Goal: Task Accomplishment & Management: Use online tool/utility

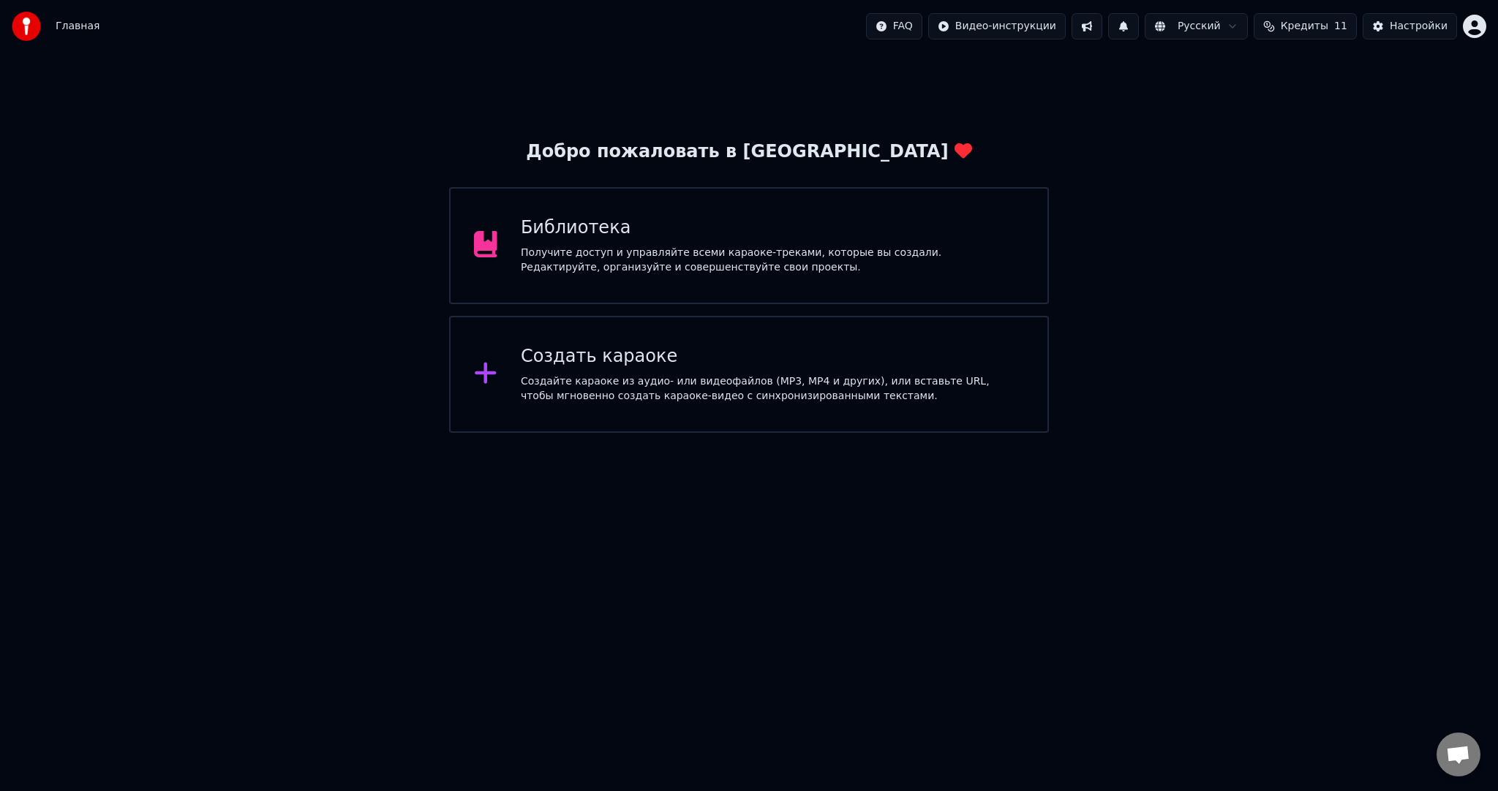
click at [669, 402] on div "Создайте караоке из аудио- или видеофайлов (MP3, MP4 и других), или вставьте UR…" at bounding box center [772, 389] width 503 height 29
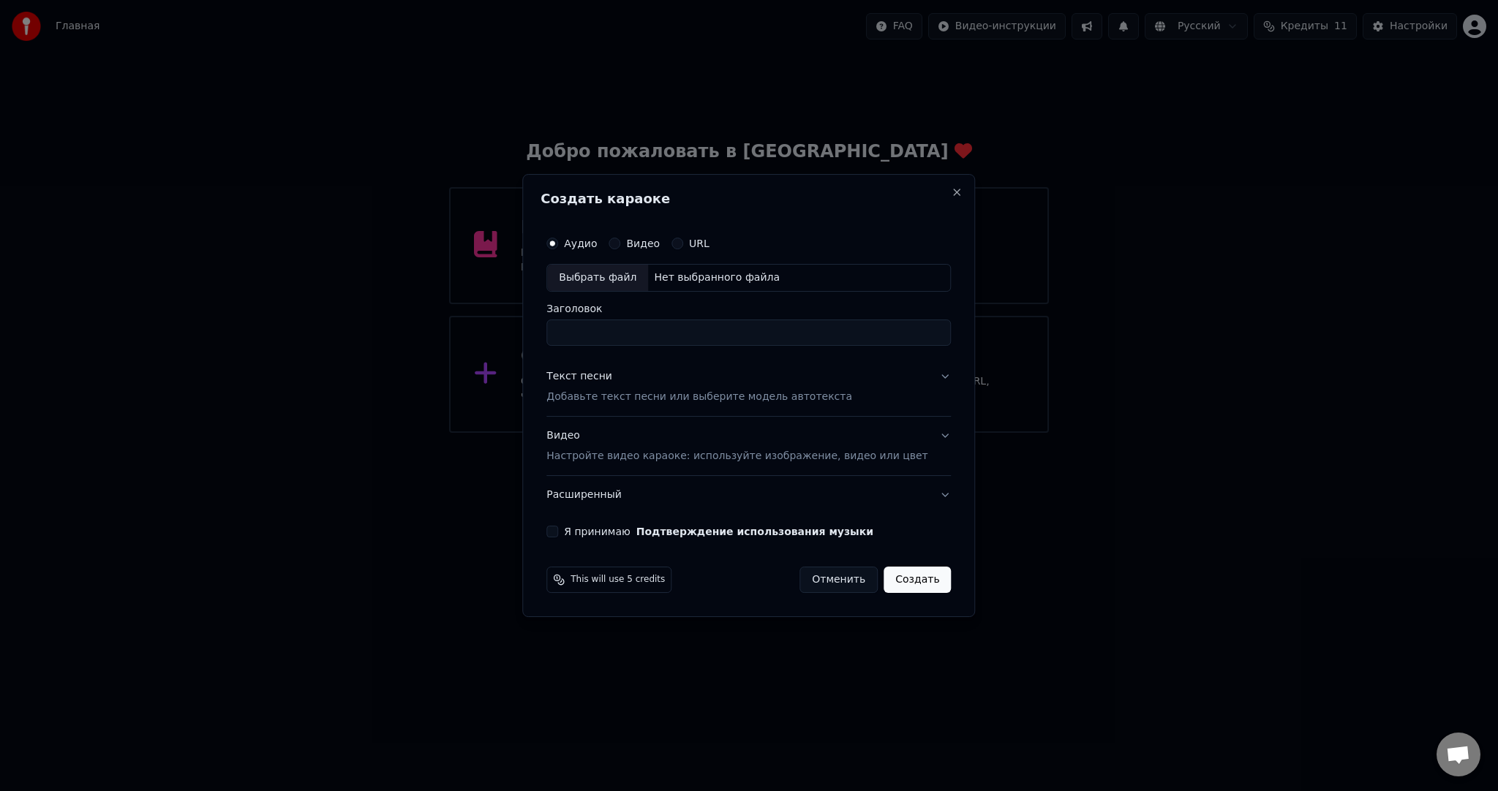
click at [611, 268] on div "Выбрать файл" at bounding box center [597, 278] width 101 height 26
click at [609, 447] on div "Видео Настройте видео караоке: используйте изображение, видео или цвет" at bounding box center [736, 446] width 381 height 35
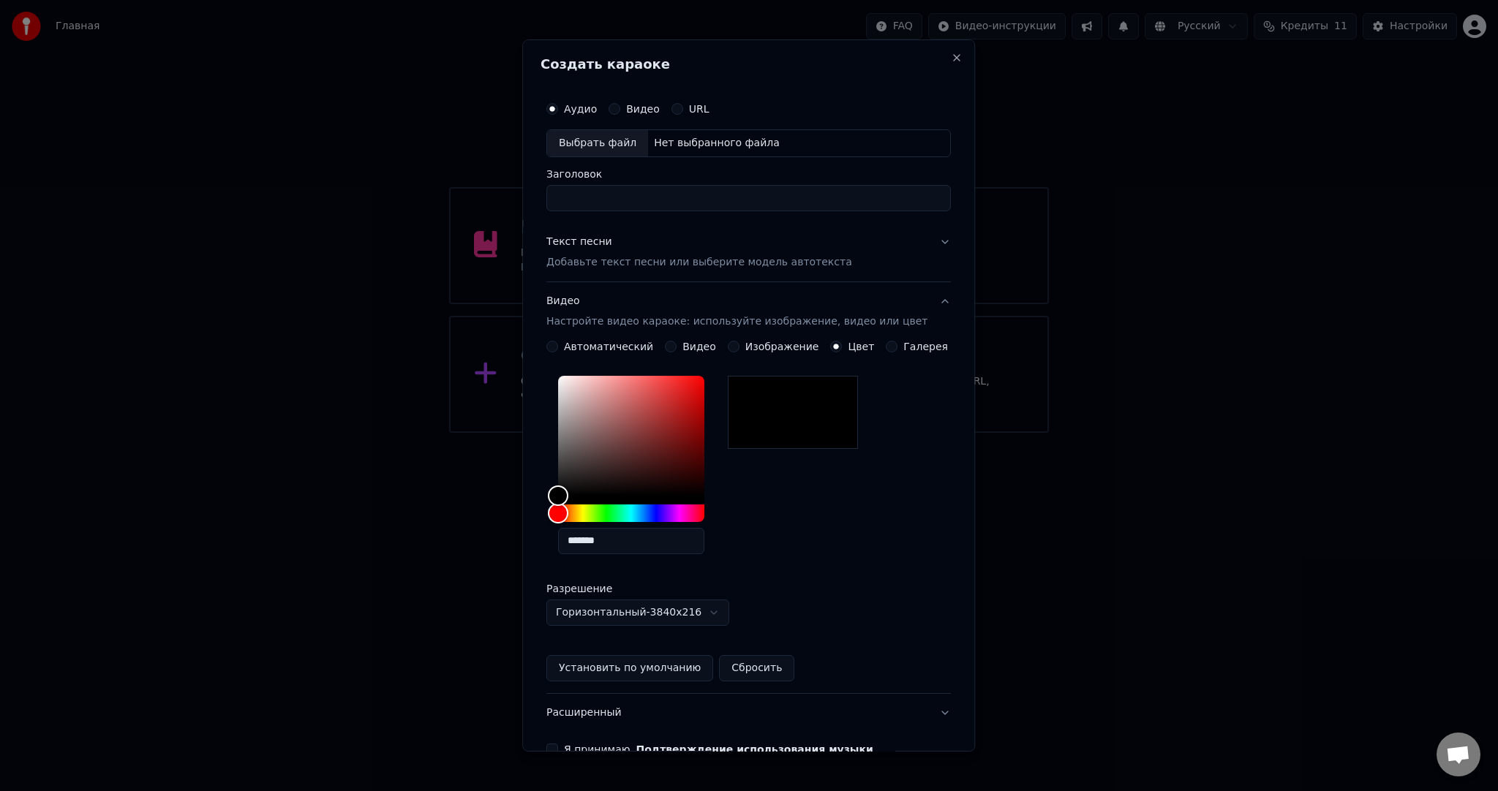
click at [678, 342] on div "Видео" at bounding box center [690, 347] width 51 height 12
click at [674, 345] on button "Видео" at bounding box center [671, 347] width 12 height 12
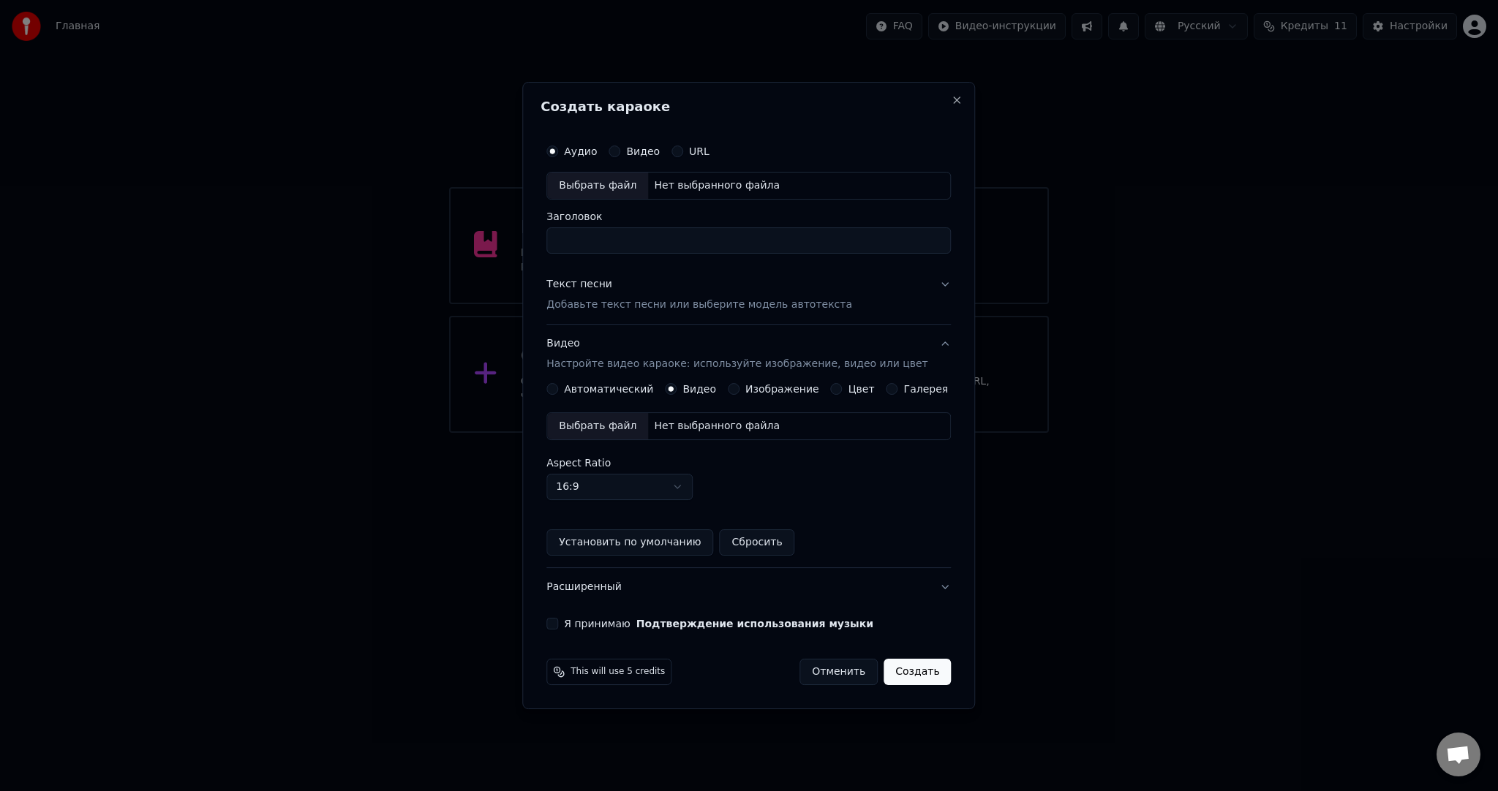
click at [626, 424] on div "Выбрать файл" at bounding box center [597, 426] width 101 height 26
click at [596, 184] on div "Выбрать файл" at bounding box center [597, 186] width 101 height 26
type input "**********"
click at [612, 287] on div "Текст песни" at bounding box center [579, 284] width 66 height 15
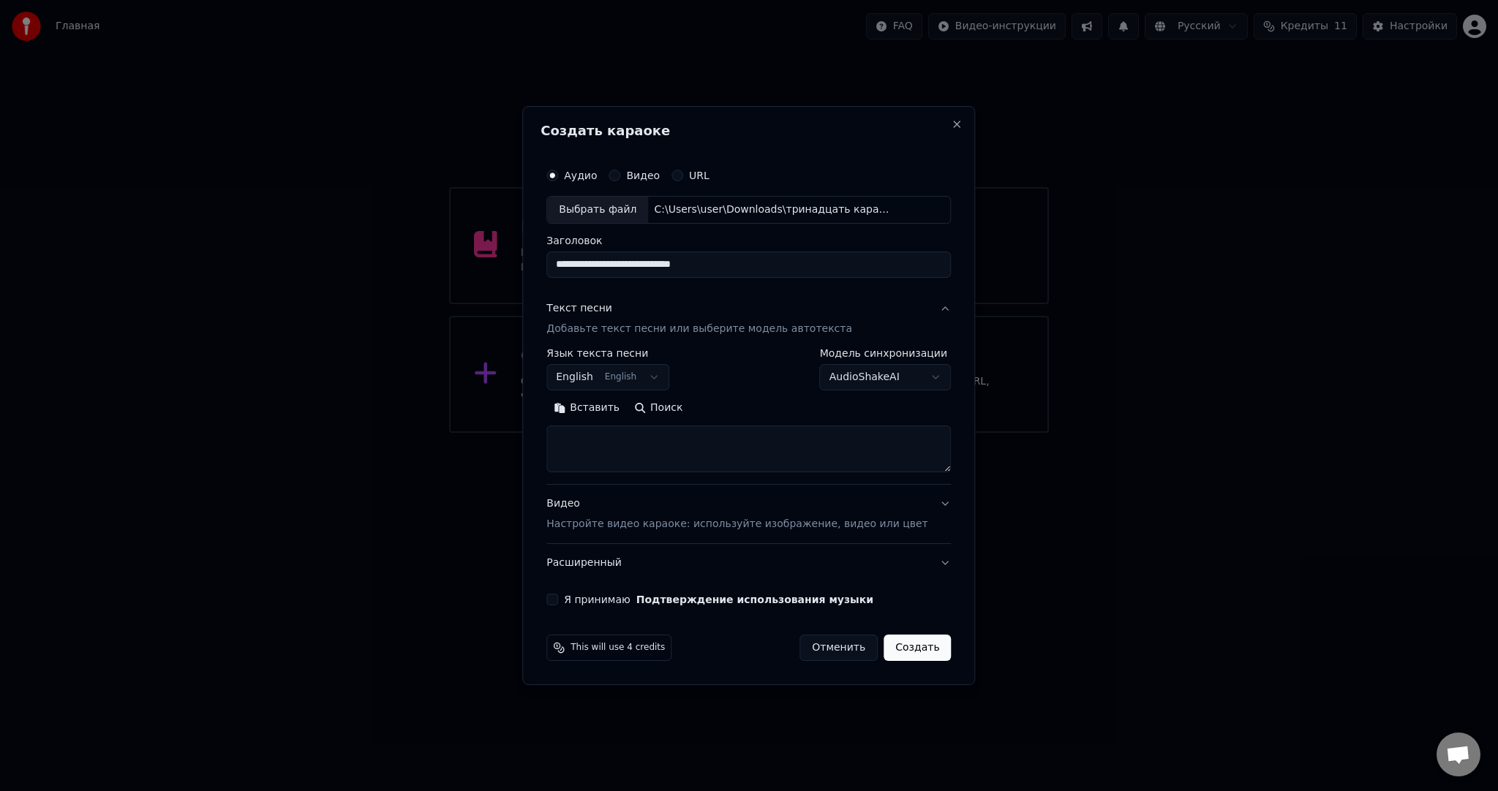
click at [617, 379] on button "English English" at bounding box center [607, 377] width 123 height 26
select select "**"
click at [620, 438] on textarea at bounding box center [748, 449] width 404 height 47
paste textarea "**********"
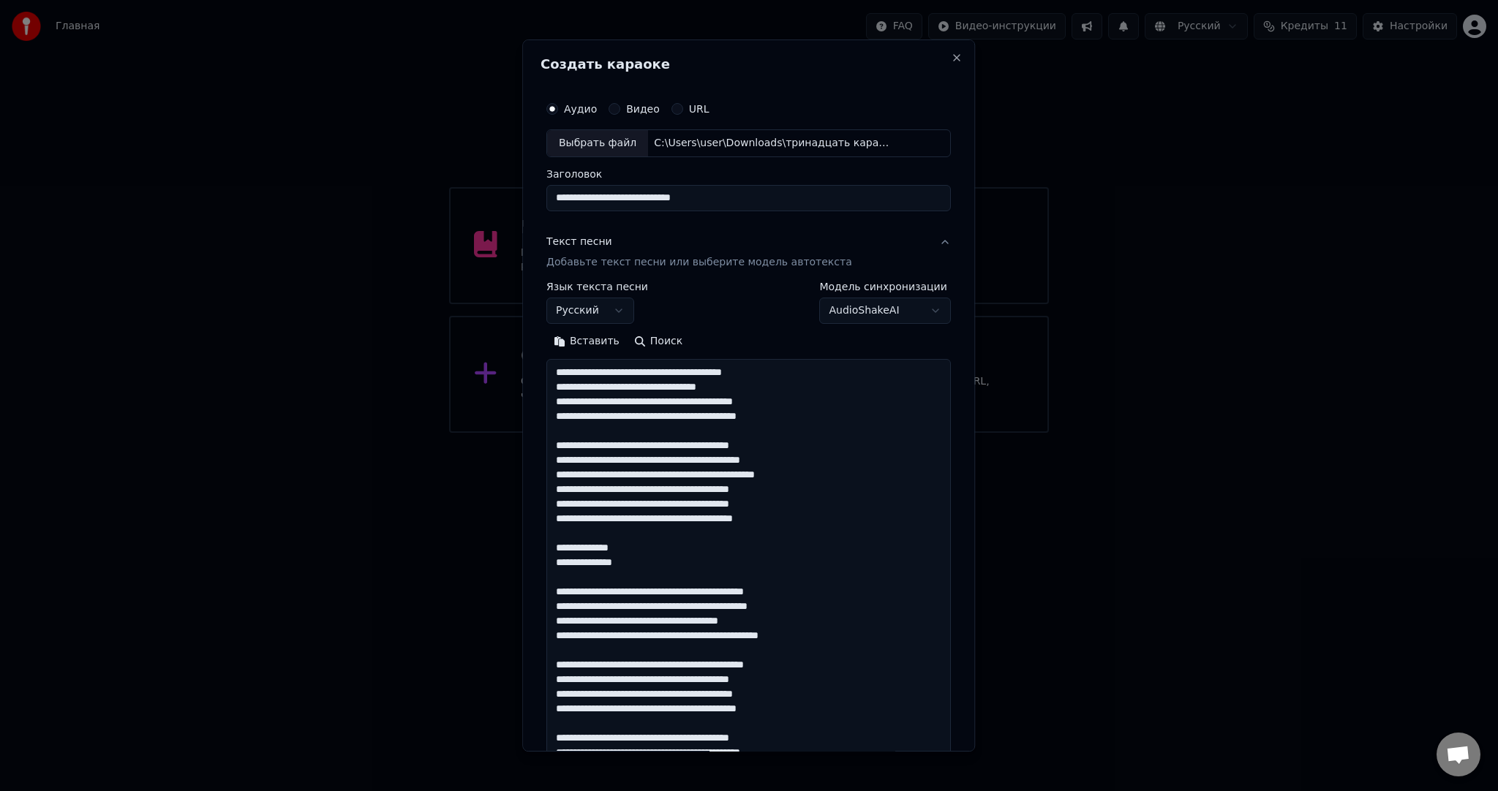
scroll to position [413, 0]
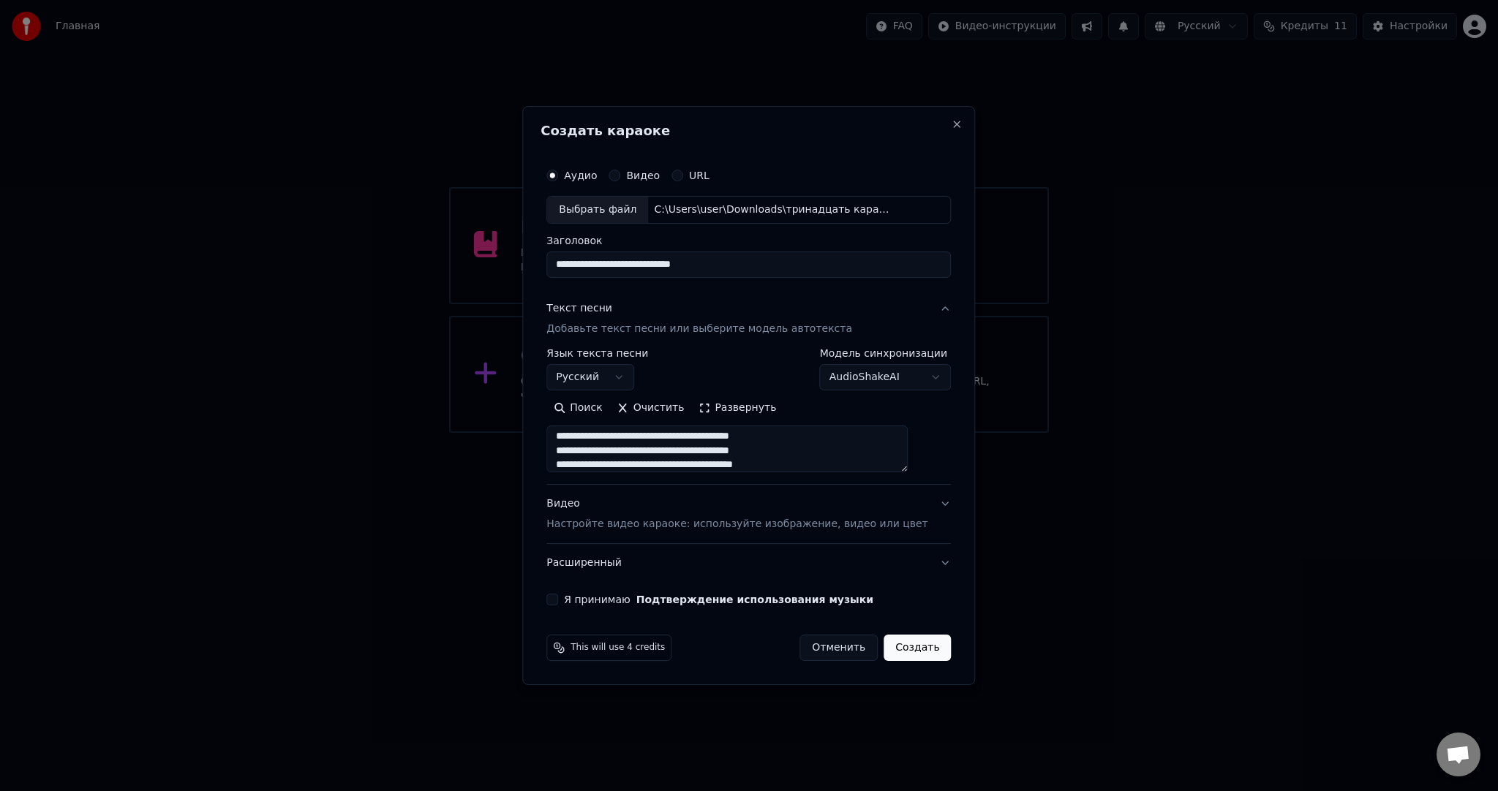
type textarea "**********"
click at [558, 597] on button "Я принимаю Подтверждение использования музыки" at bounding box center [552, 600] width 12 height 12
click at [906, 650] on button "Создать" at bounding box center [917, 648] width 67 height 26
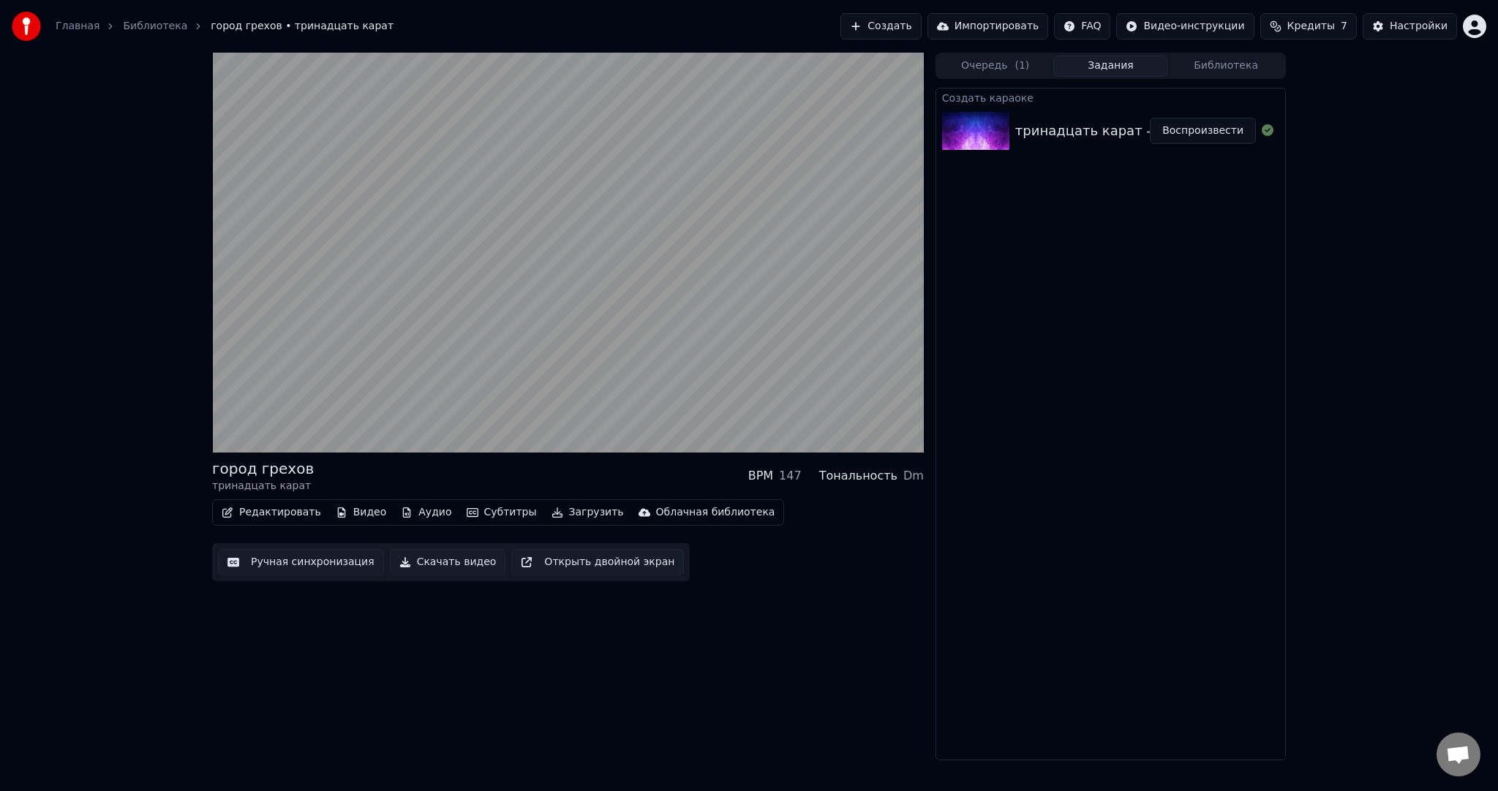
click at [590, 255] on video at bounding box center [568, 253] width 712 height 400
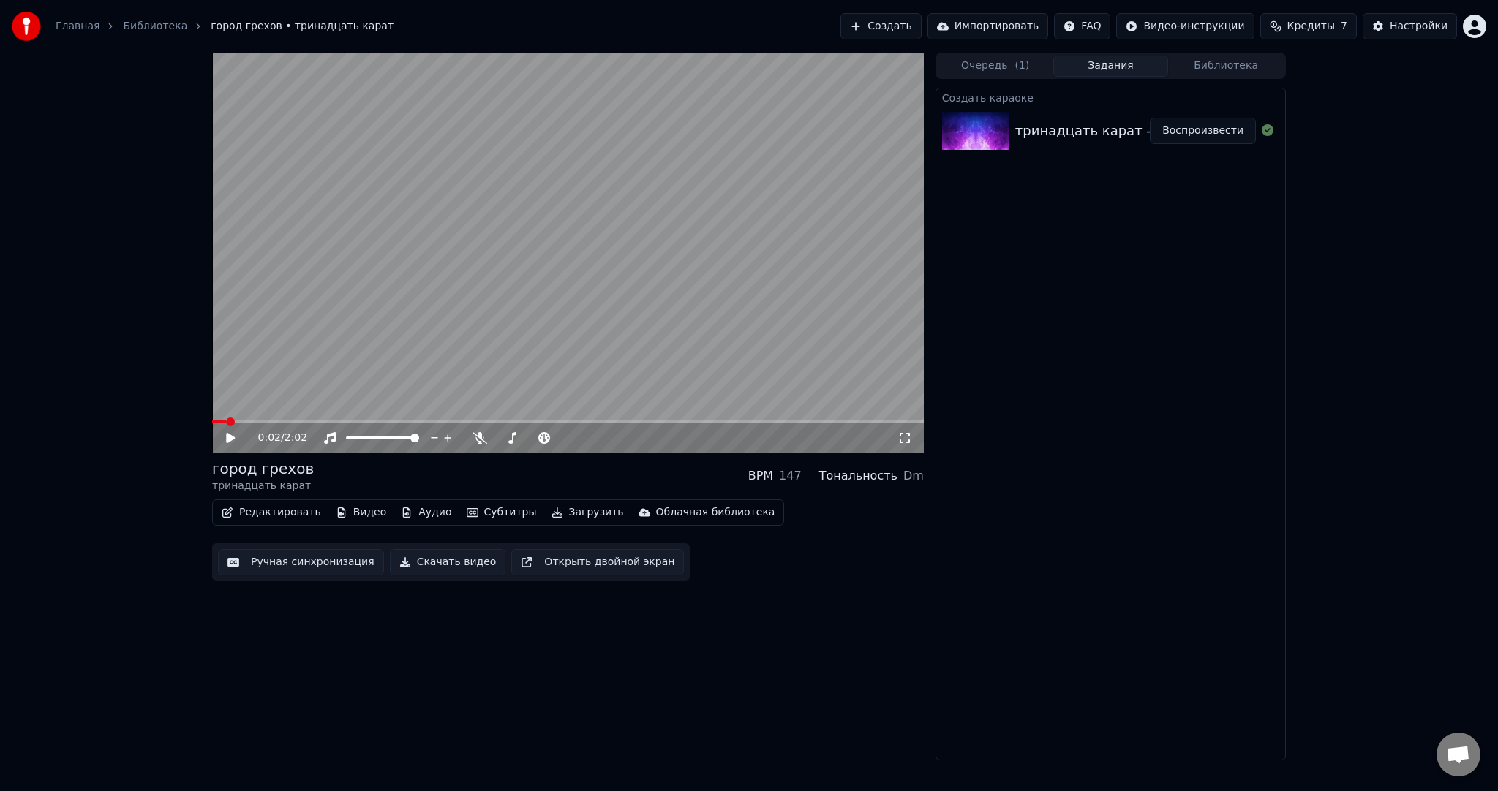
click at [497, 518] on button "Субтитры" at bounding box center [502, 513] width 82 height 20
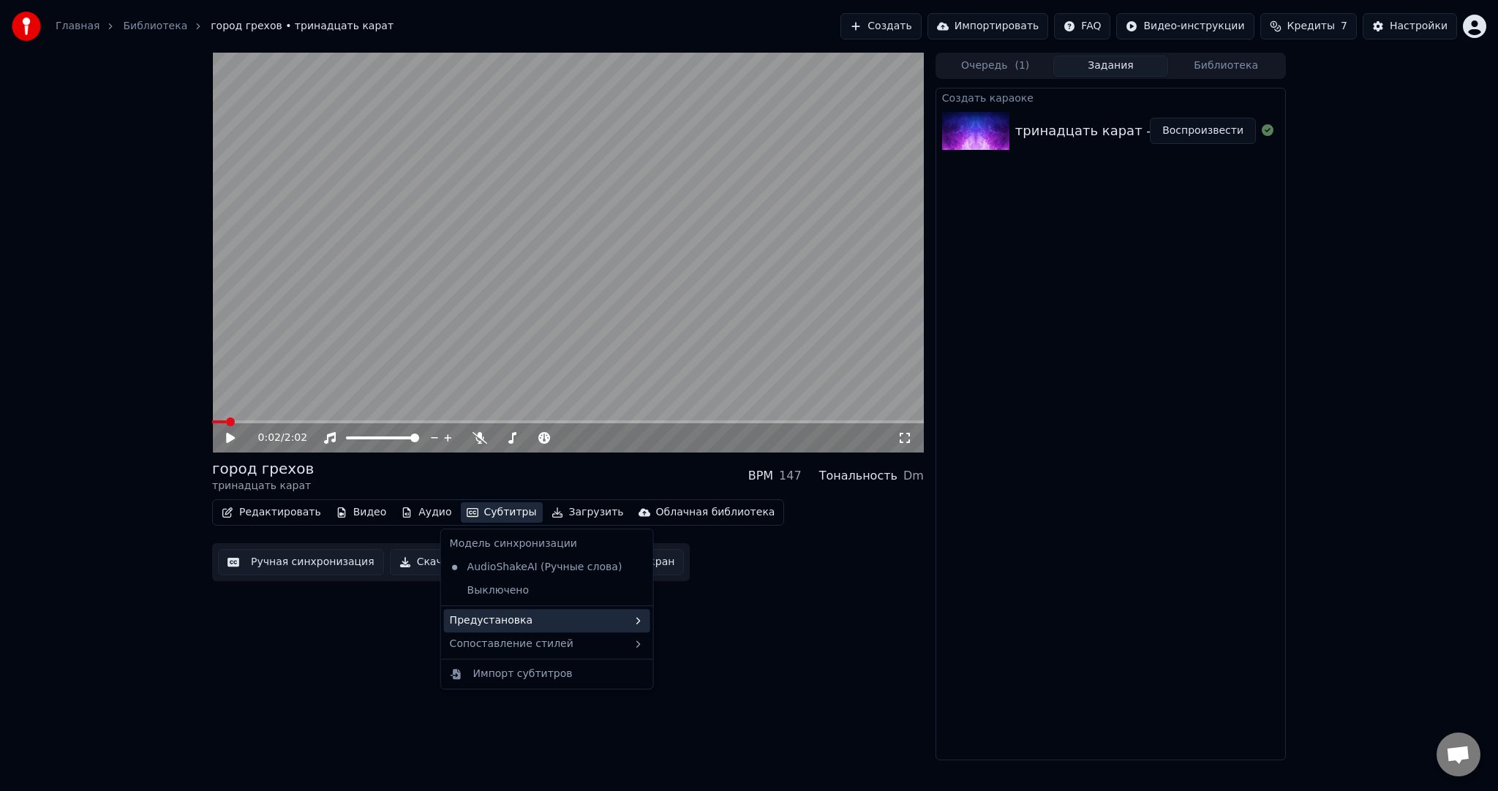
click at [530, 614] on div "Предустановка" at bounding box center [547, 620] width 206 height 23
drag, startPoint x: 690, startPoint y: 713, endPoint x: 683, endPoint y: 709, distance: 8.5
click at [691, 713] on div "----------" at bounding box center [727, 718] width 184 height 23
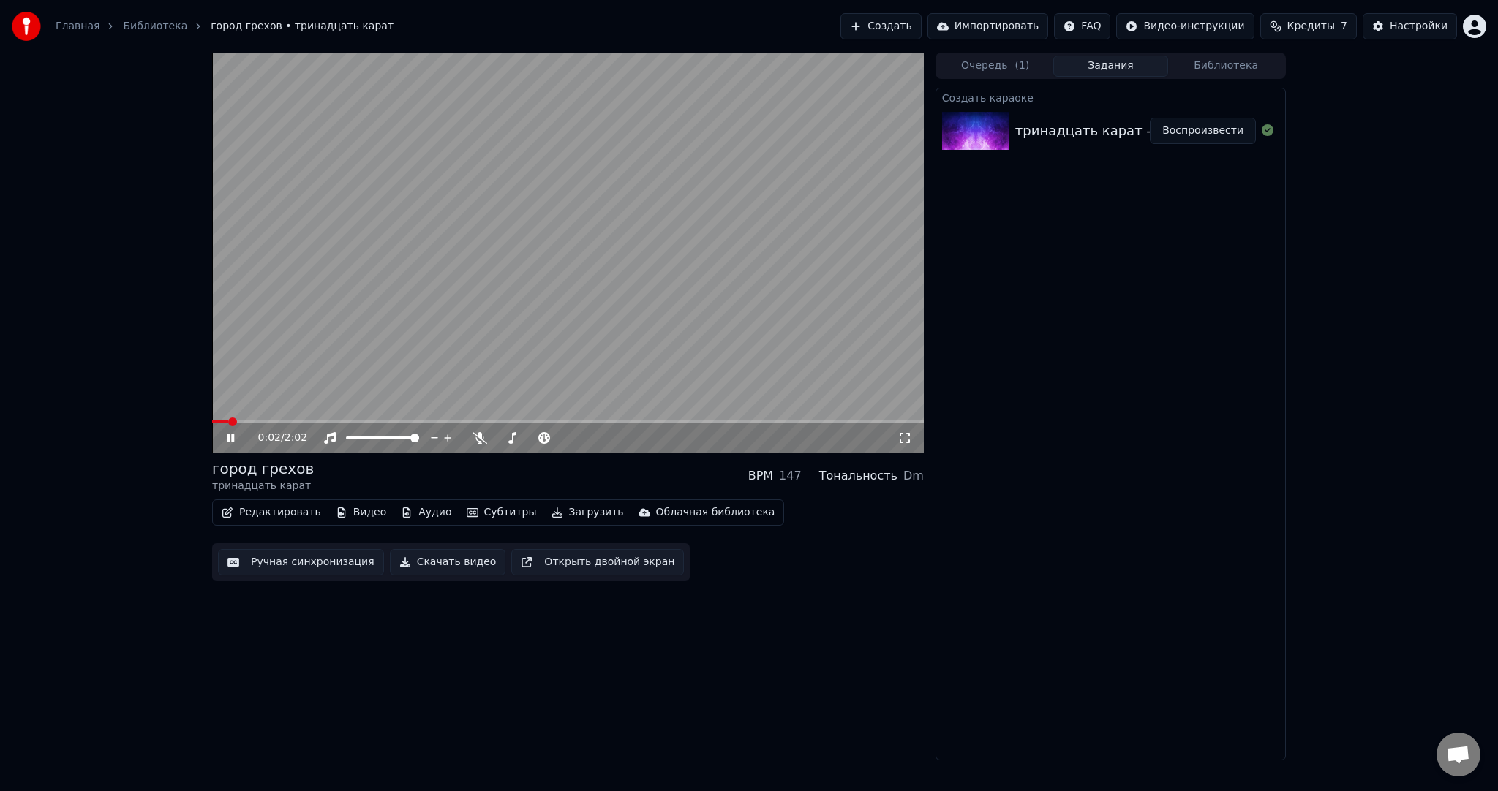
click at [301, 559] on button "Ручная синхронизация" at bounding box center [301, 562] width 166 height 26
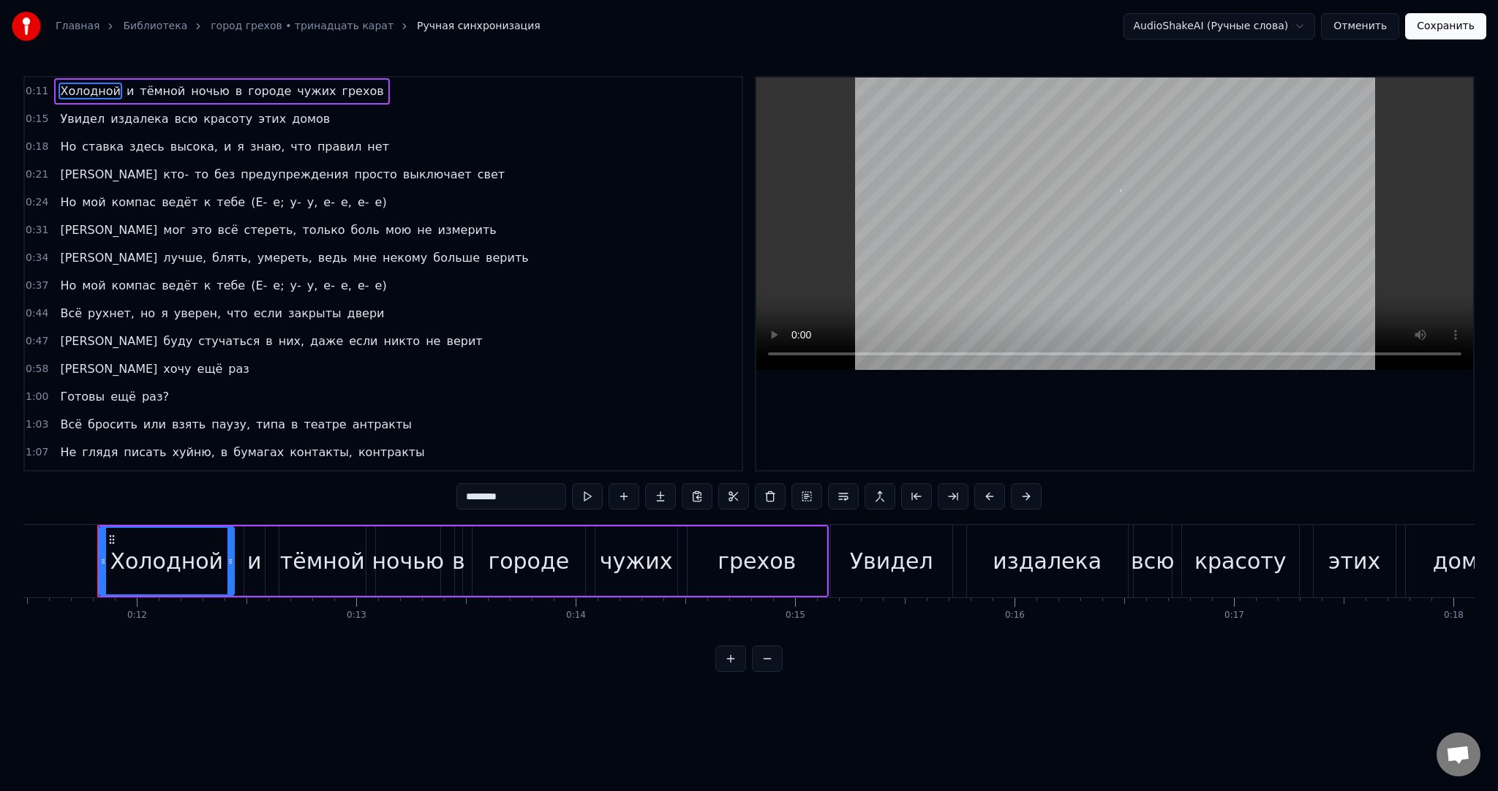
scroll to position [0, 2475]
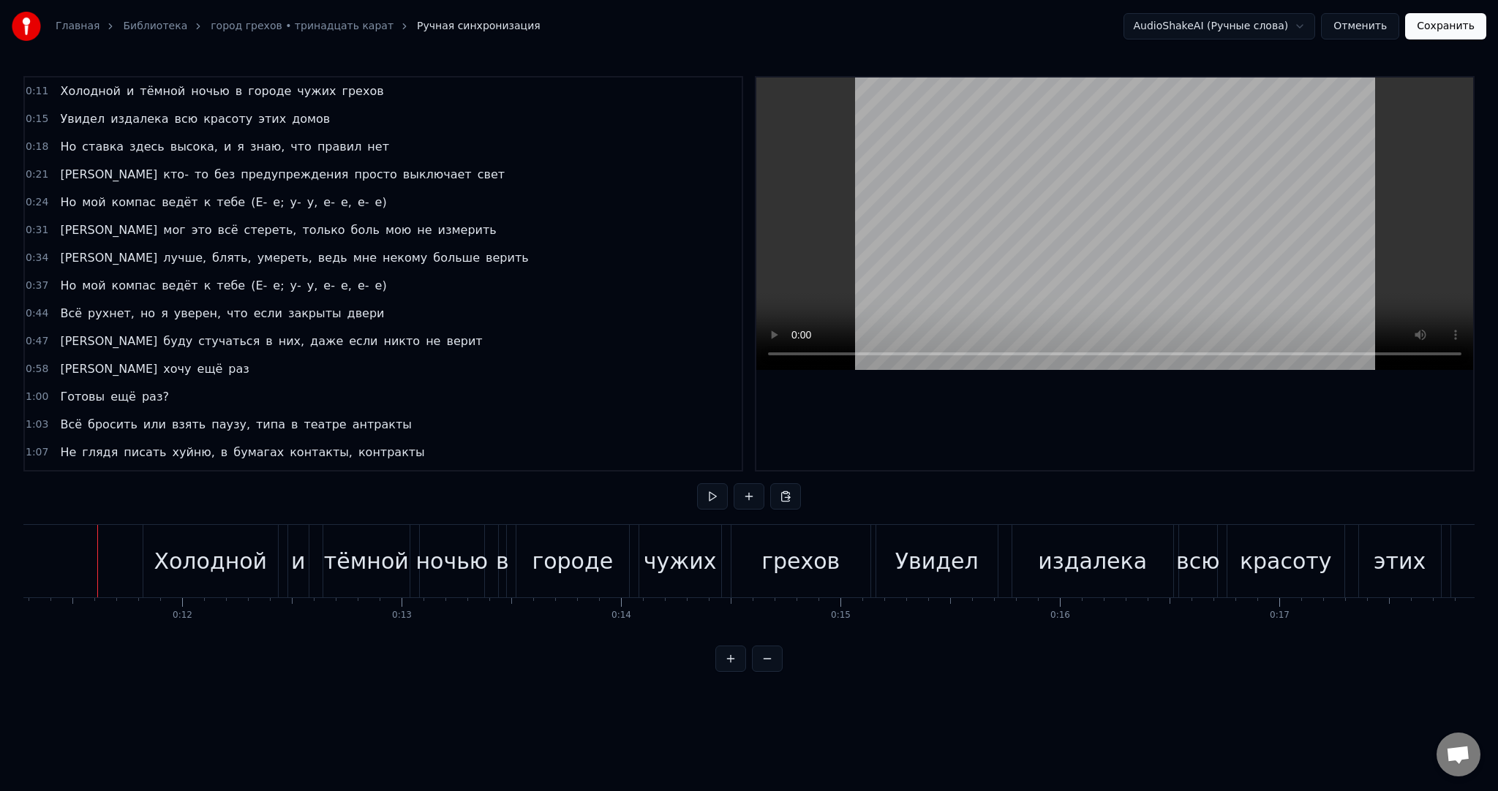
click at [856, 217] on video at bounding box center [1114, 224] width 717 height 293
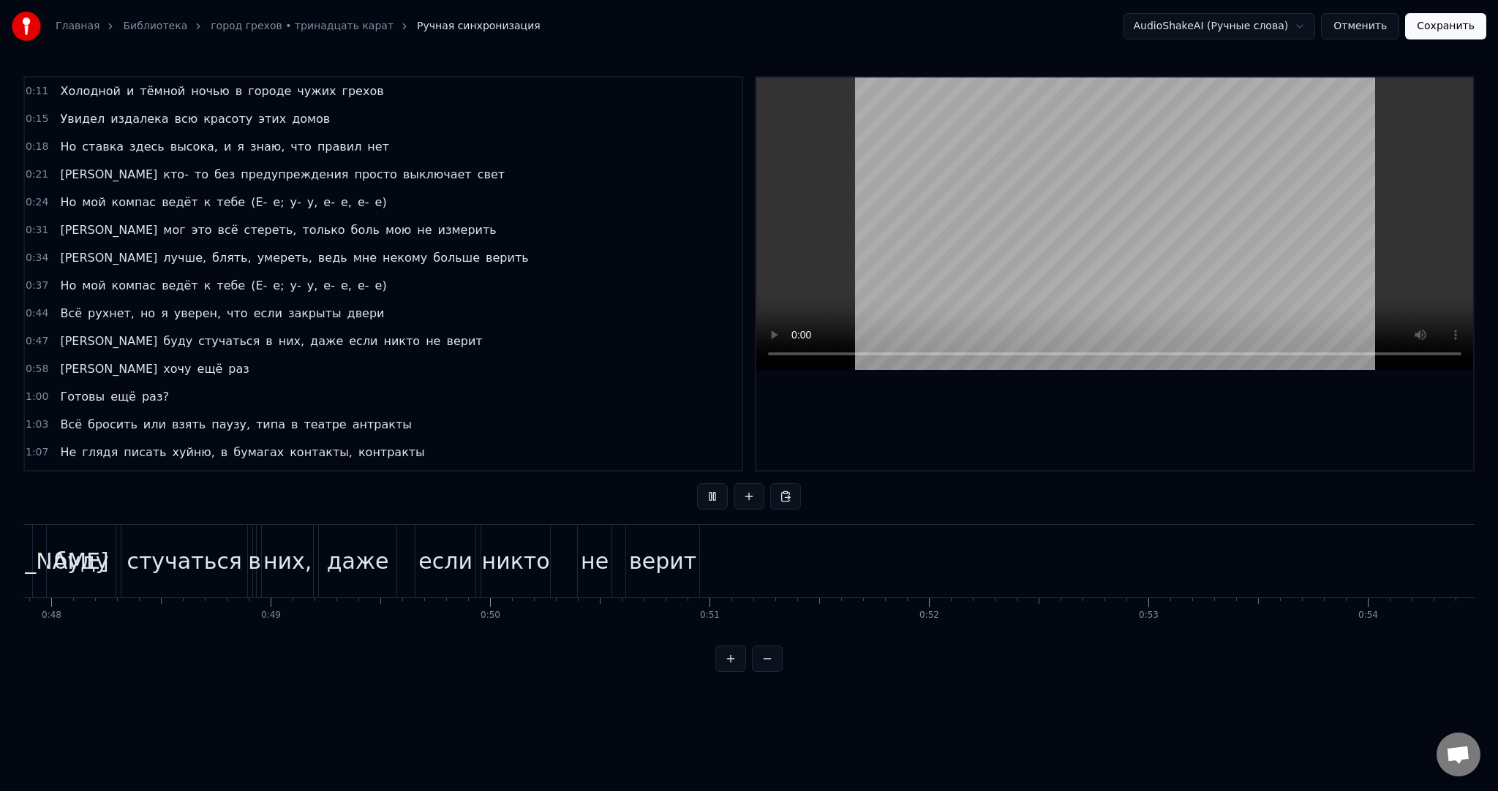
scroll to position [0, 11928]
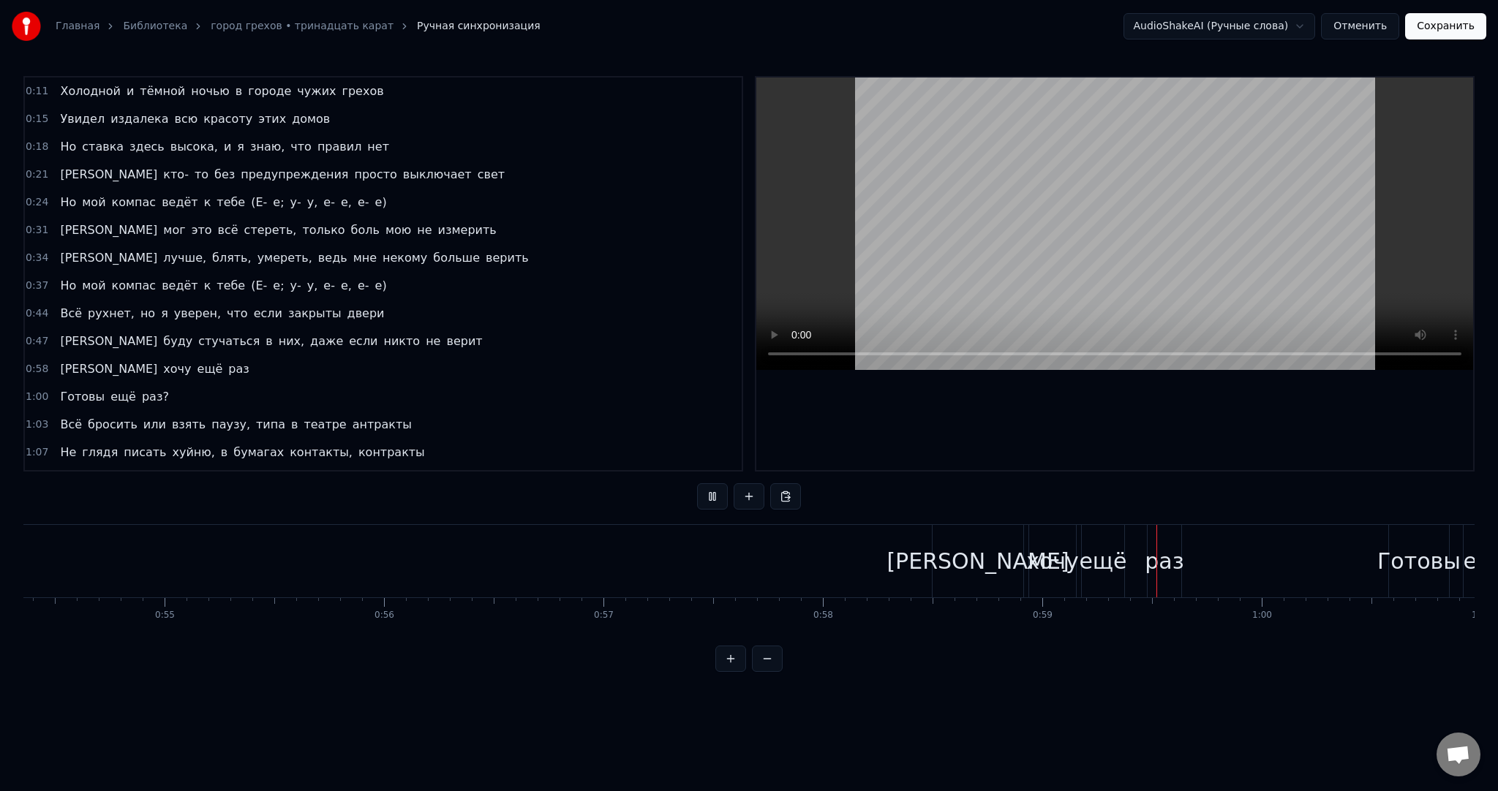
click at [1020, 178] on video at bounding box center [1114, 224] width 717 height 293
click at [966, 550] on div "Я" at bounding box center [978, 561] width 91 height 72
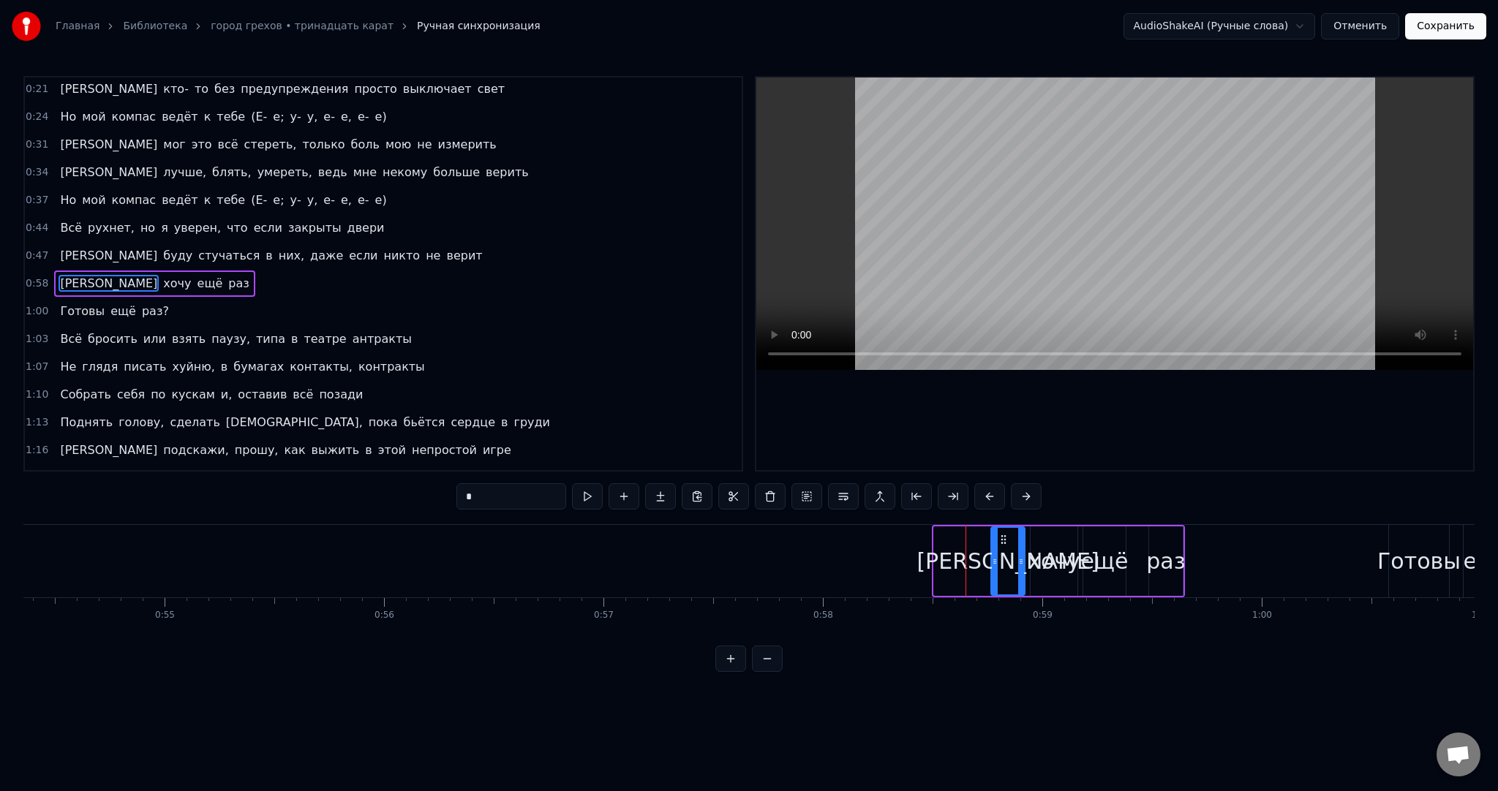
drag, startPoint x: 937, startPoint y: 547, endPoint x: 995, endPoint y: 544, distance: 57.9
click at [998, 544] on div at bounding box center [995, 561] width 6 height 67
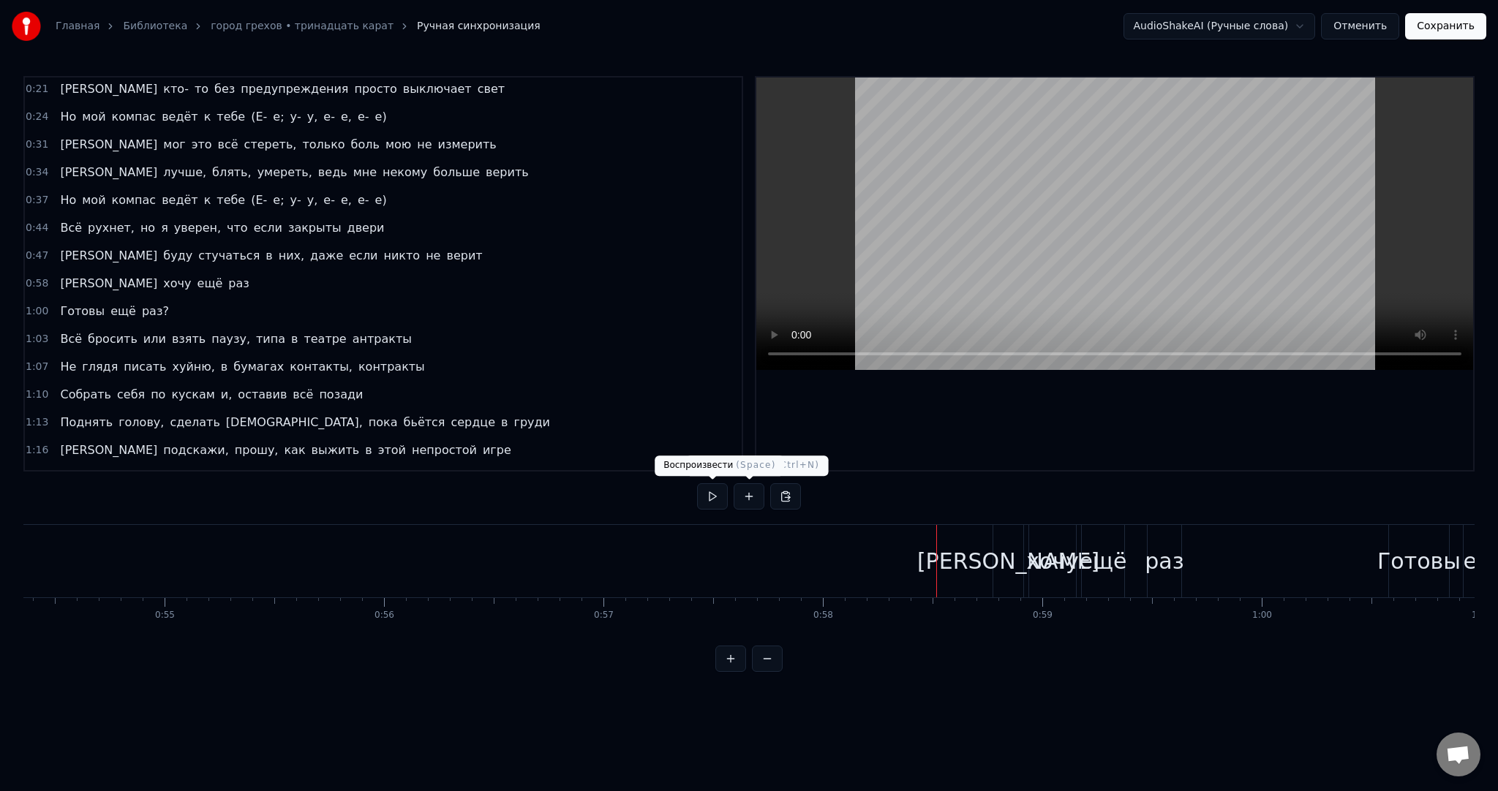
click at [711, 492] on button at bounding box center [712, 496] width 31 height 26
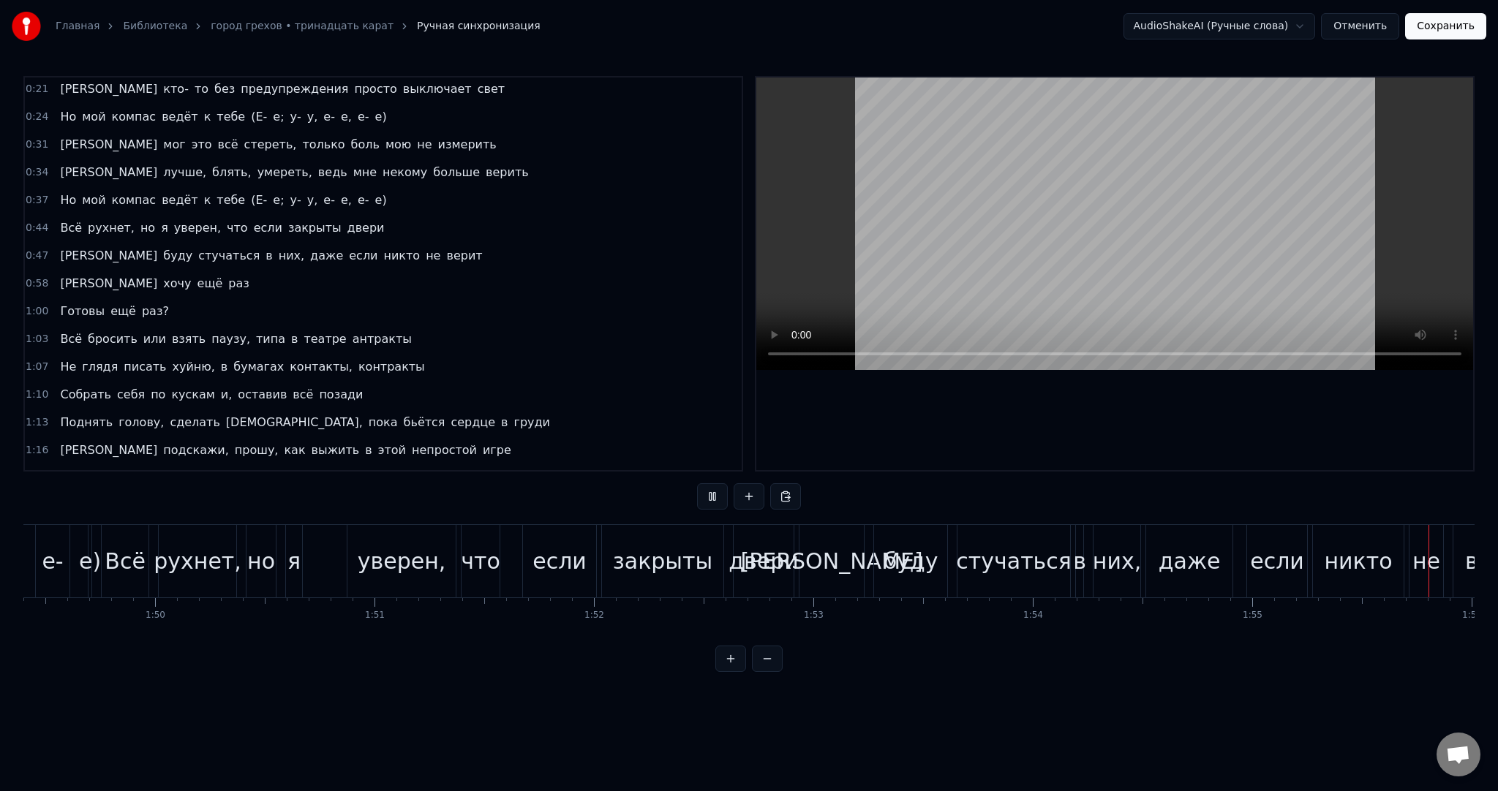
scroll to position [0, 25346]
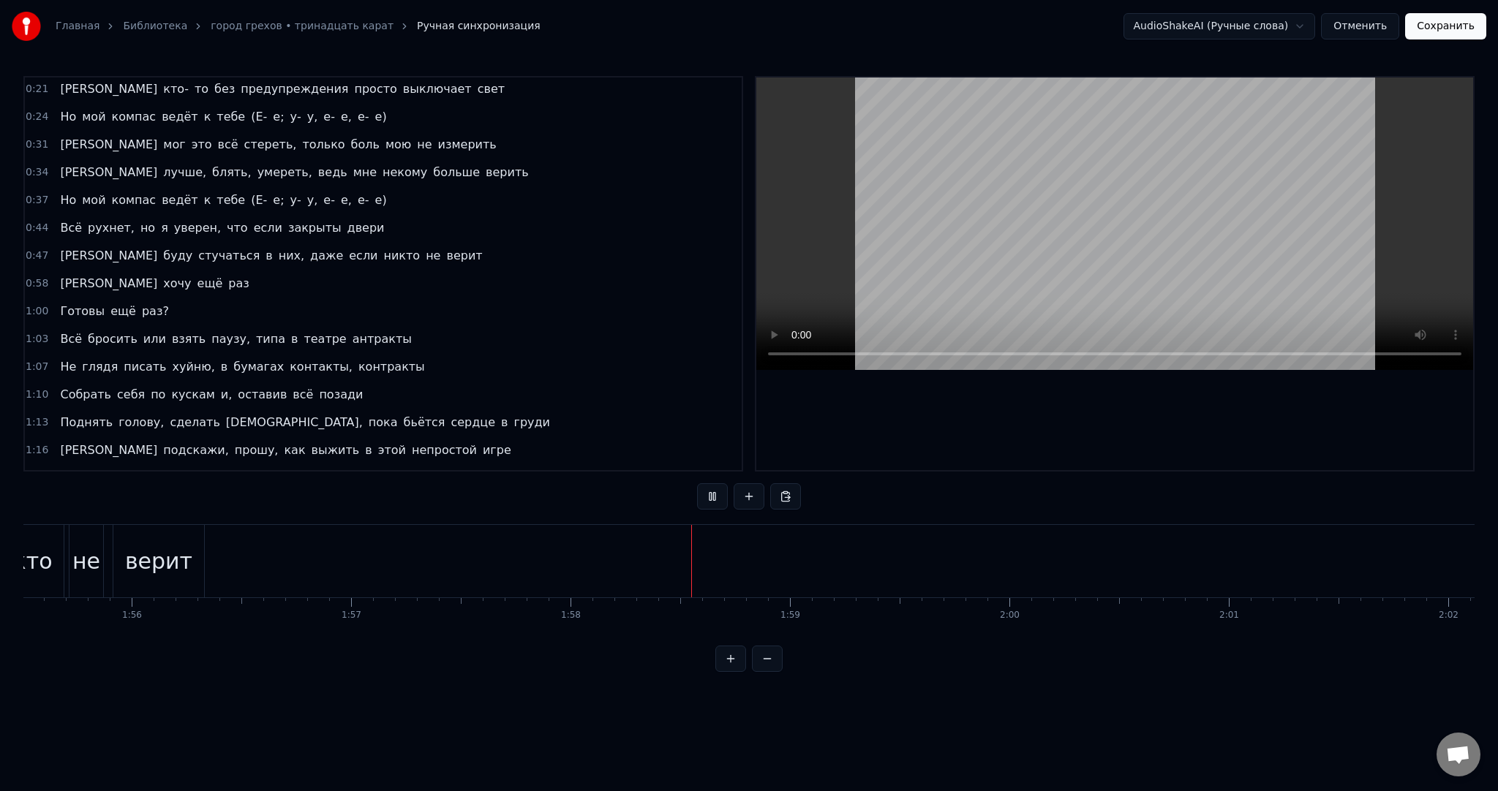
click at [1451, 30] on button "Сохранить" at bounding box center [1445, 26] width 81 height 26
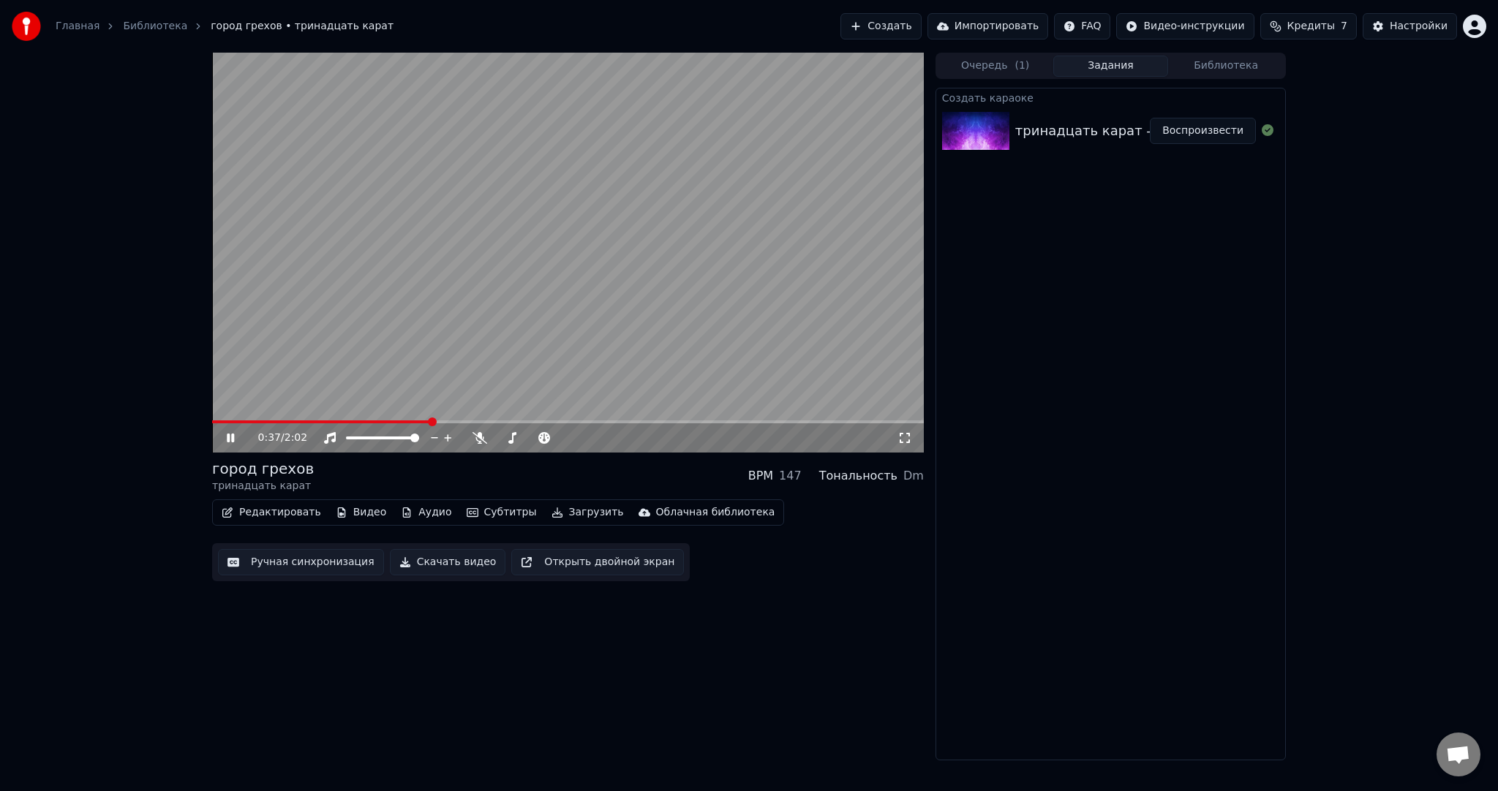
click at [547, 320] on video at bounding box center [568, 253] width 712 height 400
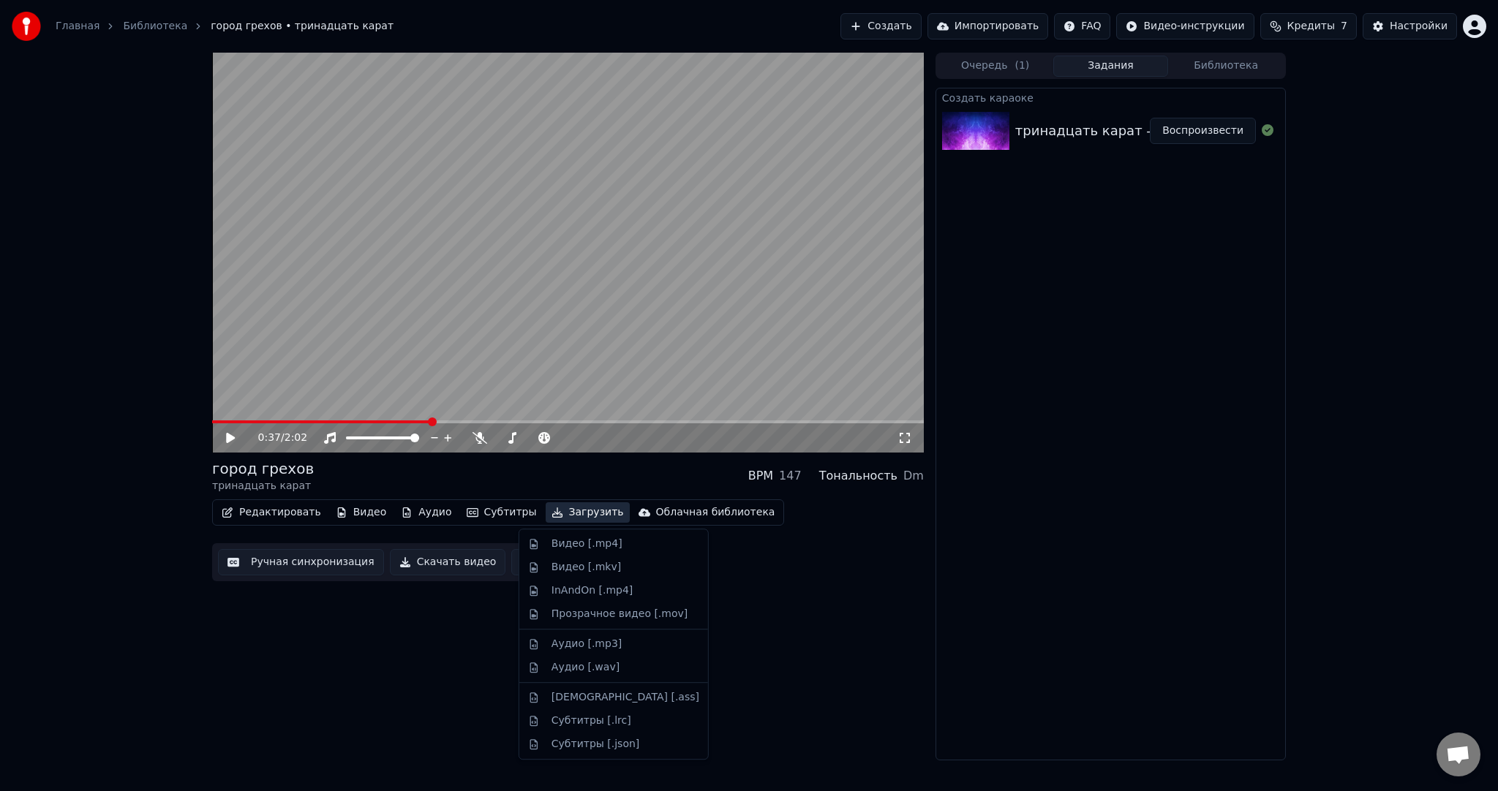
click at [561, 506] on button "Загрузить" at bounding box center [588, 513] width 84 height 20
click at [570, 534] on div "Видео [.mp4]" at bounding box center [613, 544] width 183 height 23
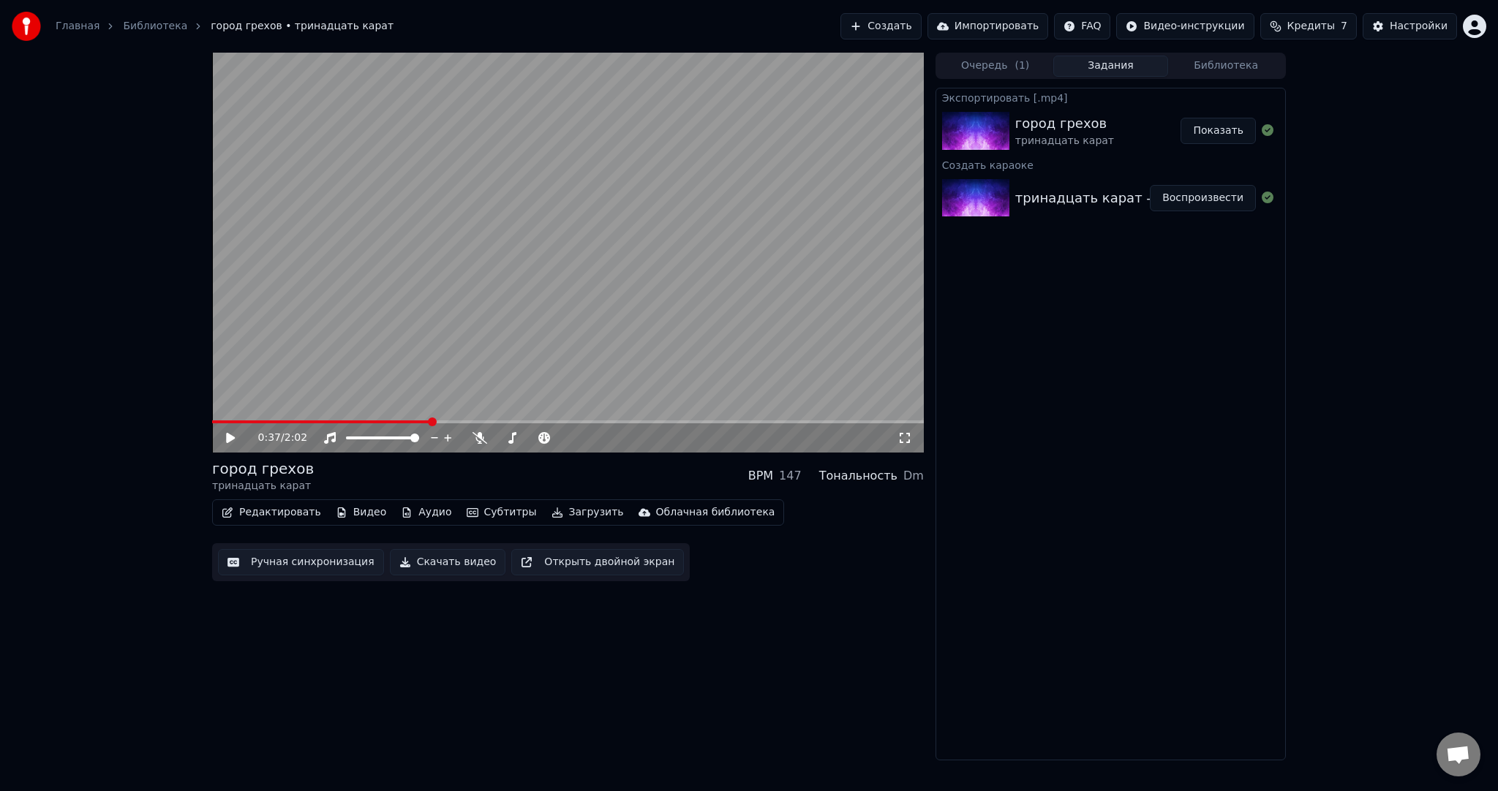
click at [921, 24] on button "Создать" at bounding box center [880, 26] width 80 height 26
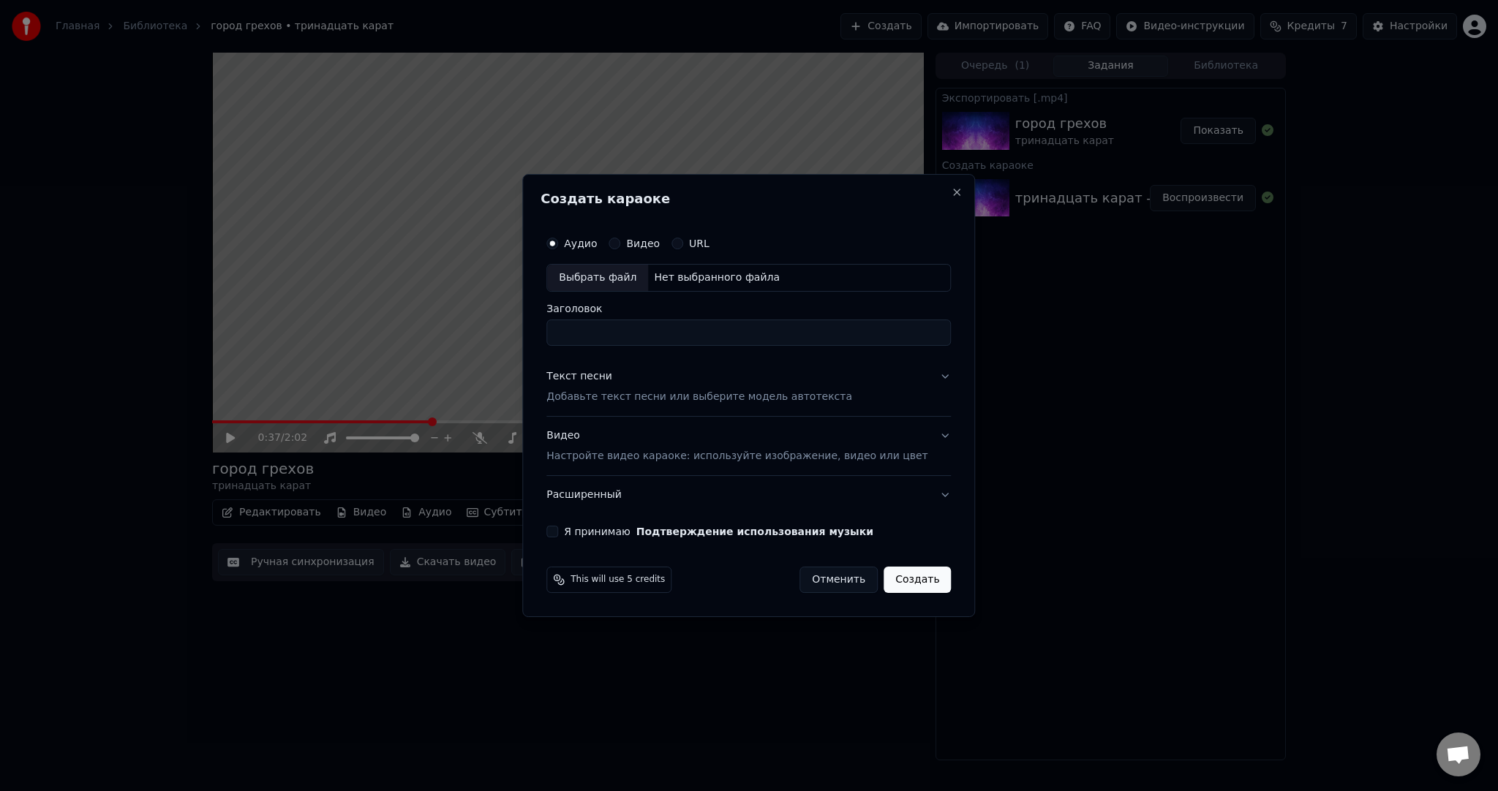
click at [628, 268] on div "Выбрать файл" at bounding box center [597, 278] width 101 height 26
click at [588, 333] on input "**********" at bounding box center [748, 333] width 404 height 26
type input "**********"
click at [616, 392] on p "Добавьте текст песни или выберите модель автотекста" at bounding box center [699, 397] width 306 height 15
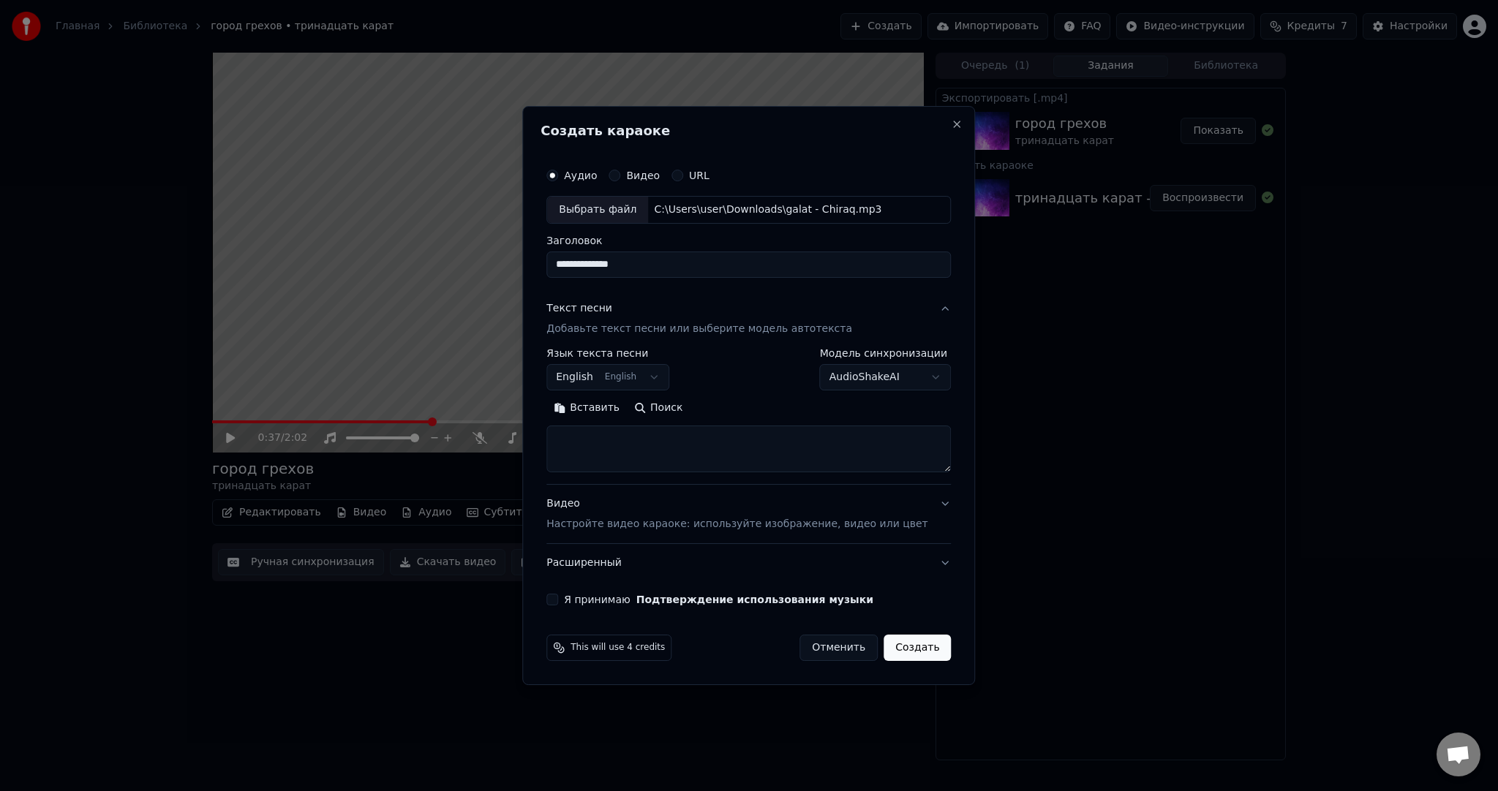
click at [609, 361] on div "**********" at bounding box center [607, 369] width 123 height 42
click at [606, 377] on body "**********" at bounding box center [749, 395] width 1498 height 791
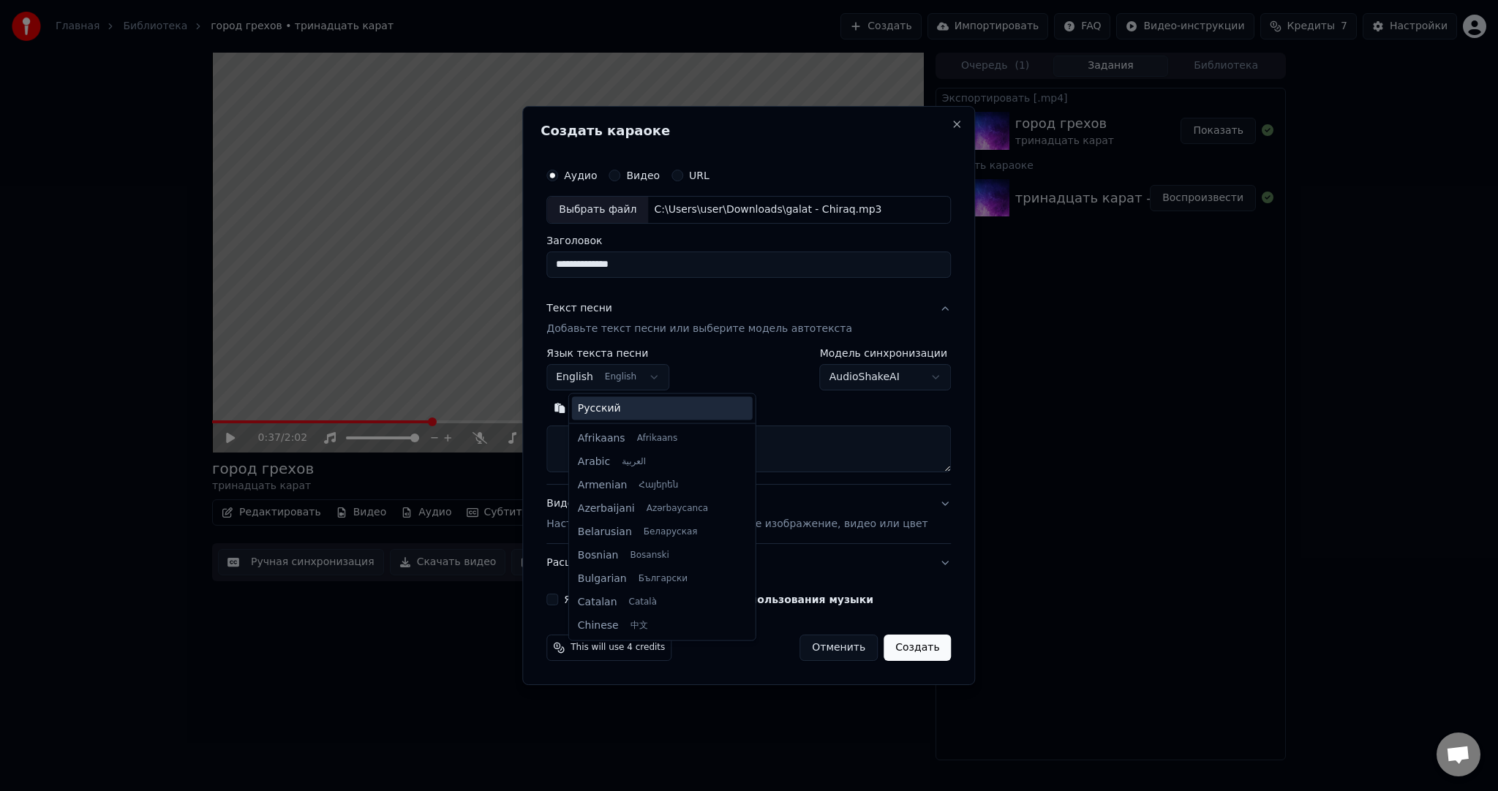
scroll to position [117, 0]
select select "**"
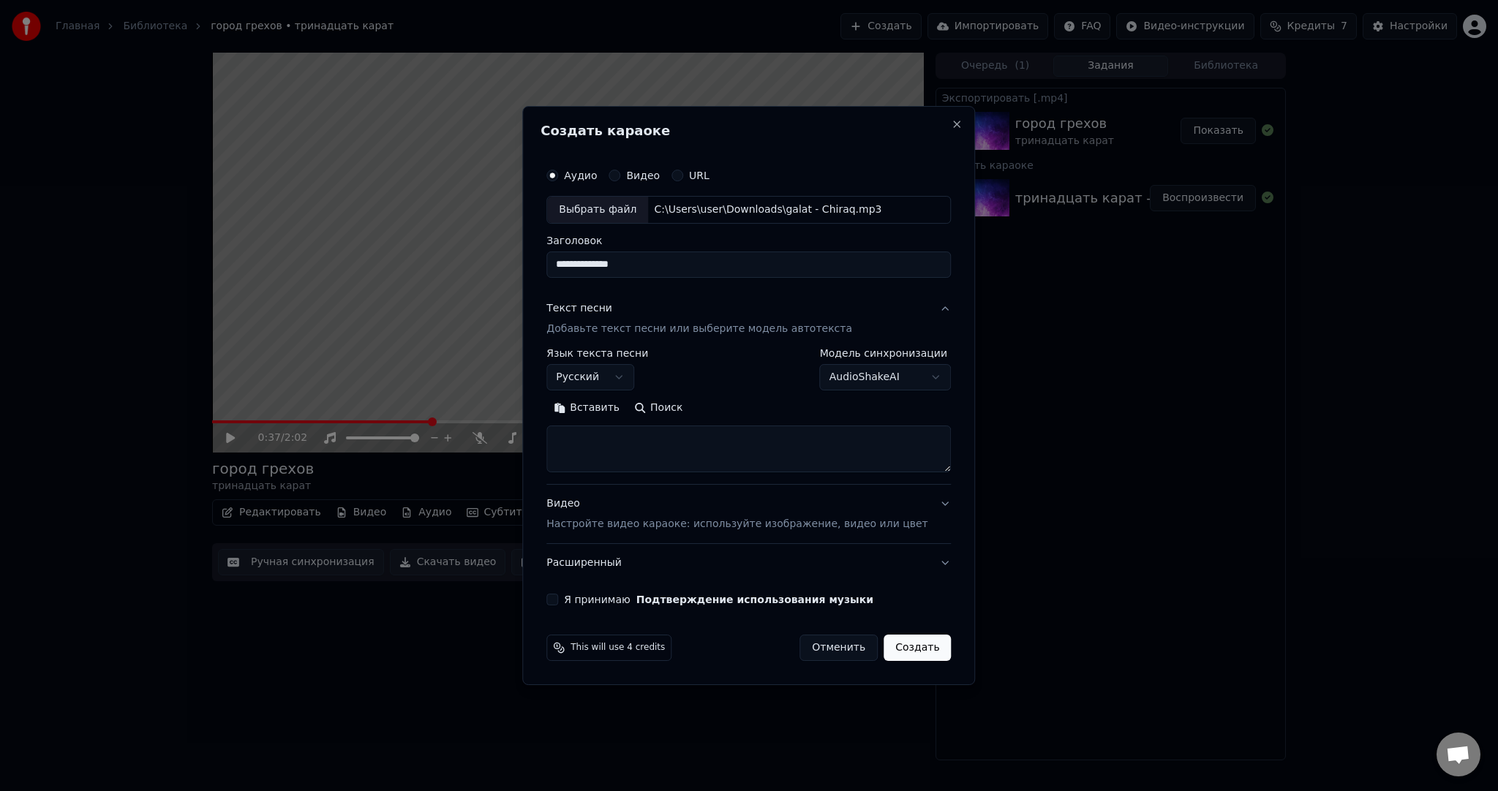
click at [728, 443] on textarea at bounding box center [748, 449] width 404 height 47
paste textarea "**********"
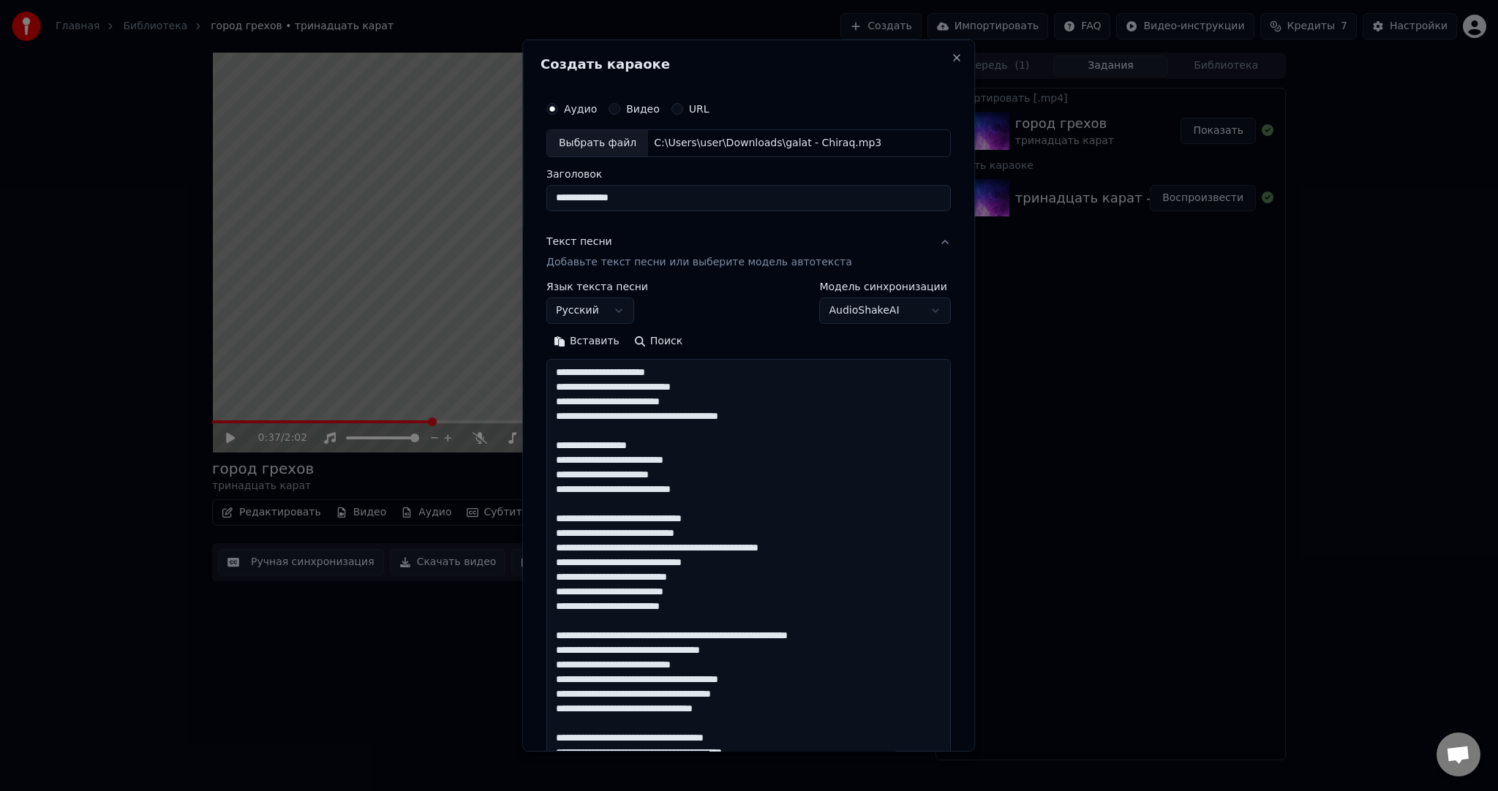
scroll to position [1246, 0]
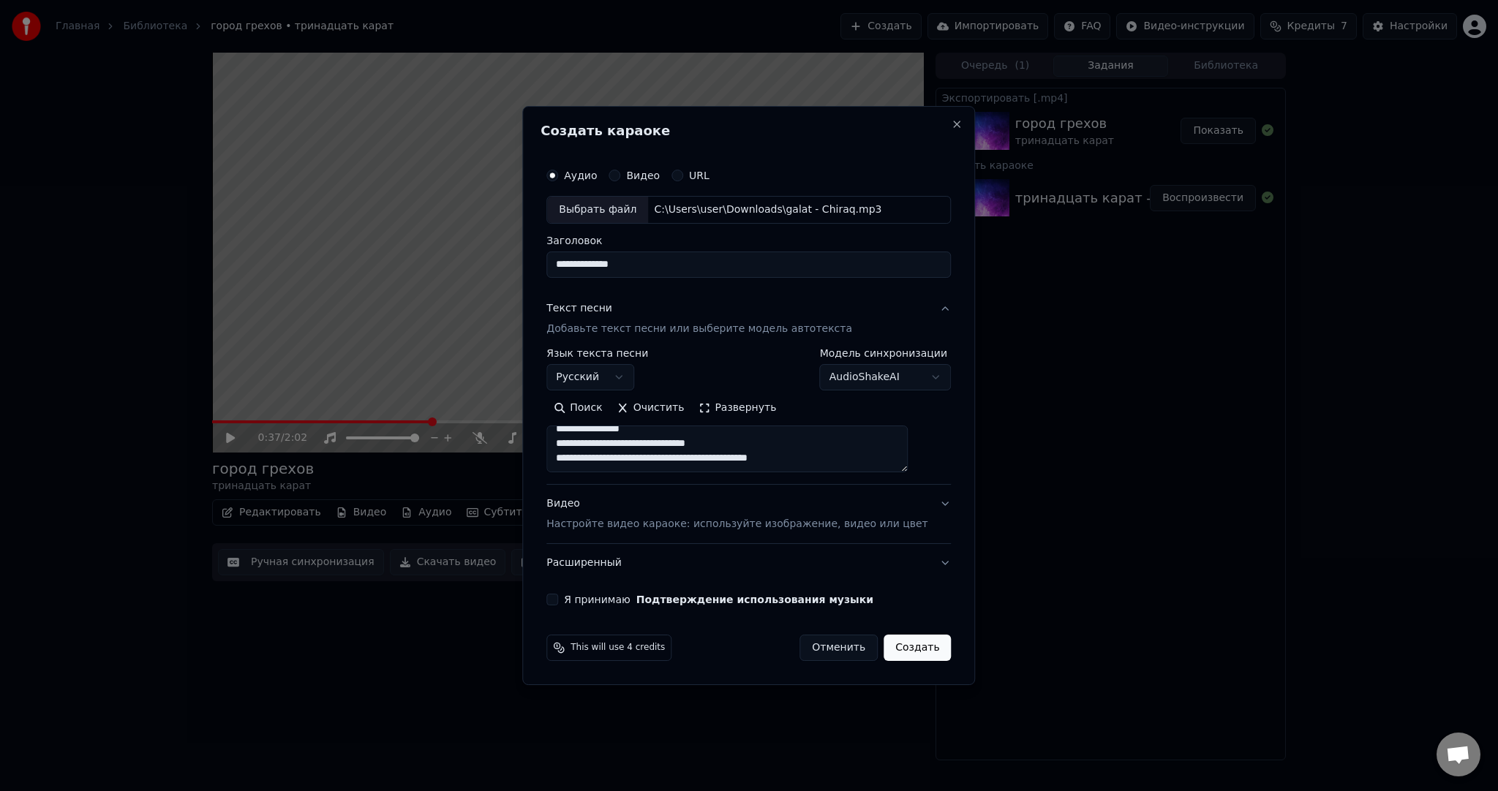
type textarea "**********"
click at [625, 524] on p "Настройте видео караоке: используйте изображение, видео или цвет" at bounding box center [736, 524] width 381 height 15
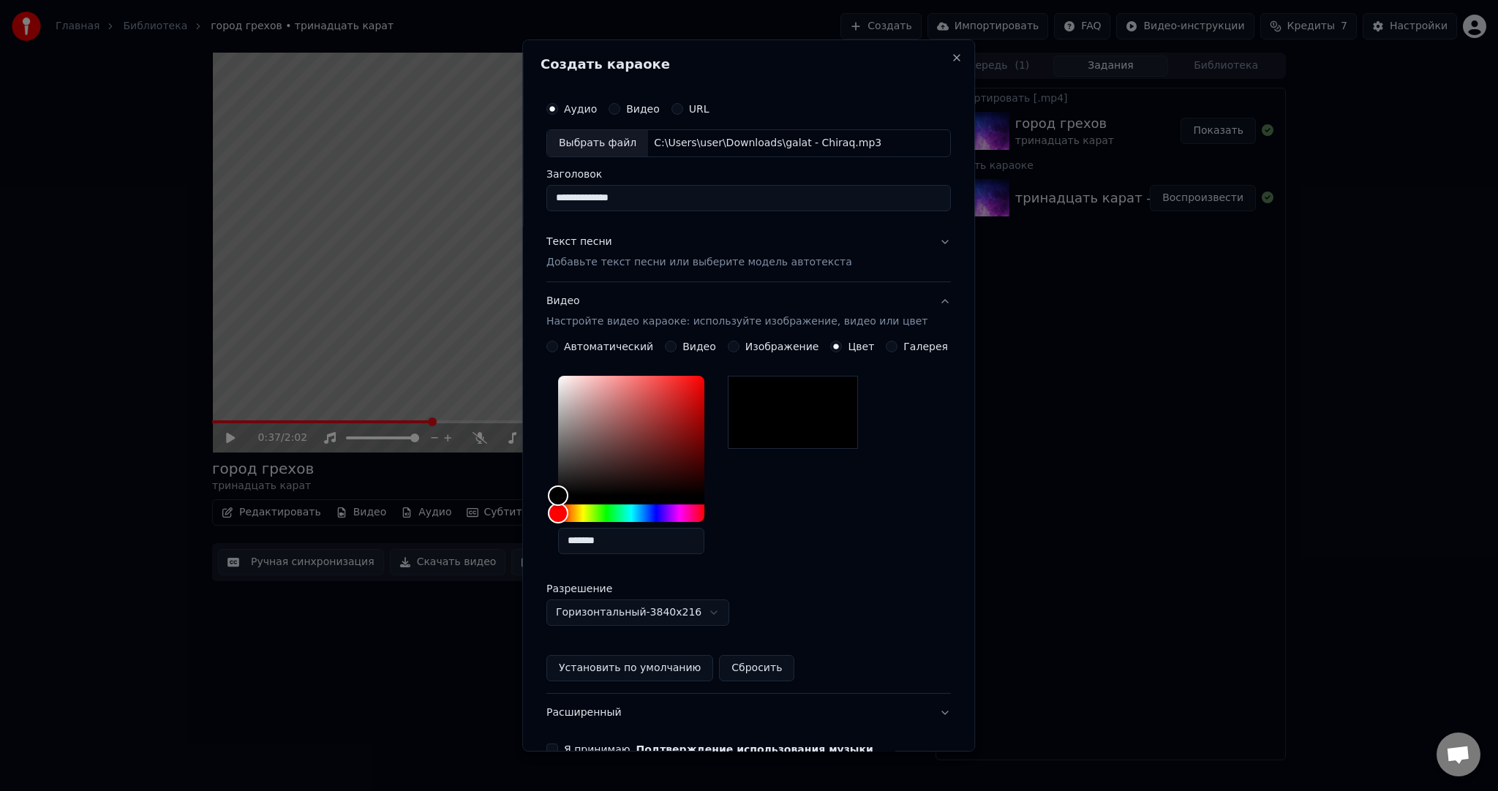
click at [680, 338] on button "Видео Настройте видео караоке: используйте изображение, видео или цвет" at bounding box center [748, 311] width 404 height 59
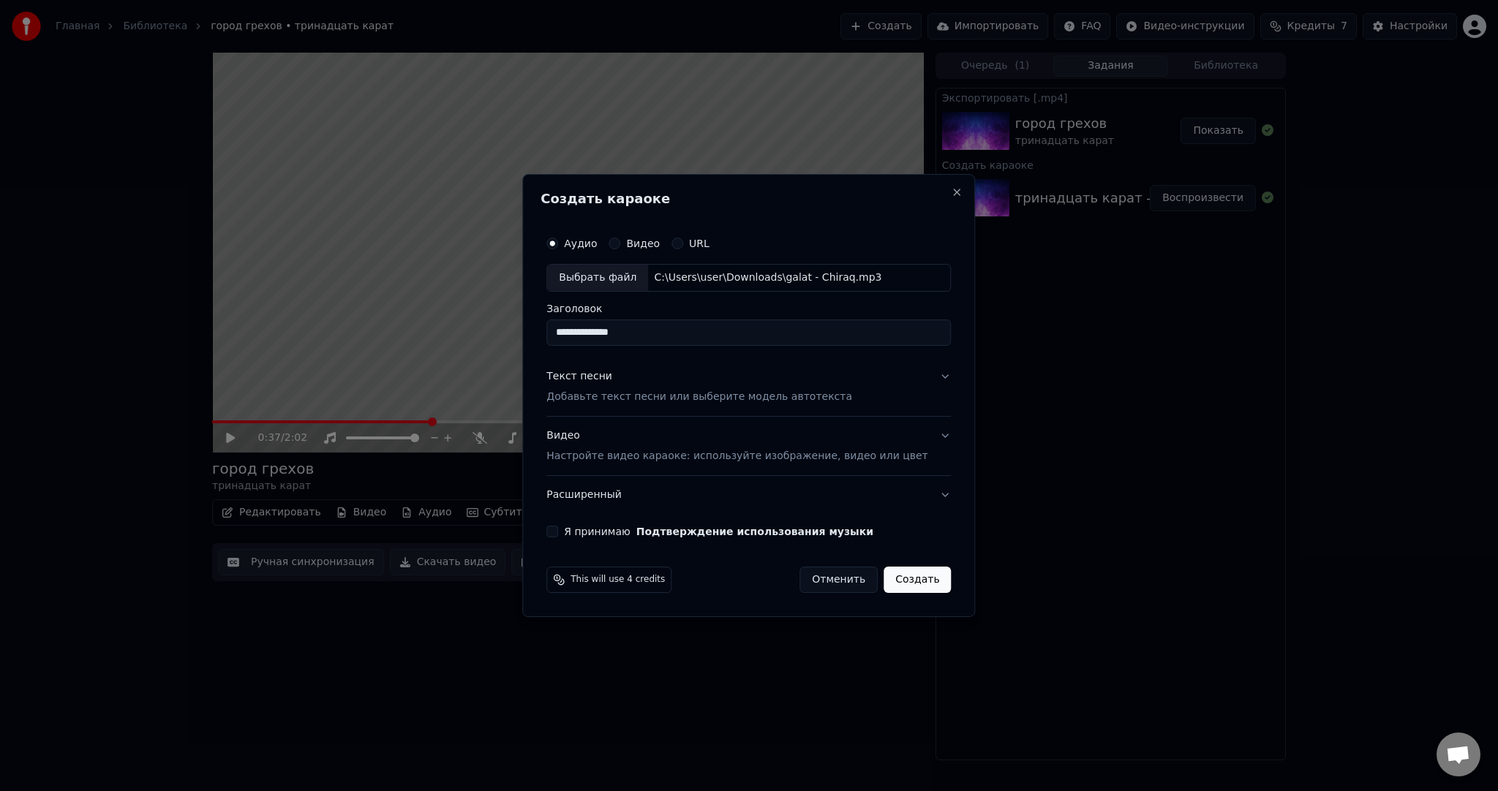
click at [641, 453] on p "Настройте видео караоке: используйте изображение, видео или цвет" at bounding box center [736, 456] width 381 height 15
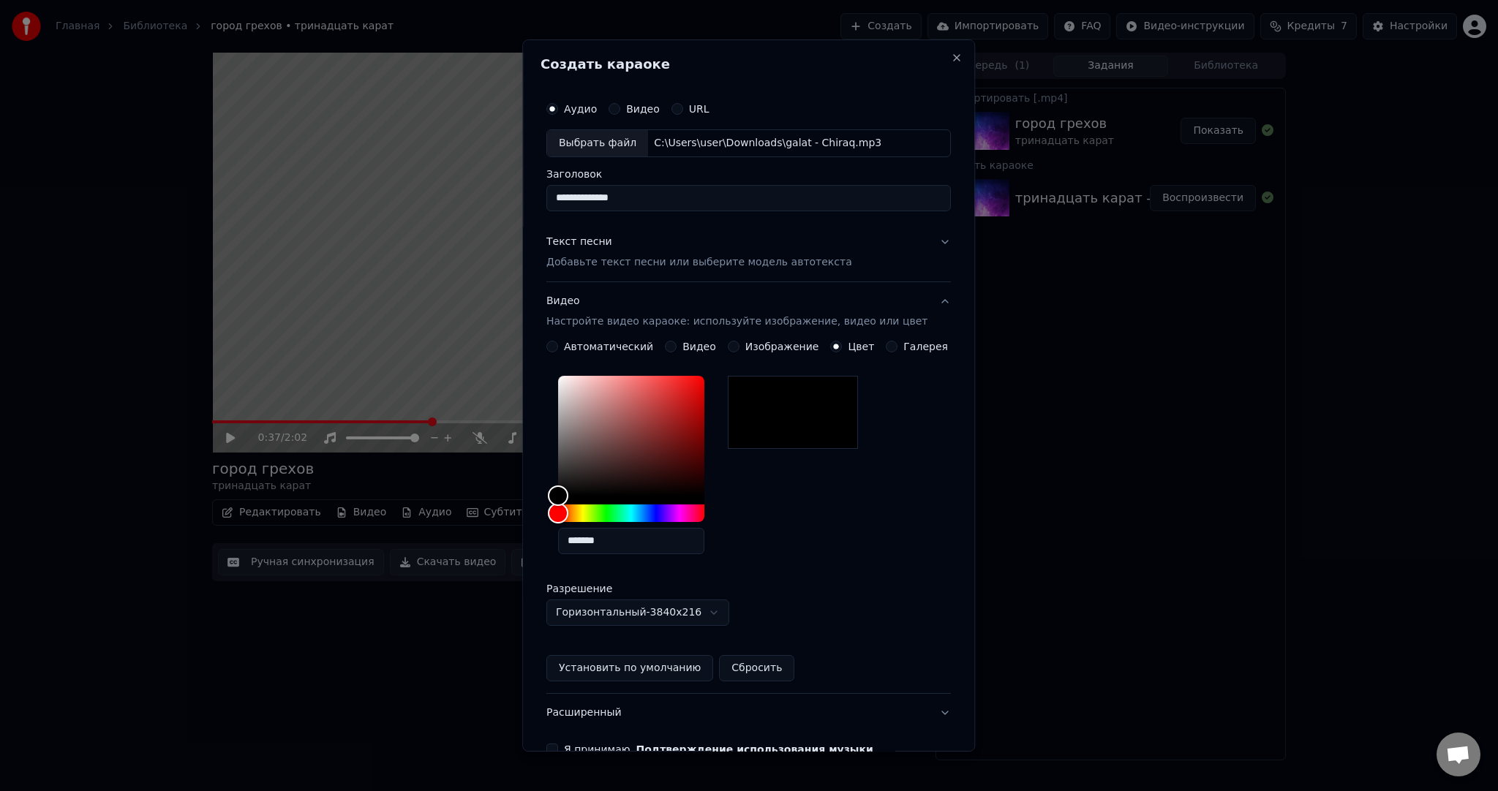
click at [679, 342] on div "Видео" at bounding box center [690, 347] width 51 height 12
click at [674, 345] on button "Видео" at bounding box center [671, 347] width 12 height 12
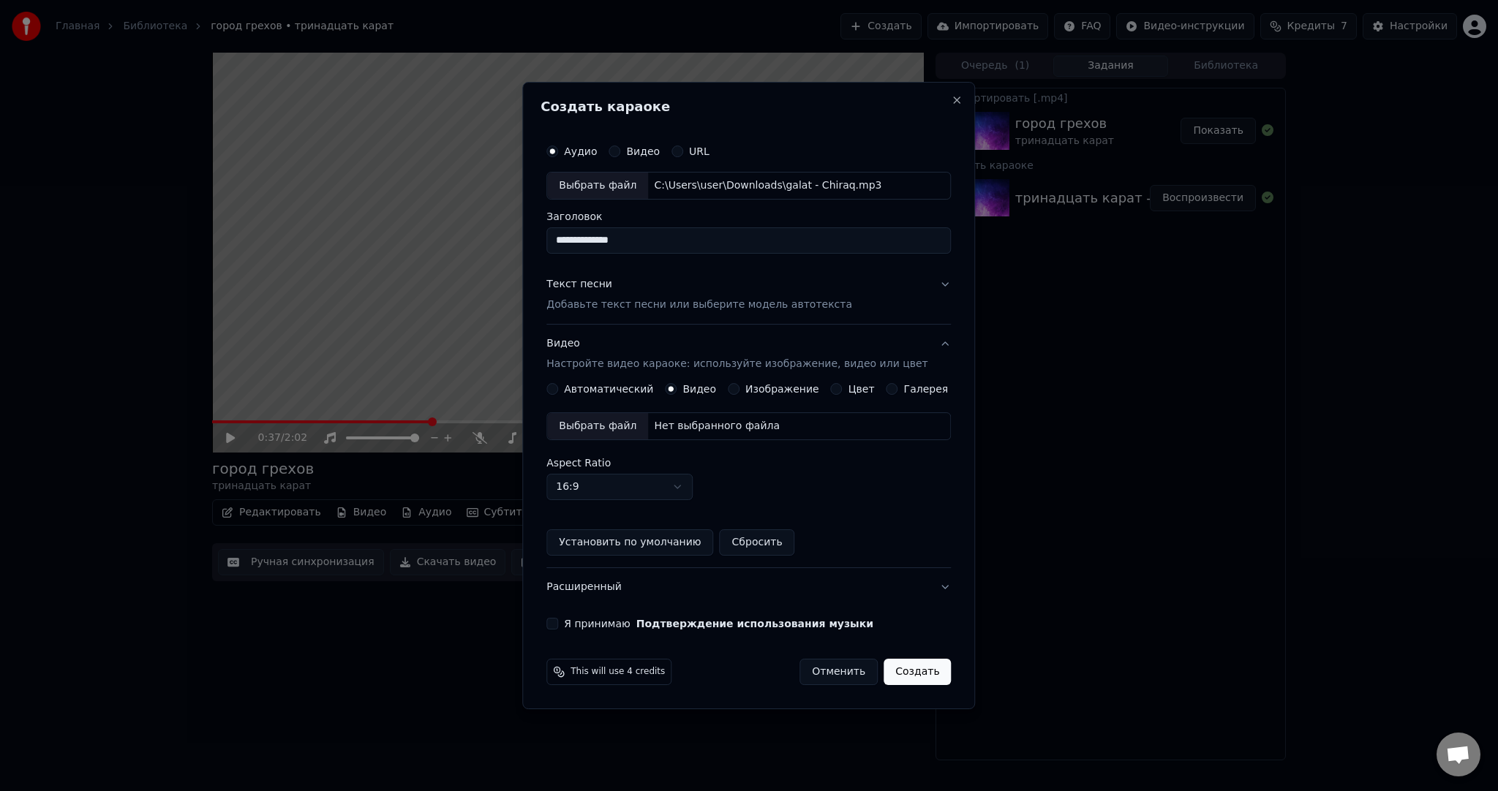
click at [611, 435] on div "Выбрать файл" at bounding box center [597, 426] width 101 height 26
click at [558, 621] on button "Я принимаю Подтверждение использования музыки" at bounding box center [552, 624] width 12 height 12
click at [917, 675] on button "Создать" at bounding box center [917, 672] width 67 height 26
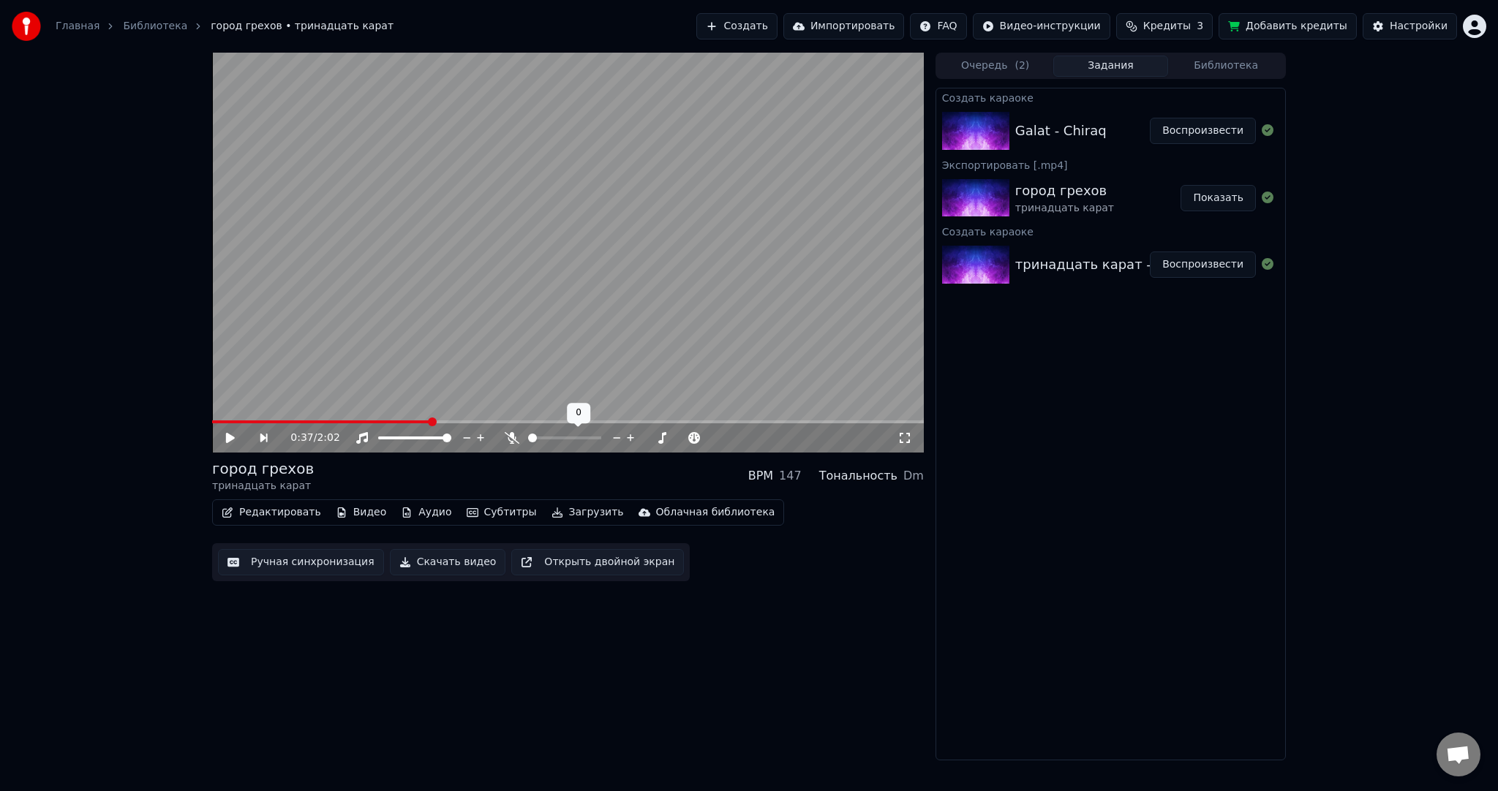
click at [1214, 126] on button "Воспроизвести" at bounding box center [1203, 131] width 106 height 26
click at [533, 287] on video at bounding box center [568, 253] width 712 height 400
click at [557, 513] on button "Загрузить" at bounding box center [588, 513] width 84 height 20
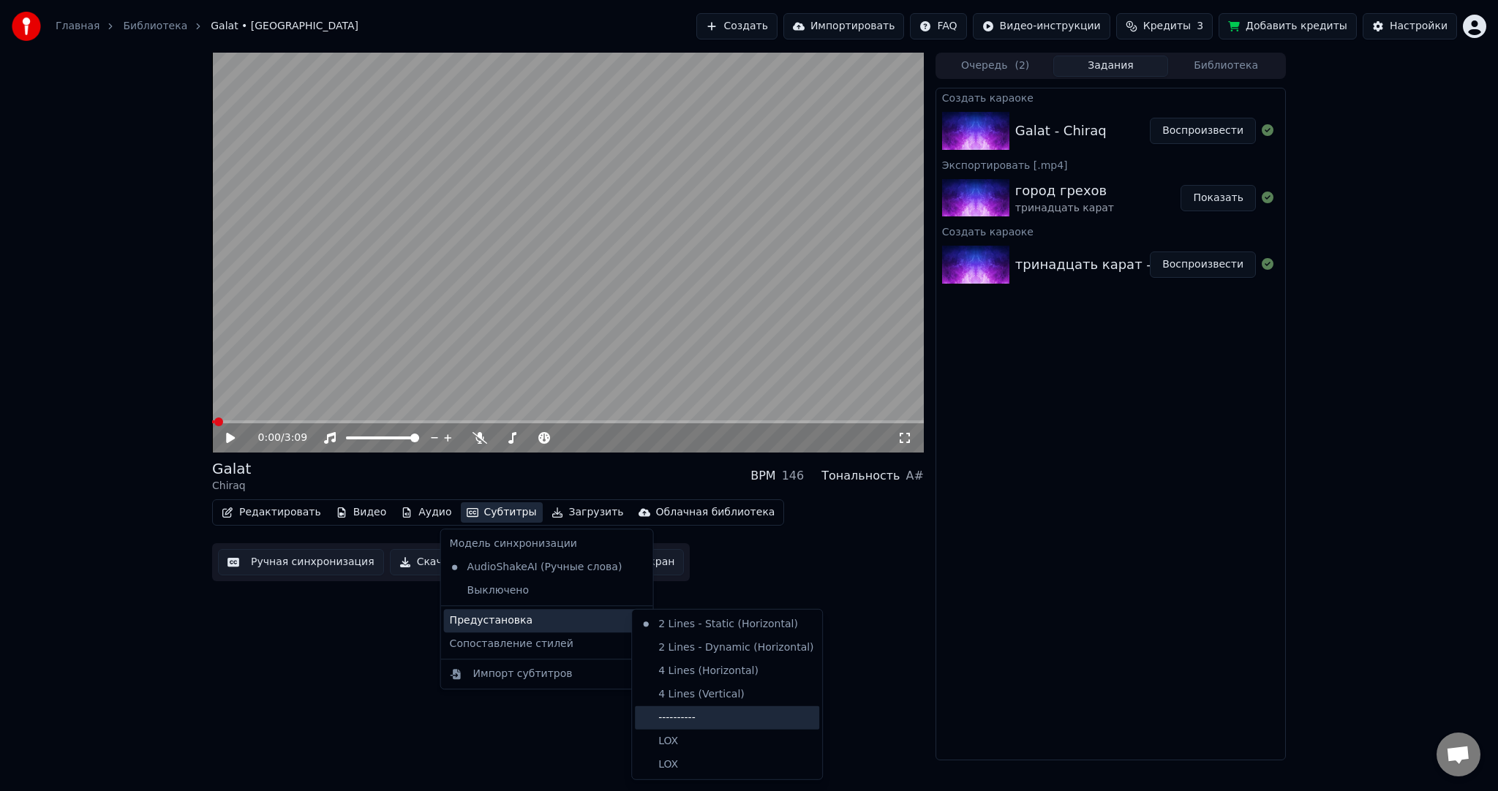
click at [682, 710] on div "----------" at bounding box center [727, 718] width 184 height 23
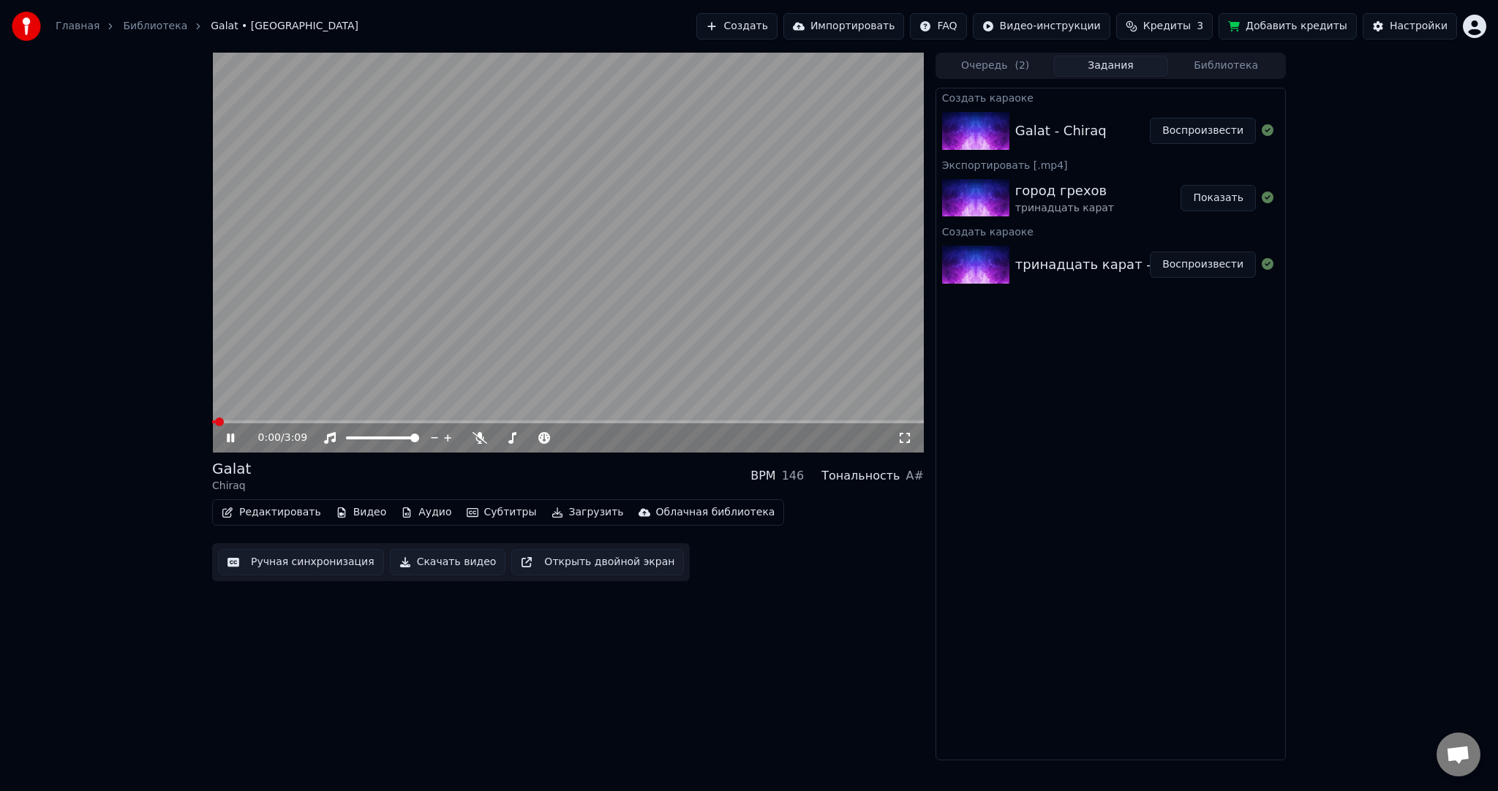
click at [324, 562] on button "Ручная синхронизация" at bounding box center [301, 562] width 166 height 26
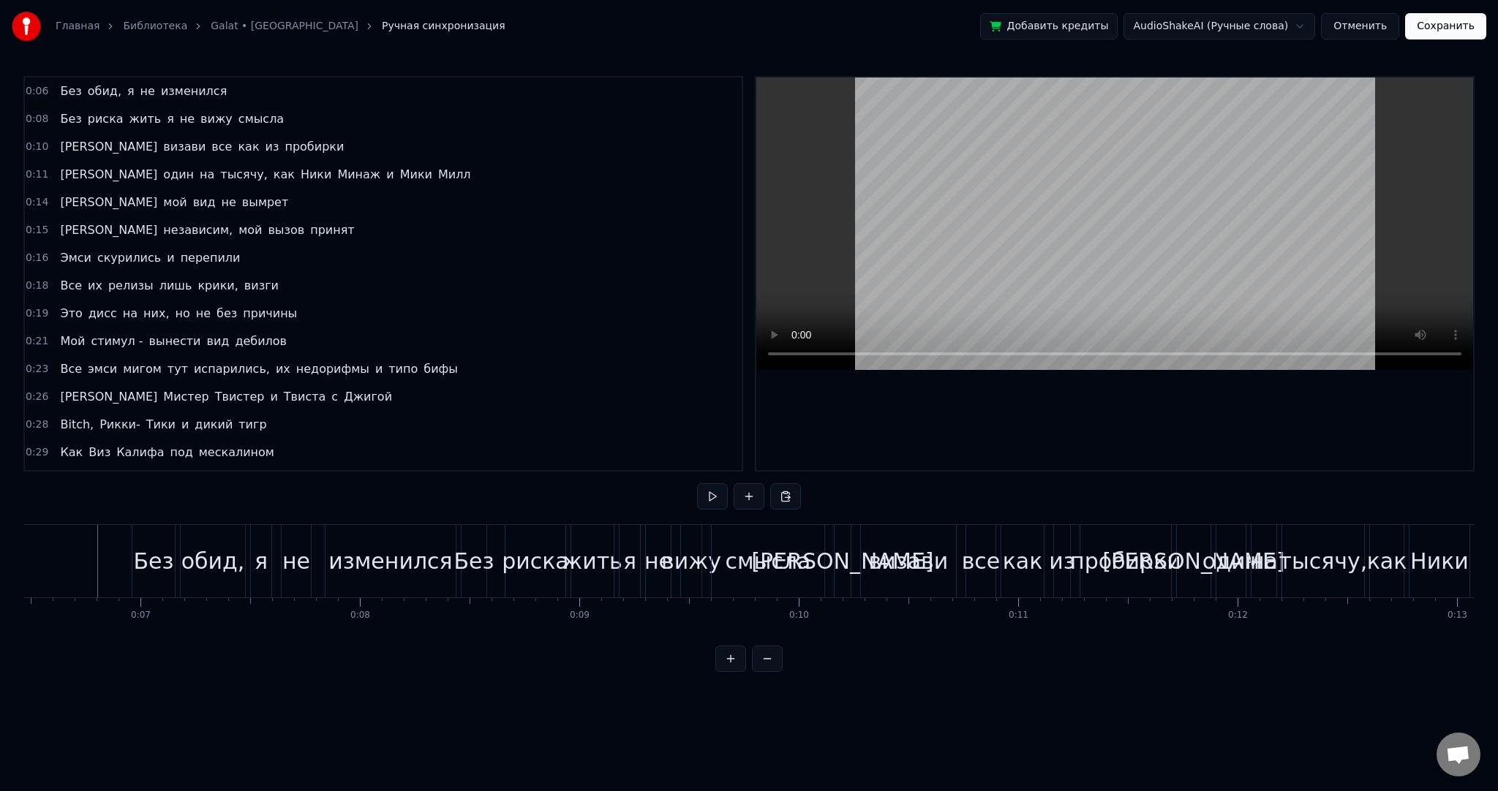
click at [20, 545] on div "Главная Библиотека Galat • Chiraq Ручная синхронизация Добавить кредиты AudioSh…" at bounding box center [749, 336] width 1498 height 672
click at [16, 545] on div "Главная Библиотека Galat • Chiraq Ручная синхронизация Добавить кредиты AudioSh…" at bounding box center [749, 336] width 1498 height 672
drag, startPoint x: 23, startPoint y: 546, endPoint x: 35, endPoint y: 546, distance: 11.7
click at [23, 546] on div "Главная Библиотека Galat • Chiraq Ручная синхронизация Добавить кредиты AudioSh…" at bounding box center [749, 336] width 1498 height 672
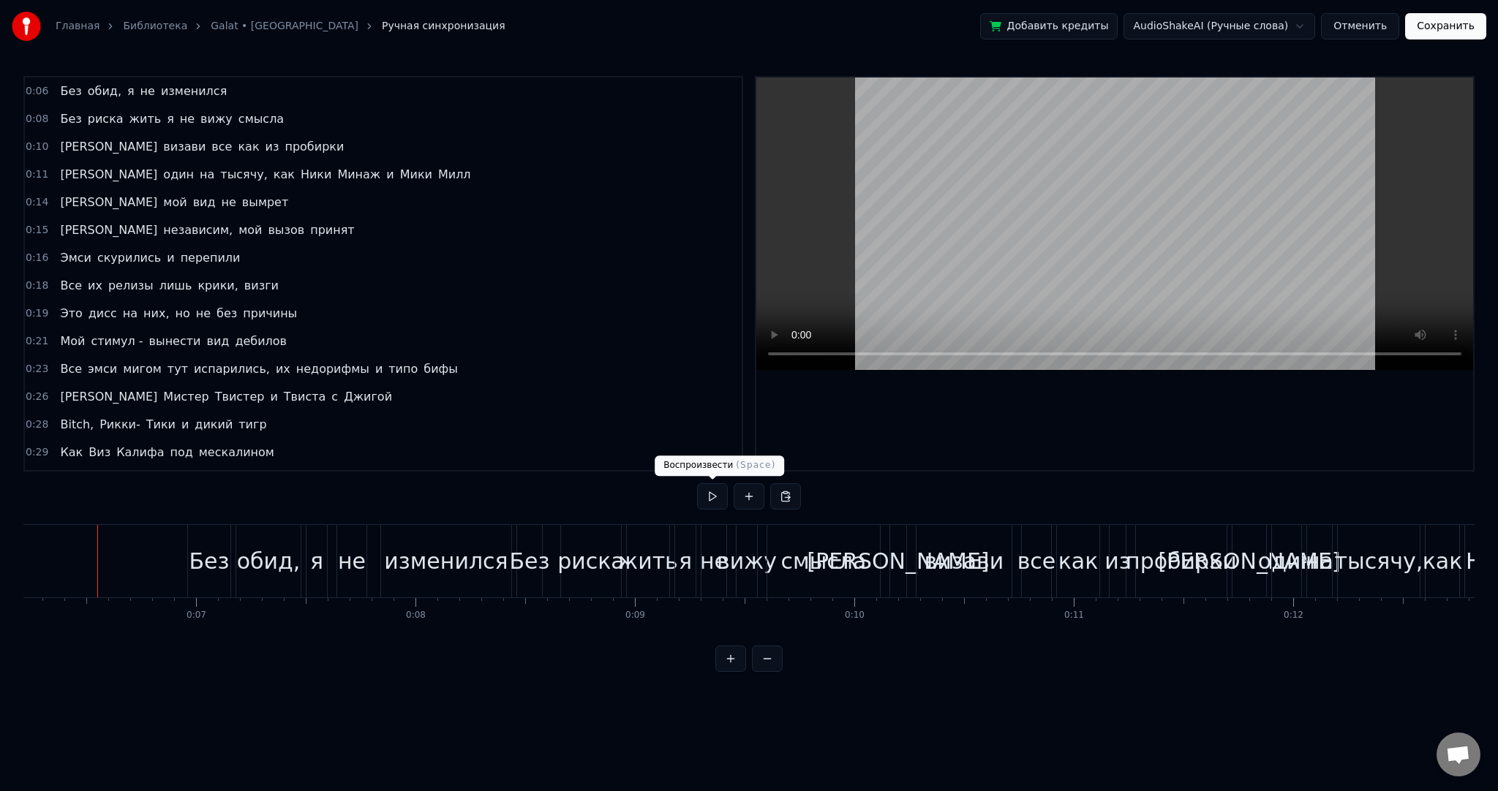
click at [704, 501] on button at bounding box center [712, 496] width 31 height 26
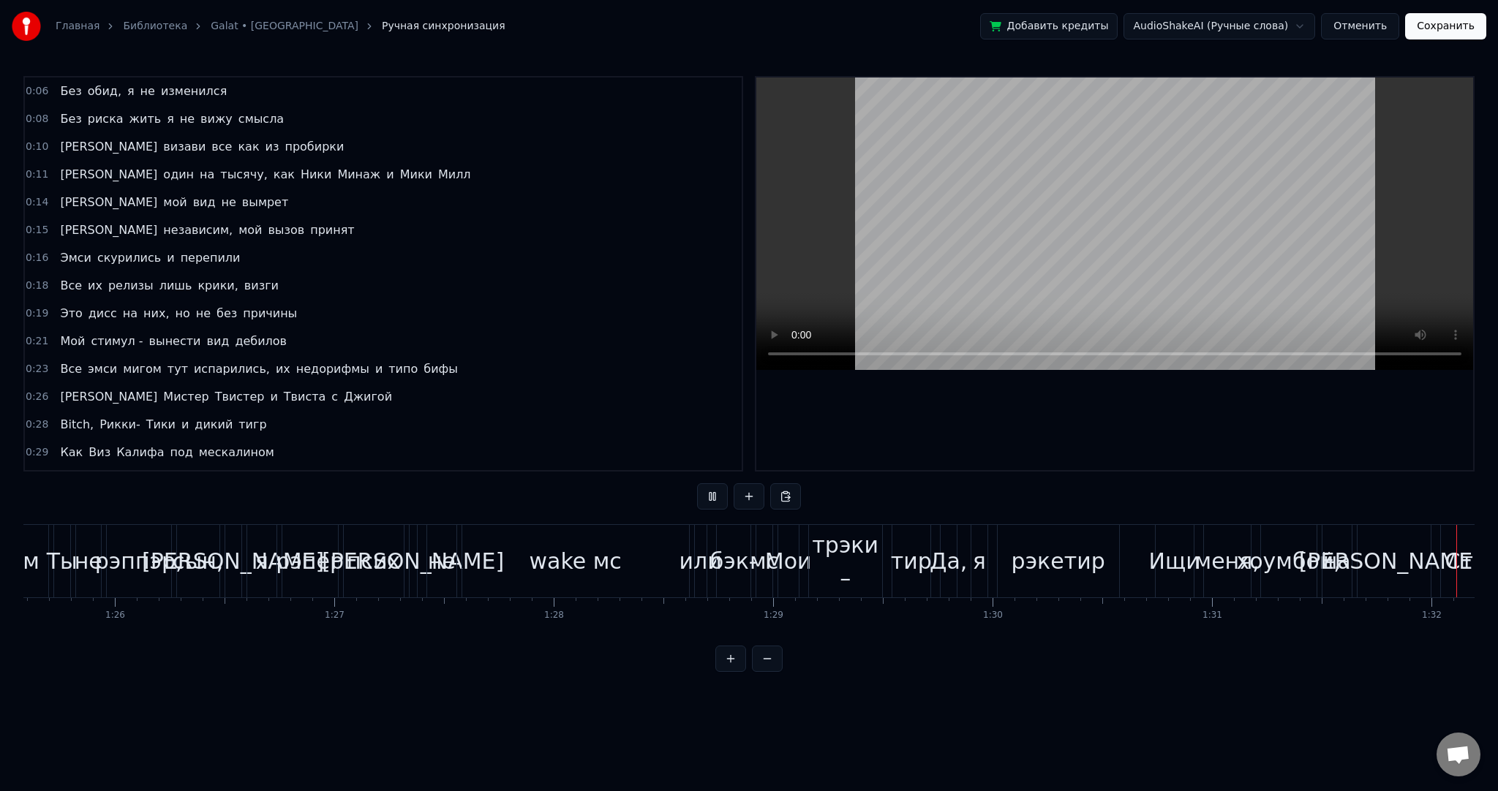
scroll to position [0, 20121]
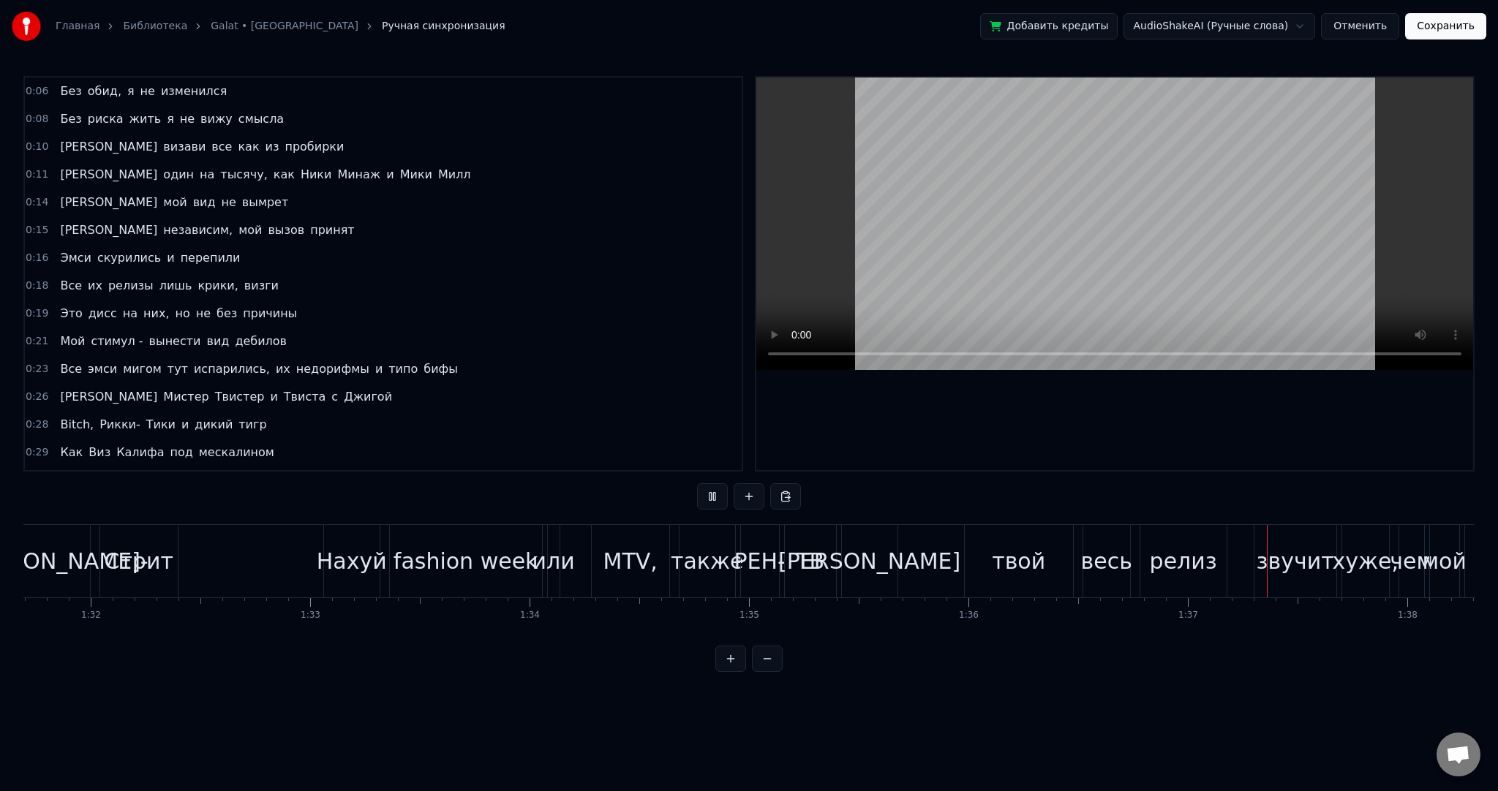
click at [846, 205] on video at bounding box center [1114, 224] width 717 height 293
click at [865, 568] on div "И" at bounding box center [869, 561] width 182 height 33
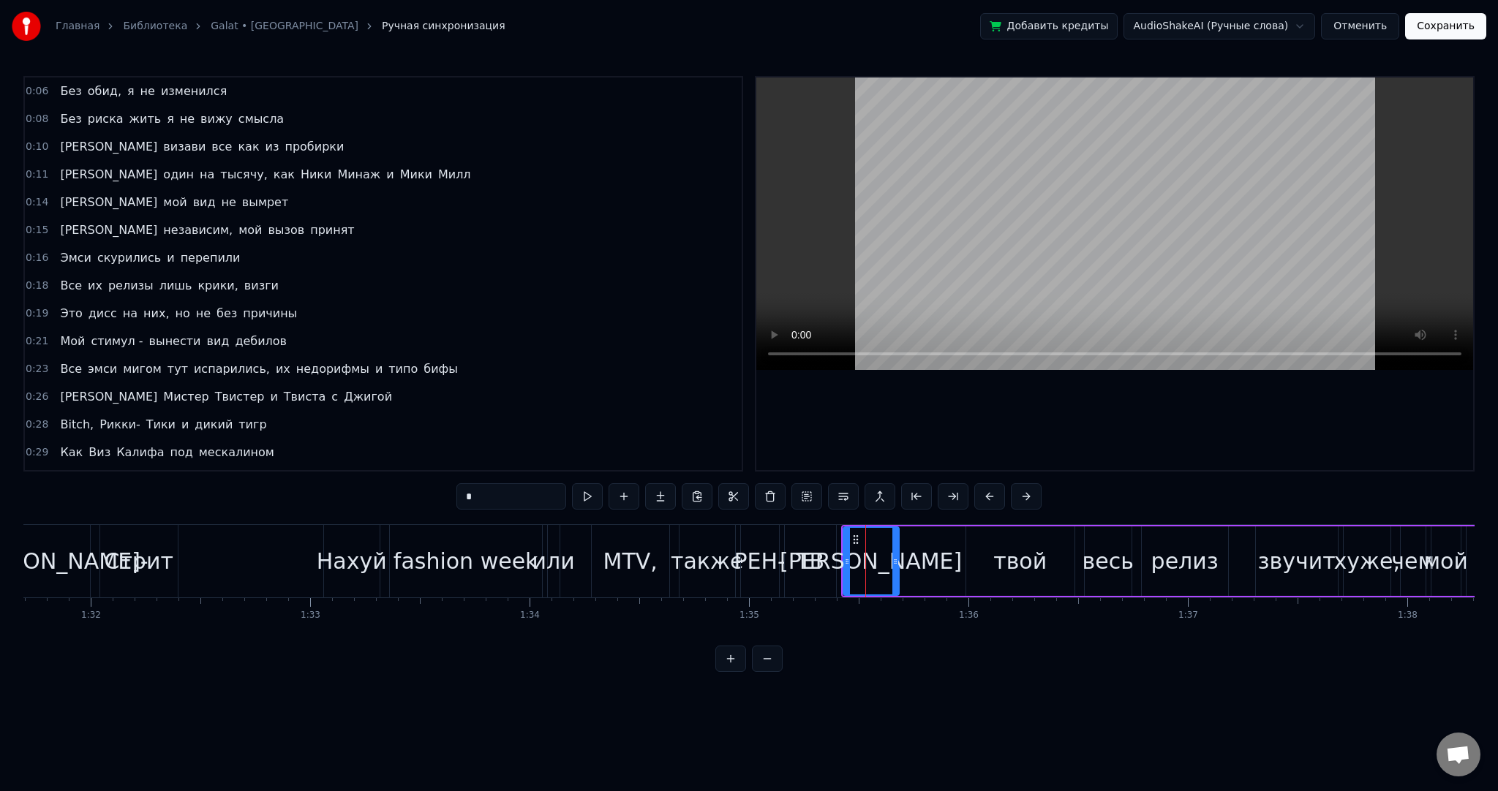
scroll to position [920, 0]
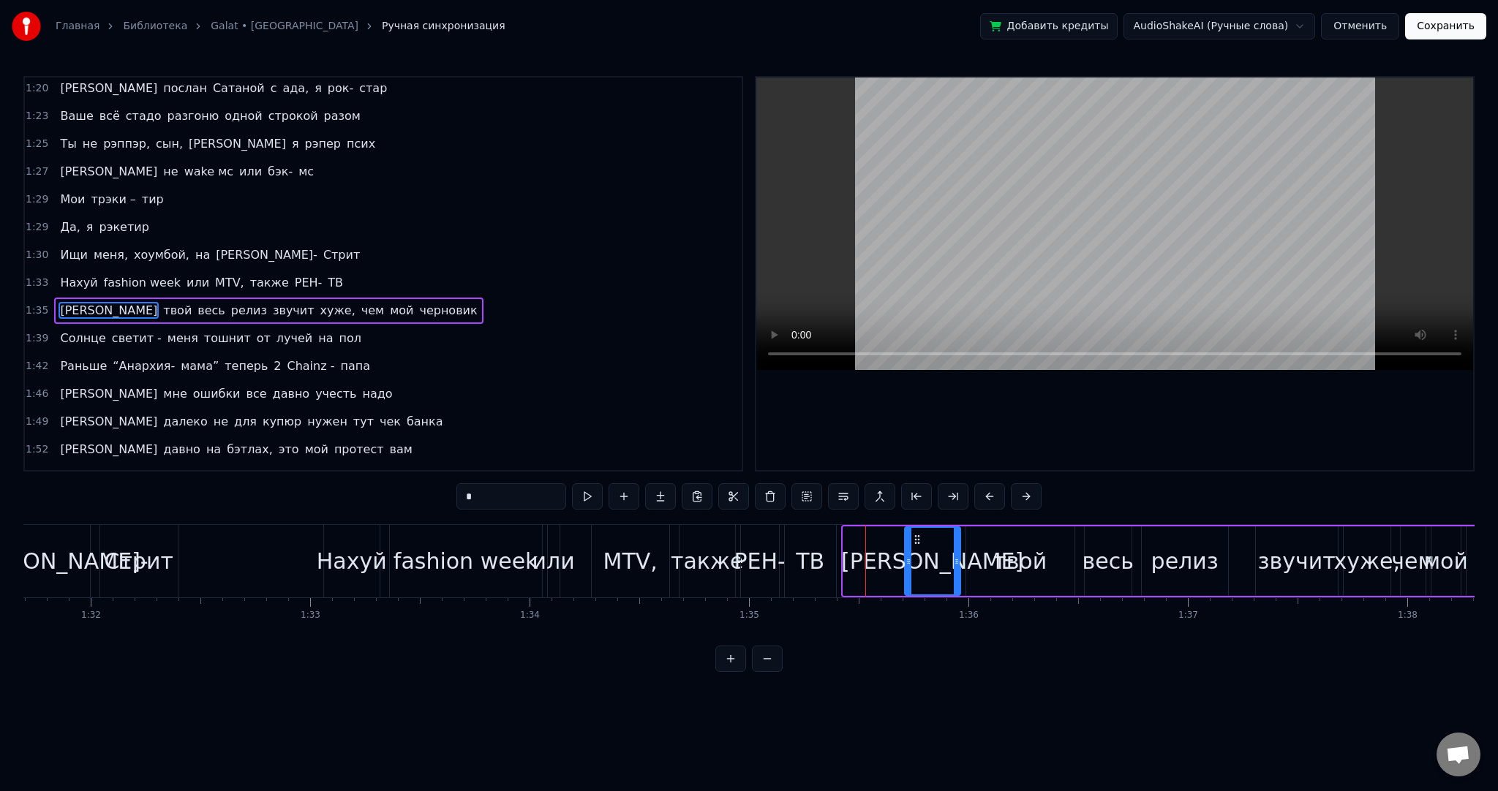
drag, startPoint x: 851, startPoint y: 534, endPoint x: 947, endPoint y: 550, distance: 96.4
click at [911, 541] on icon at bounding box center [917, 540] width 12 height 12
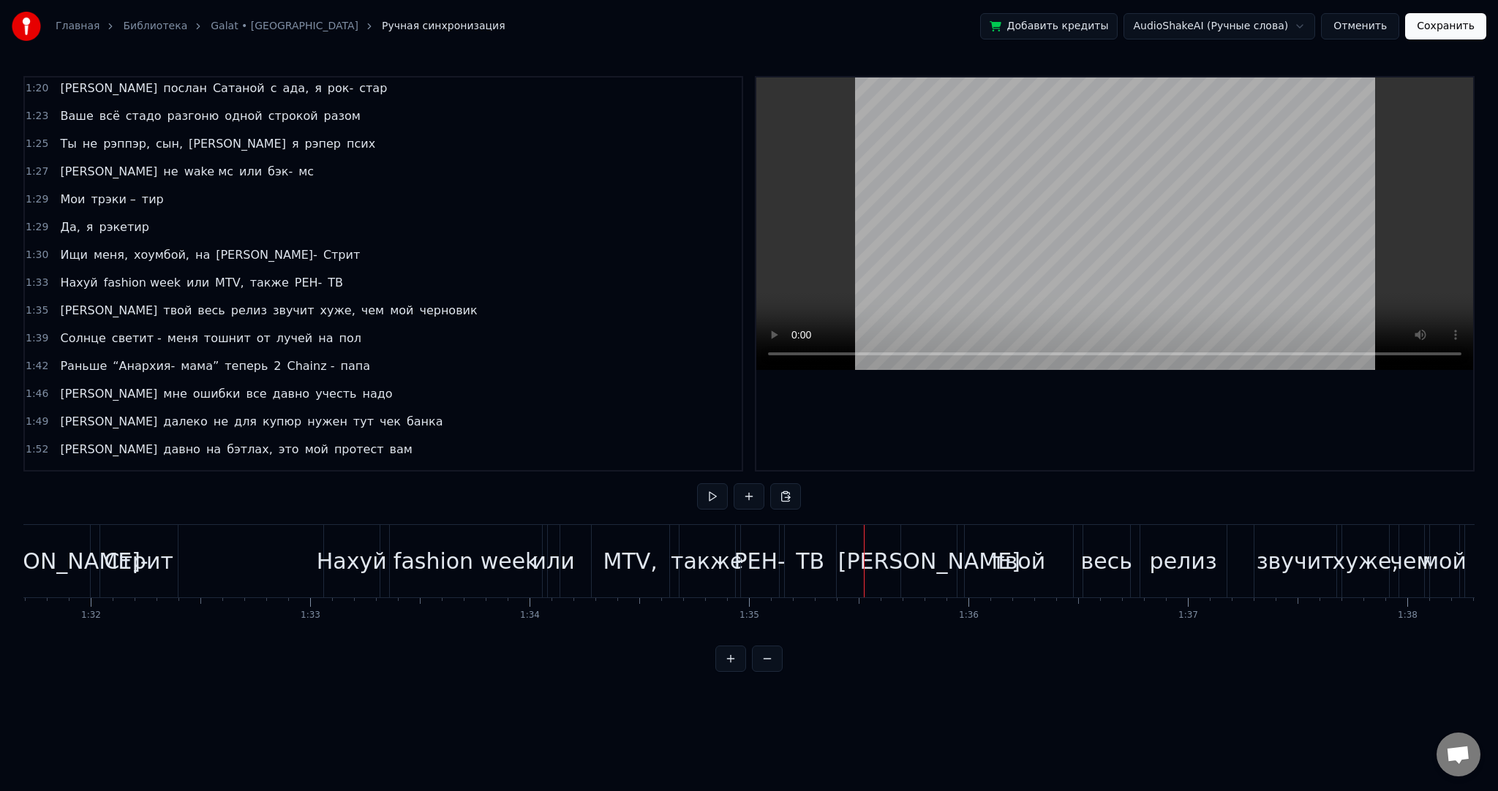
click at [935, 556] on div "И" at bounding box center [929, 561] width 182 height 33
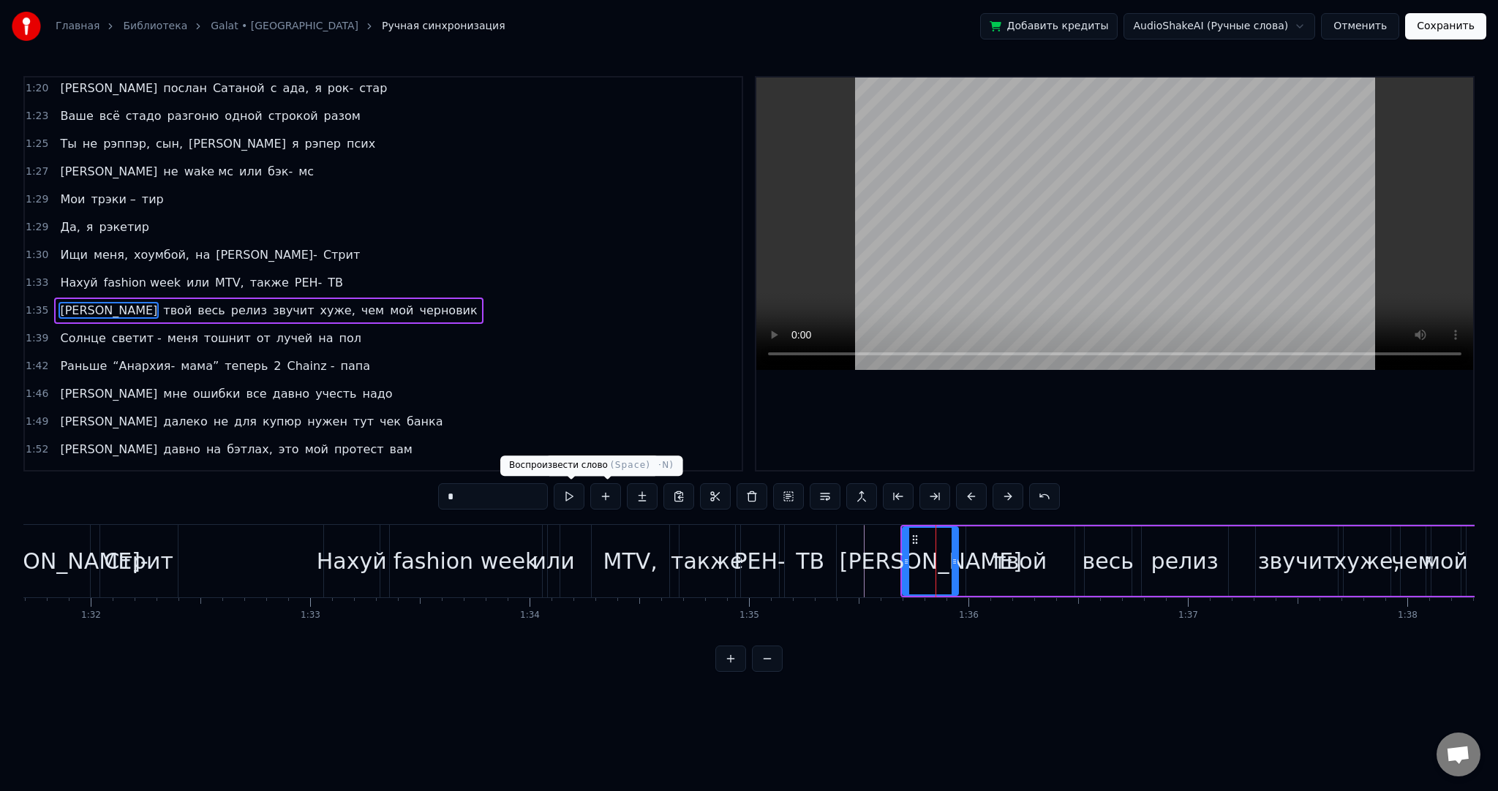
click at [573, 493] on button at bounding box center [569, 496] width 31 height 26
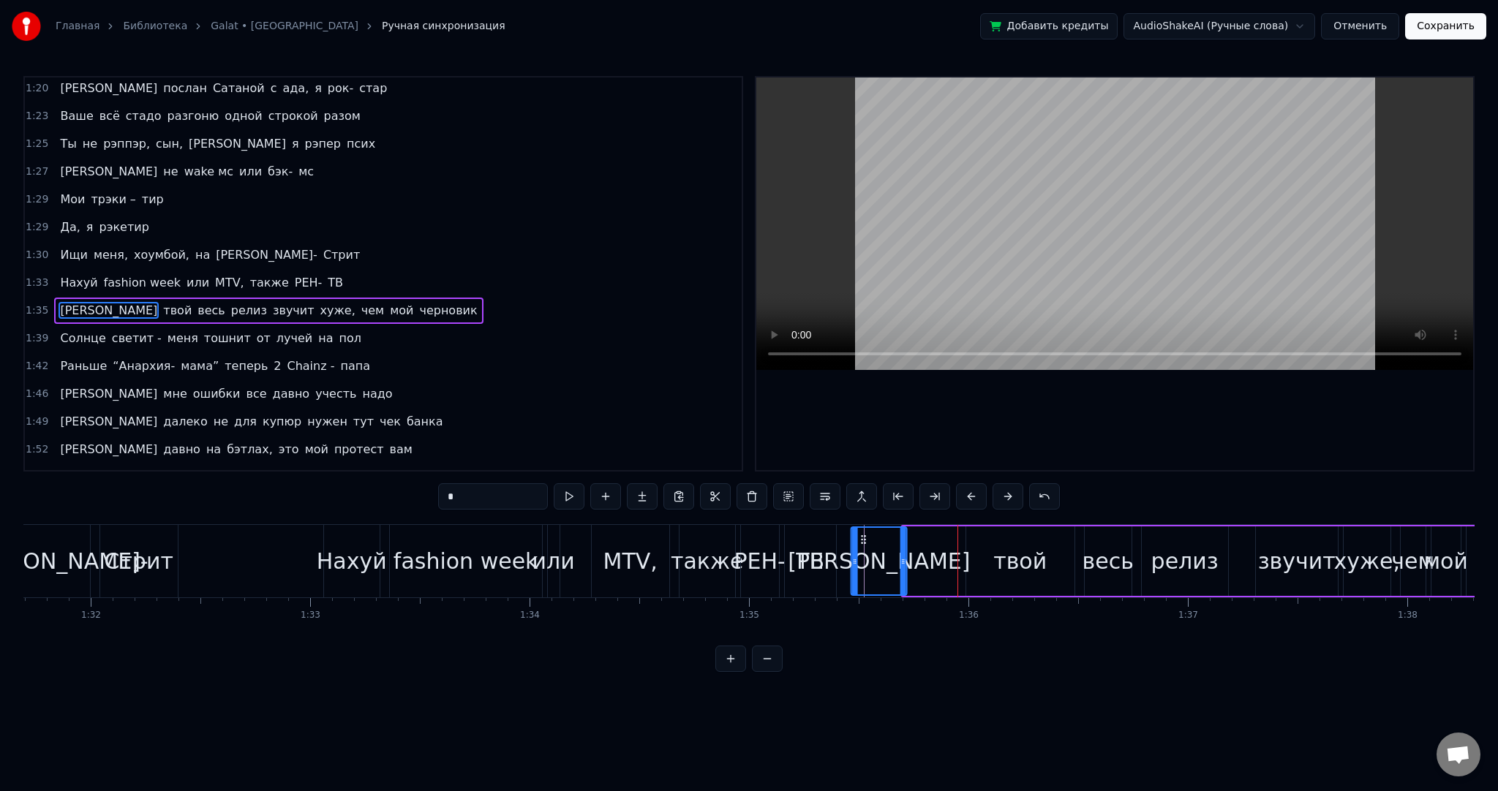
drag, startPoint x: 909, startPoint y: 537, endPoint x: 854, endPoint y: 536, distance: 55.6
click at [858, 536] on icon at bounding box center [864, 540] width 12 height 12
click at [576, 496] on button at bounding box center [569, 496] width 31 height 26
click at [567, 492] on button at bounding box center [569, 496] width 31 height 26
click at [1015, 553] on div "твой" at bounding box center [1019, 561] width 53 height 33
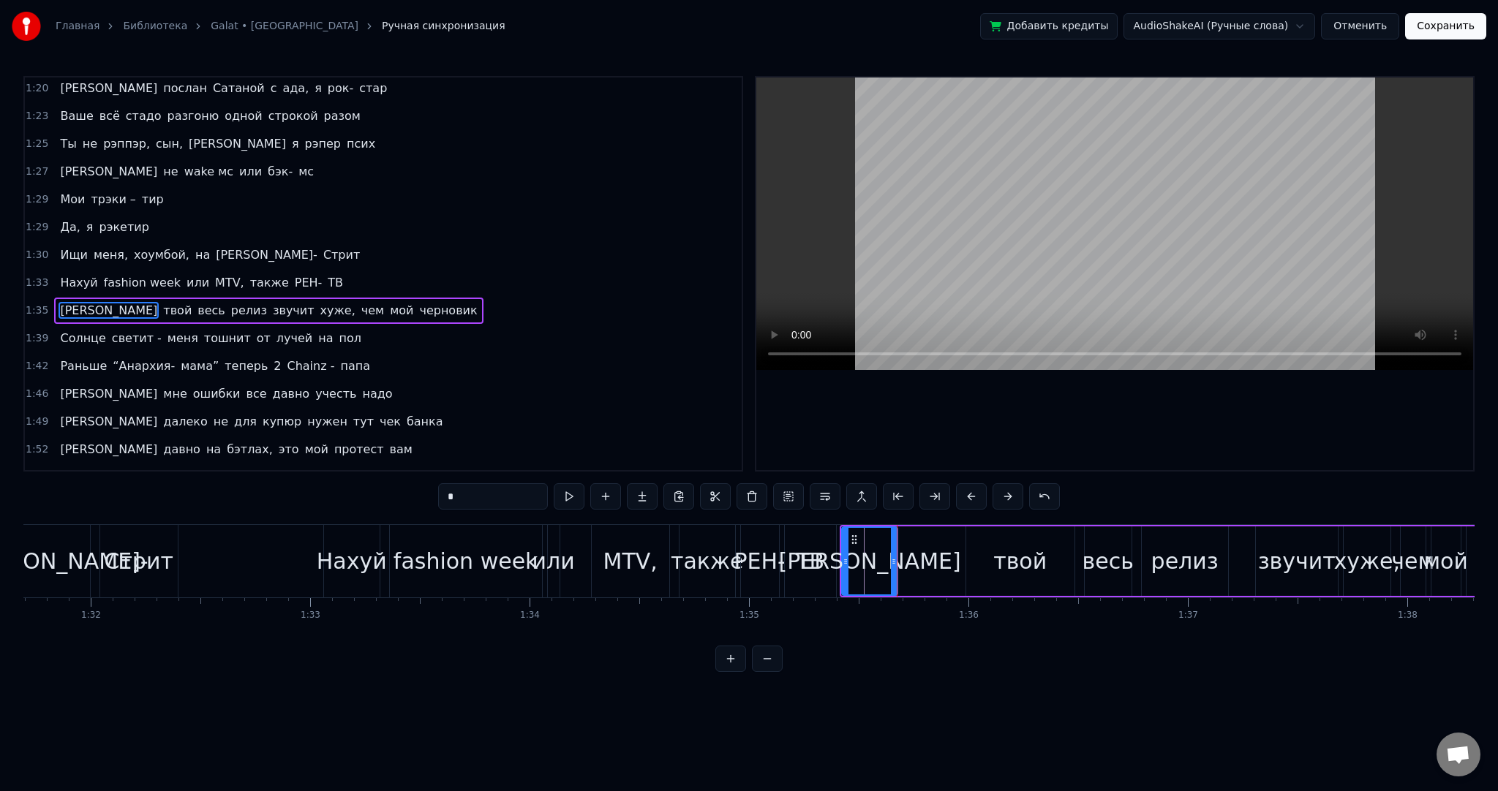
type input "****"
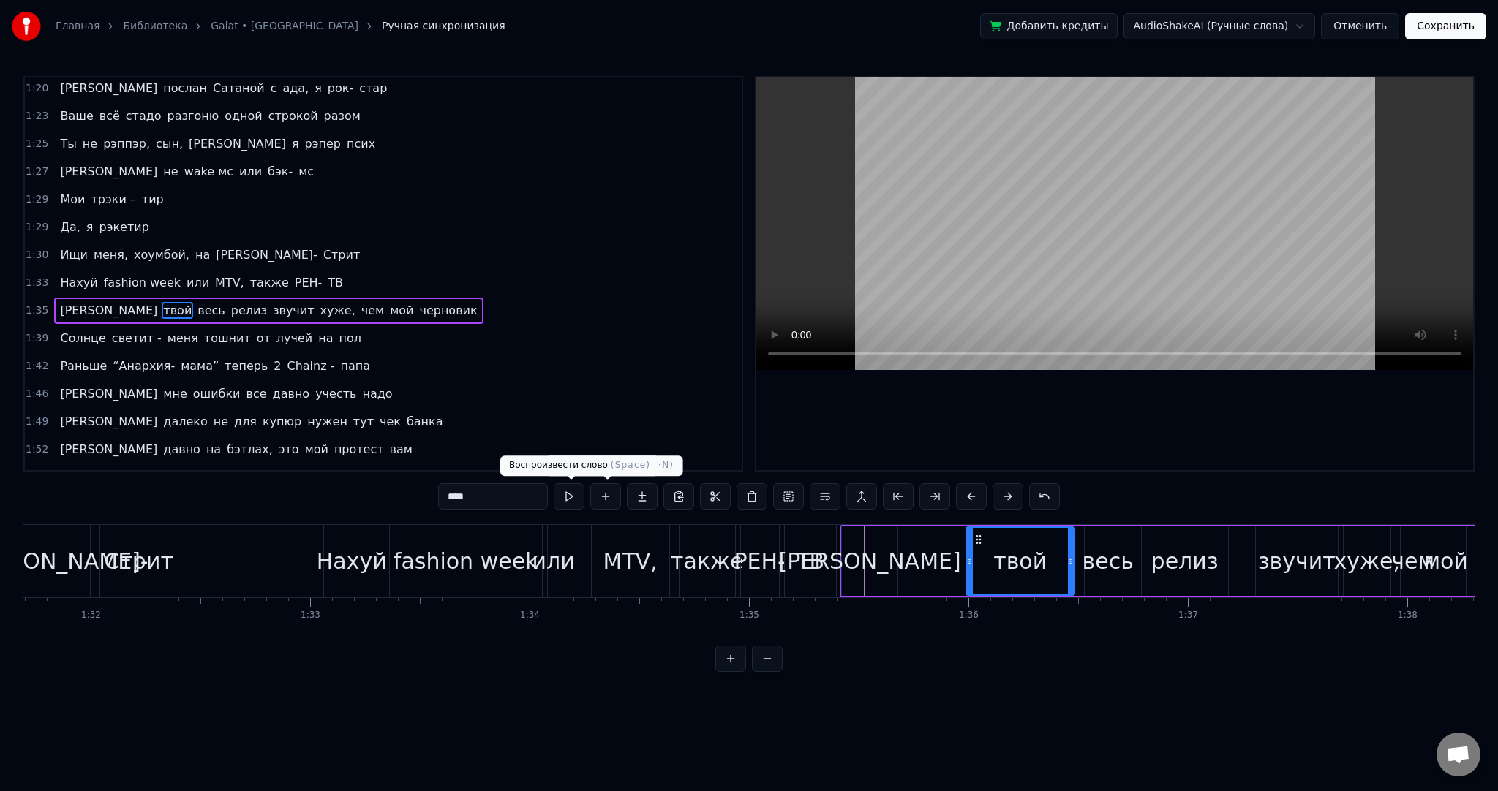
click at [568, 486] on button at bounding box center [569, 496] width 31 height 26
click at [922, 554] on div "И твой весь релиз звучит хуже, чем мой черновик" at bounding box center [1272, 561] width 865 height 72
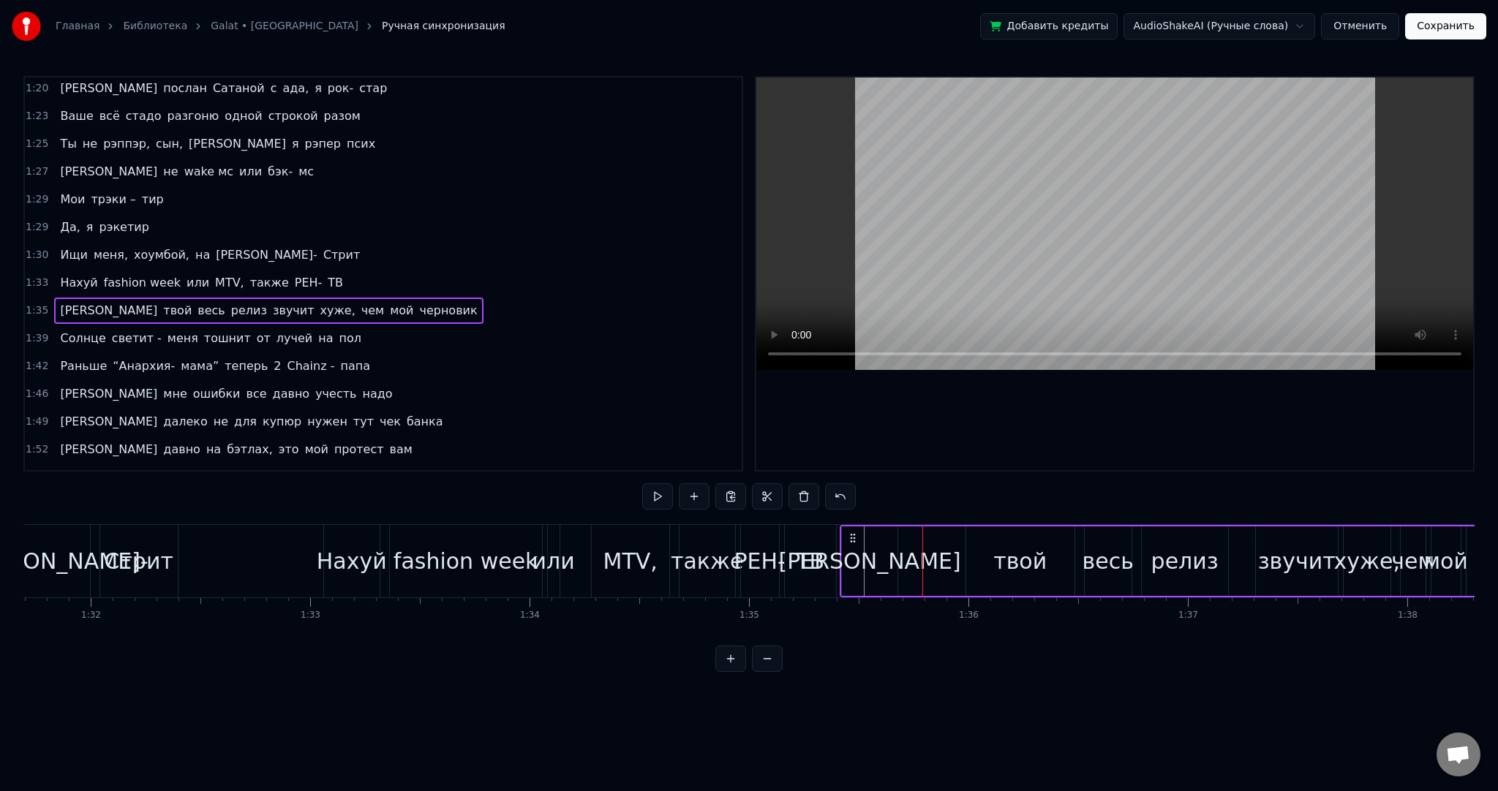
click at [878, 544] on div "И" at bounding box center [870, 561] width 56 height 69
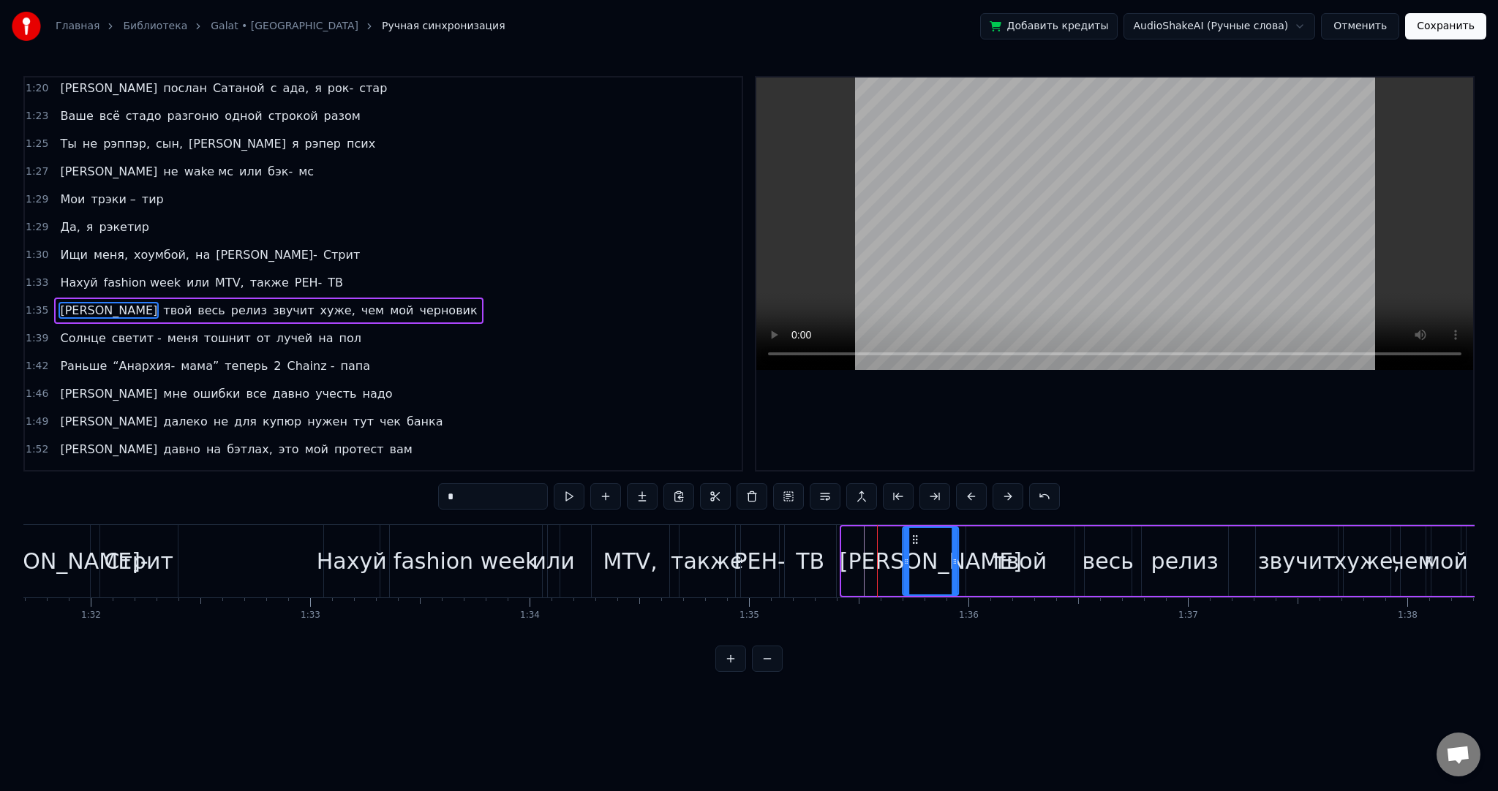
drag, startPoint x: 854, startPoint y: 535, endPoint x: 911, endPoint y: 535, distance: 56.3
click at [911, 535] on icon at bounding box center [915, 540] width 12 height 12
click at [579, 497] on button at bounding box center [569, 496] width 31 height 26
click at [909, 535] on icon at bounding box center [914, 540] width 12 height 12
drag, startPoint x: 911, startPoint y: 535, endPoint x: 936, endPoint y: 543, distance: 26.8
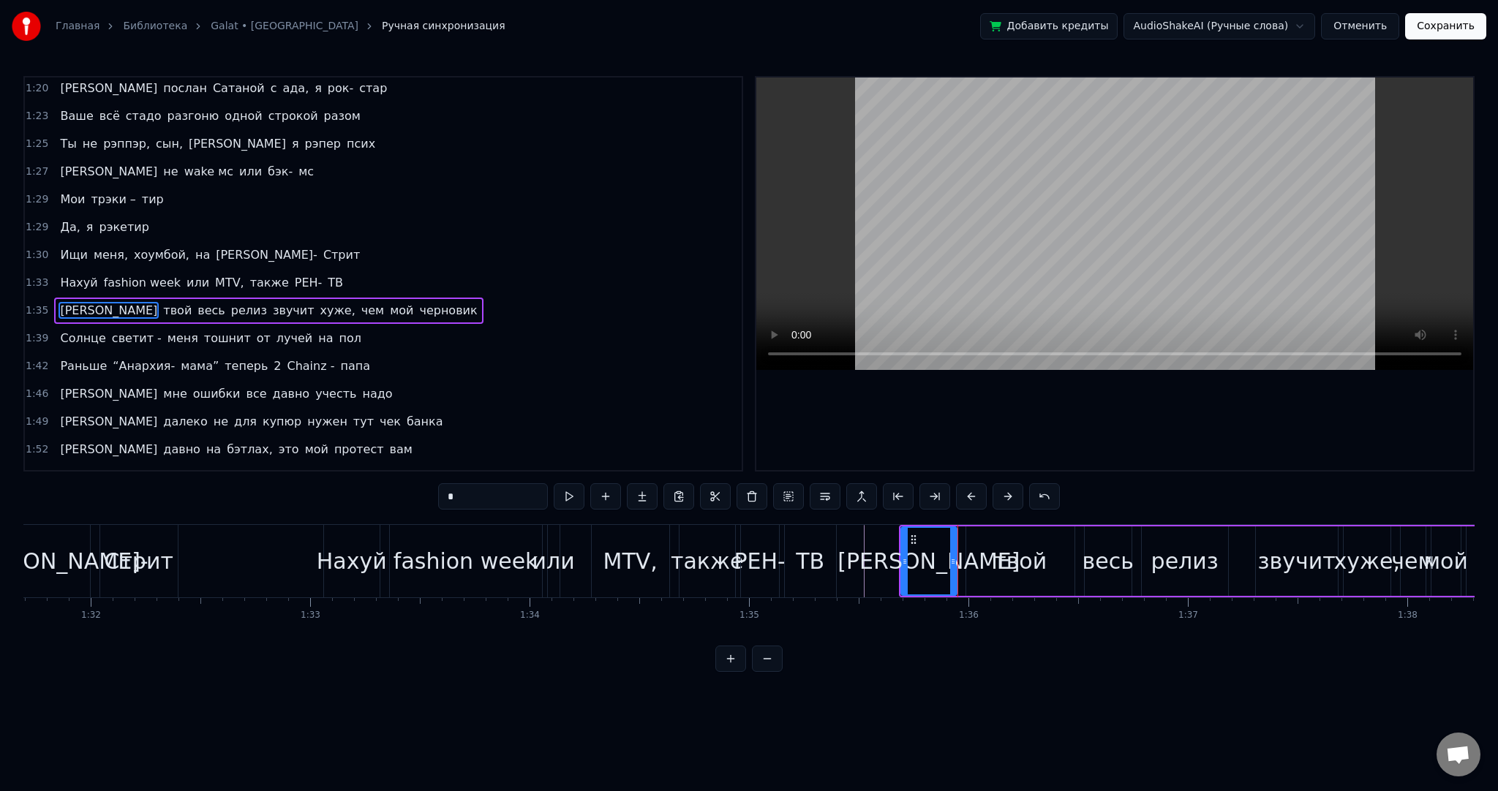
click at [912, 536] on circle at bounding box center [911, 536] width 1 height 1
click at [1009, 555] on div "твой" at bounding box center [1019, 561] width 53 height 33
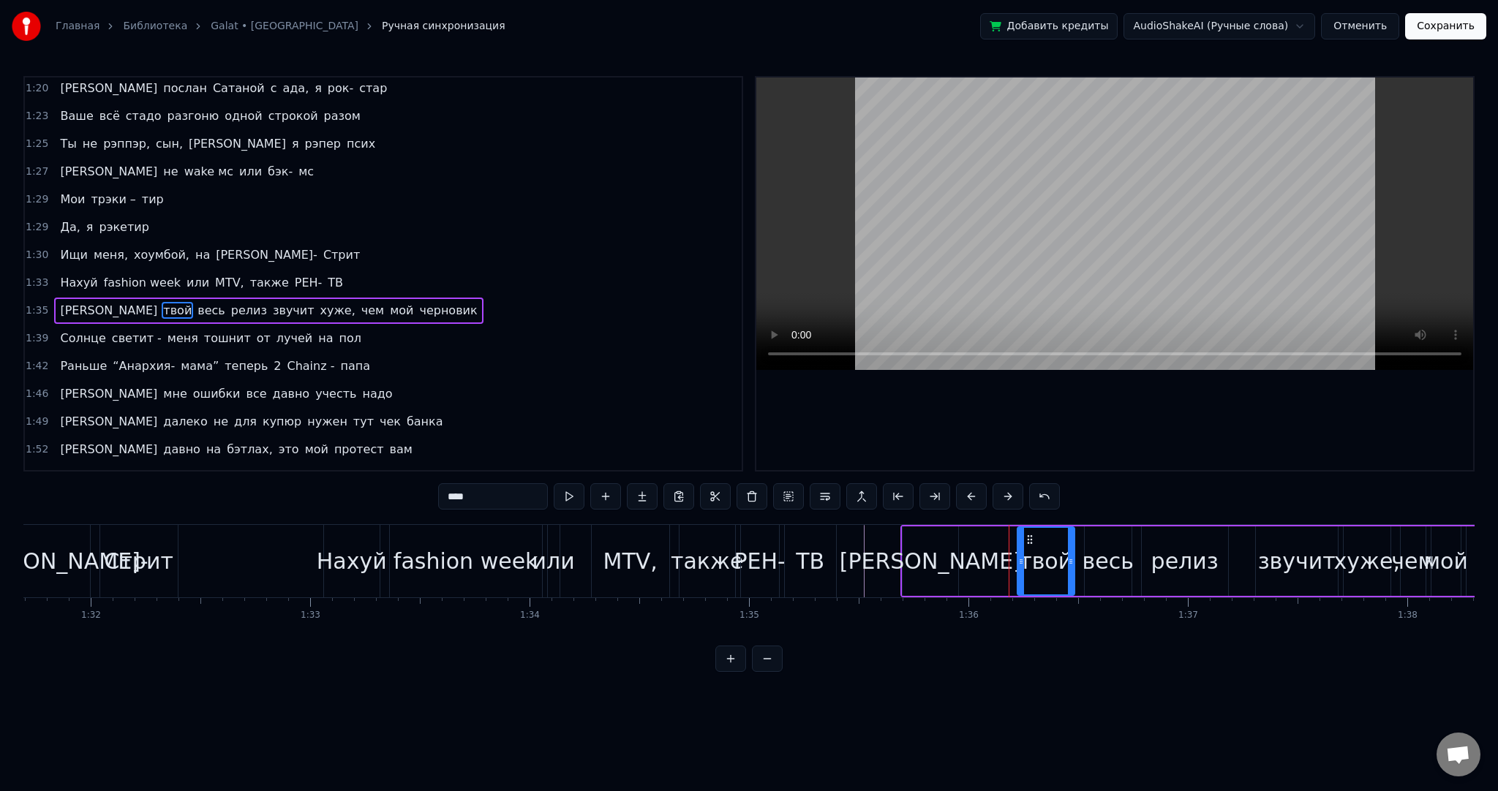
drag, startPoint x: 967, startPoint y: 552, endPoint x: 1022, endPoint y: 556, distance: 55.0
click at [1024, 556] on div at bounding box center [1021, 561] width 6 height 67
click at [942, 557] on div "И" at bounding box center [931, 561] width 56 height 69
type input "*"
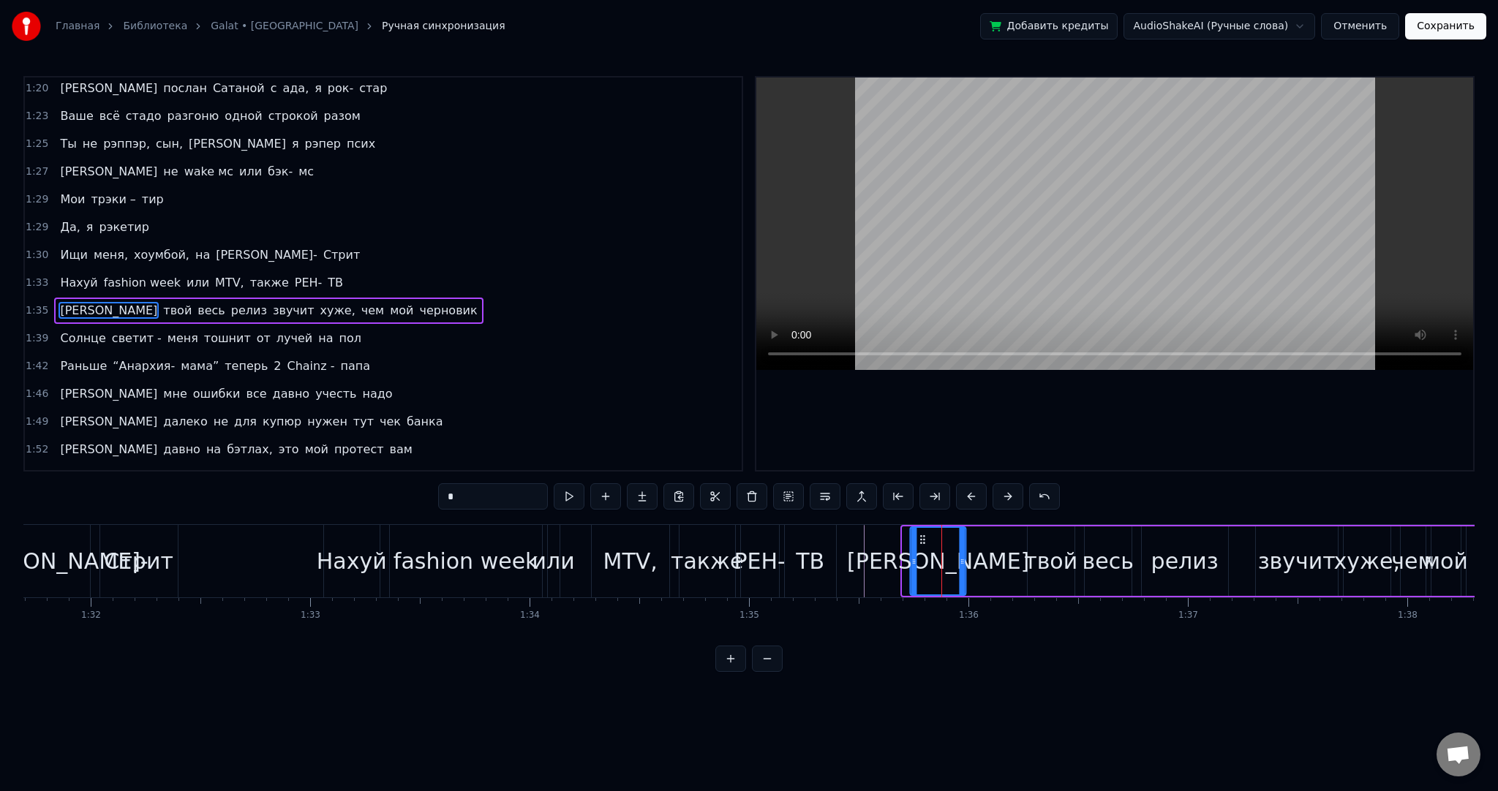
click at [920, 535] on icon at bounding box center [923, 540] width 12 height 12
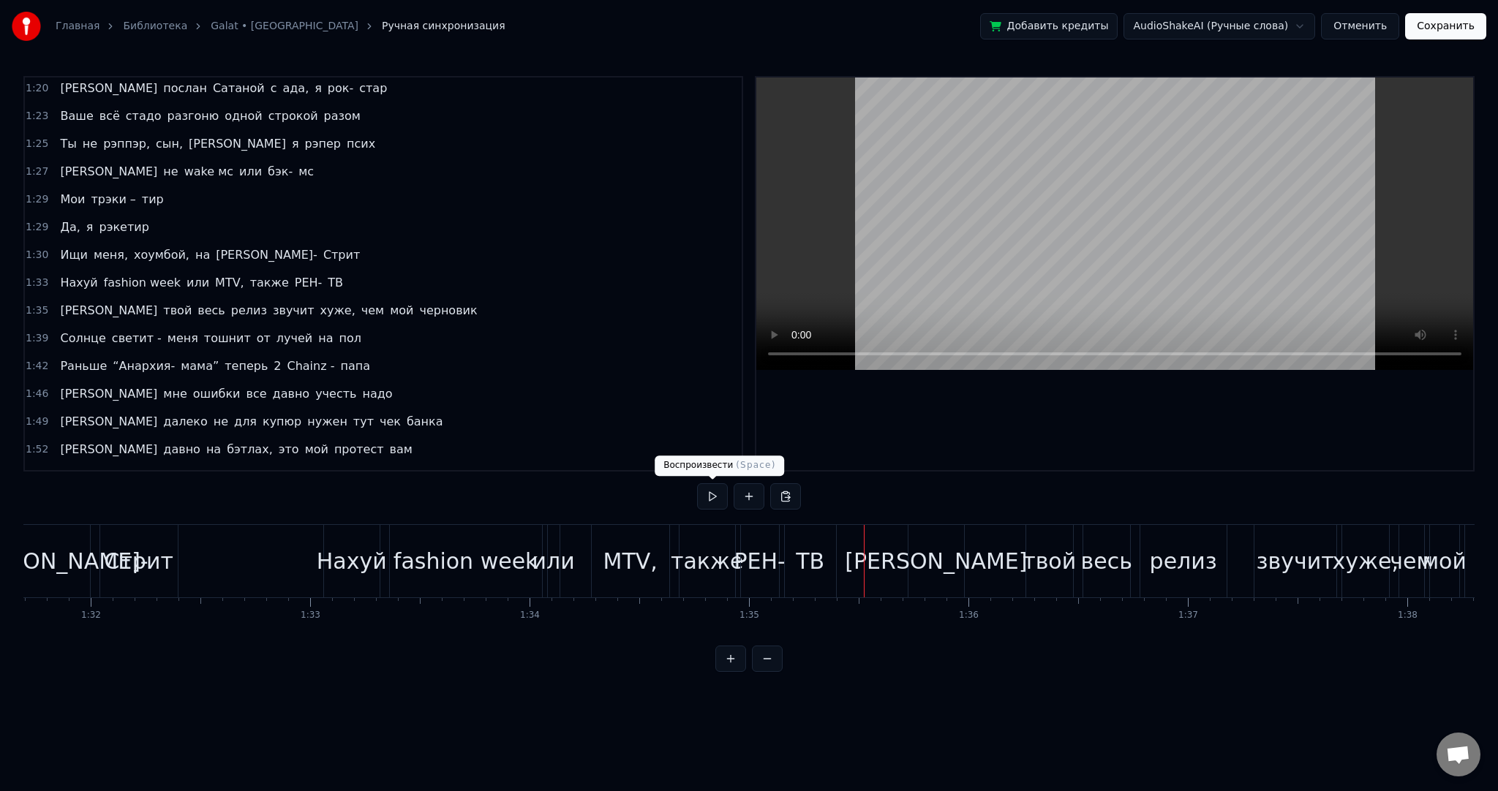
click at [708, 497] on button at bounding box center [712, 496] width 31 height 26
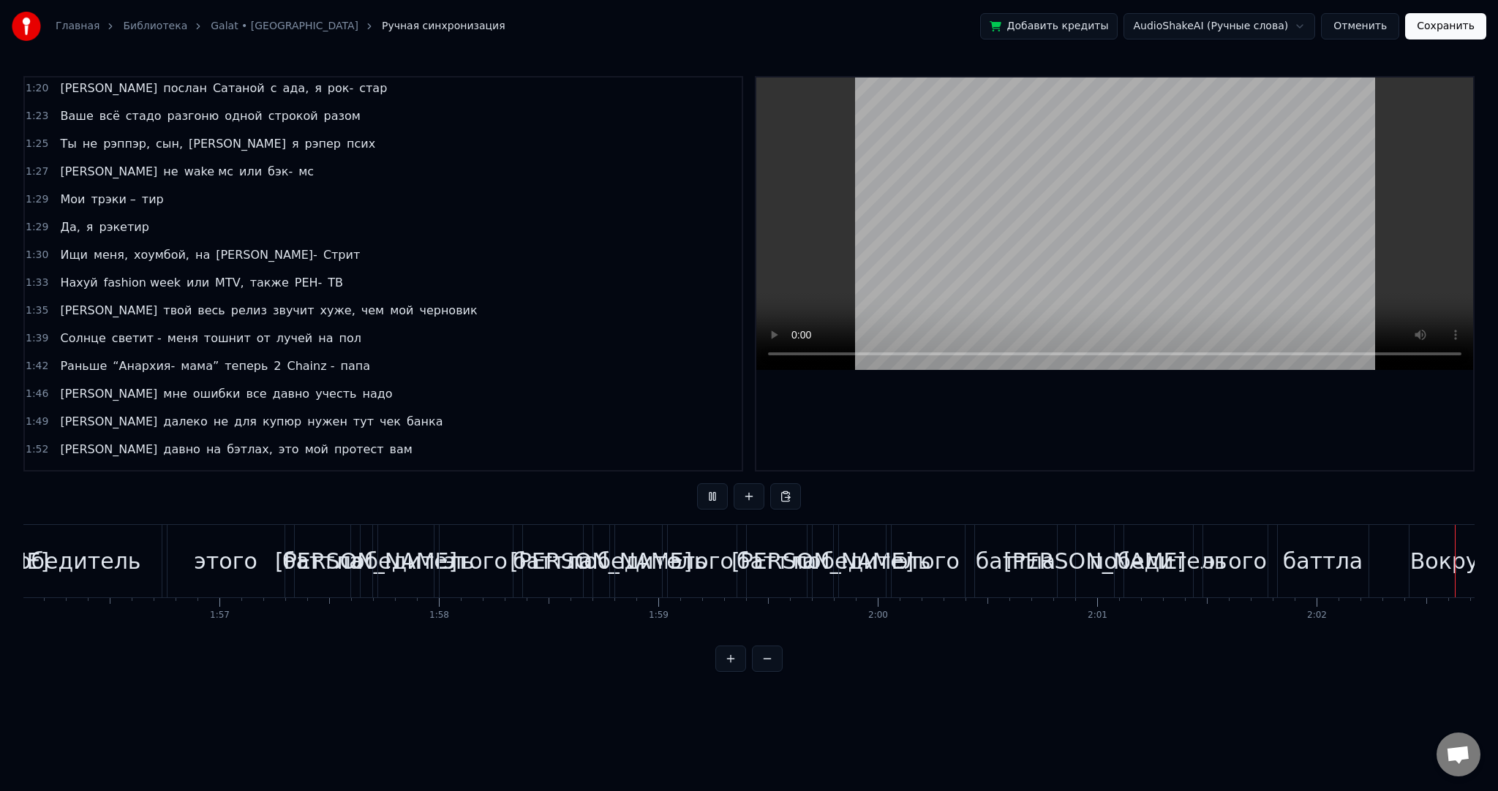
scroll to position [0, 26817]
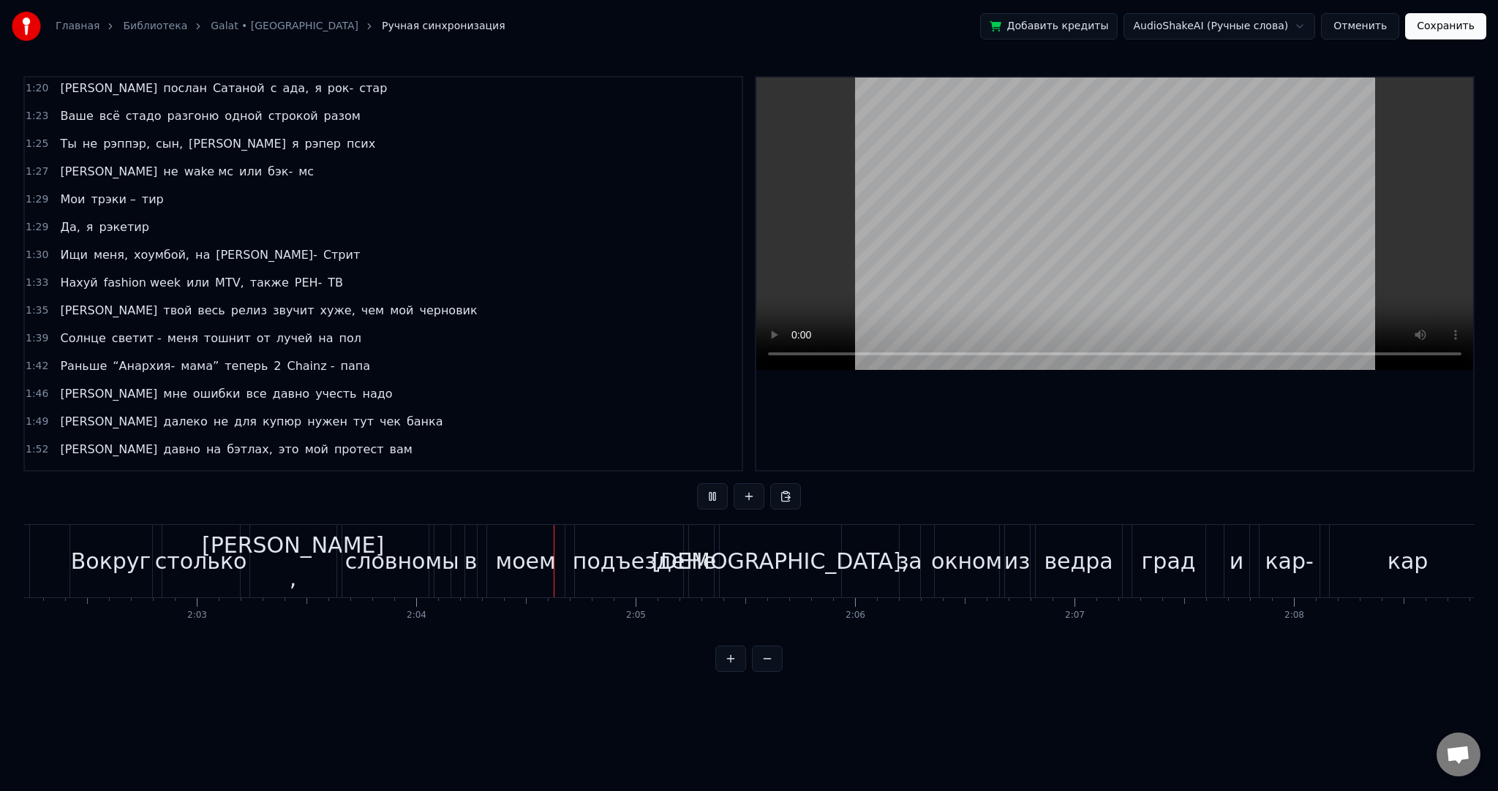
click at [1014, 200] on video at bounding box center [1114, 224] width 717 height 293
click at [275, 553] on div "боттлов ," at bounding box center [293, 562] width 182 height 66
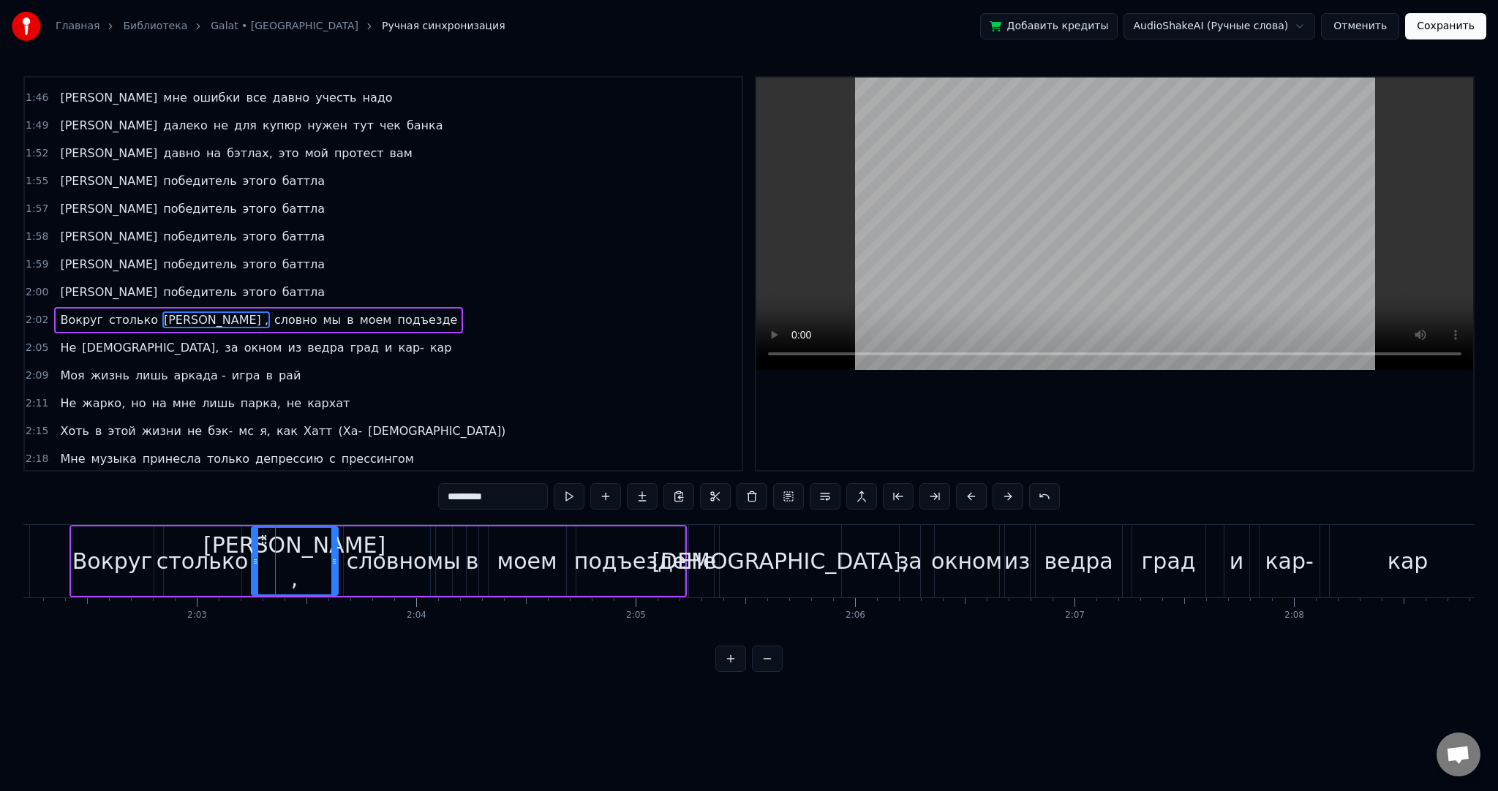
click at [462, 498] on input "*********" at bounding box center [493, 496] width 110 height 26
type input "*********"
click at [340, 546] on div "Вокруг столько баттлов , словно мы в моем подъезде" at bounding box center [377, 561] width 617 height 72
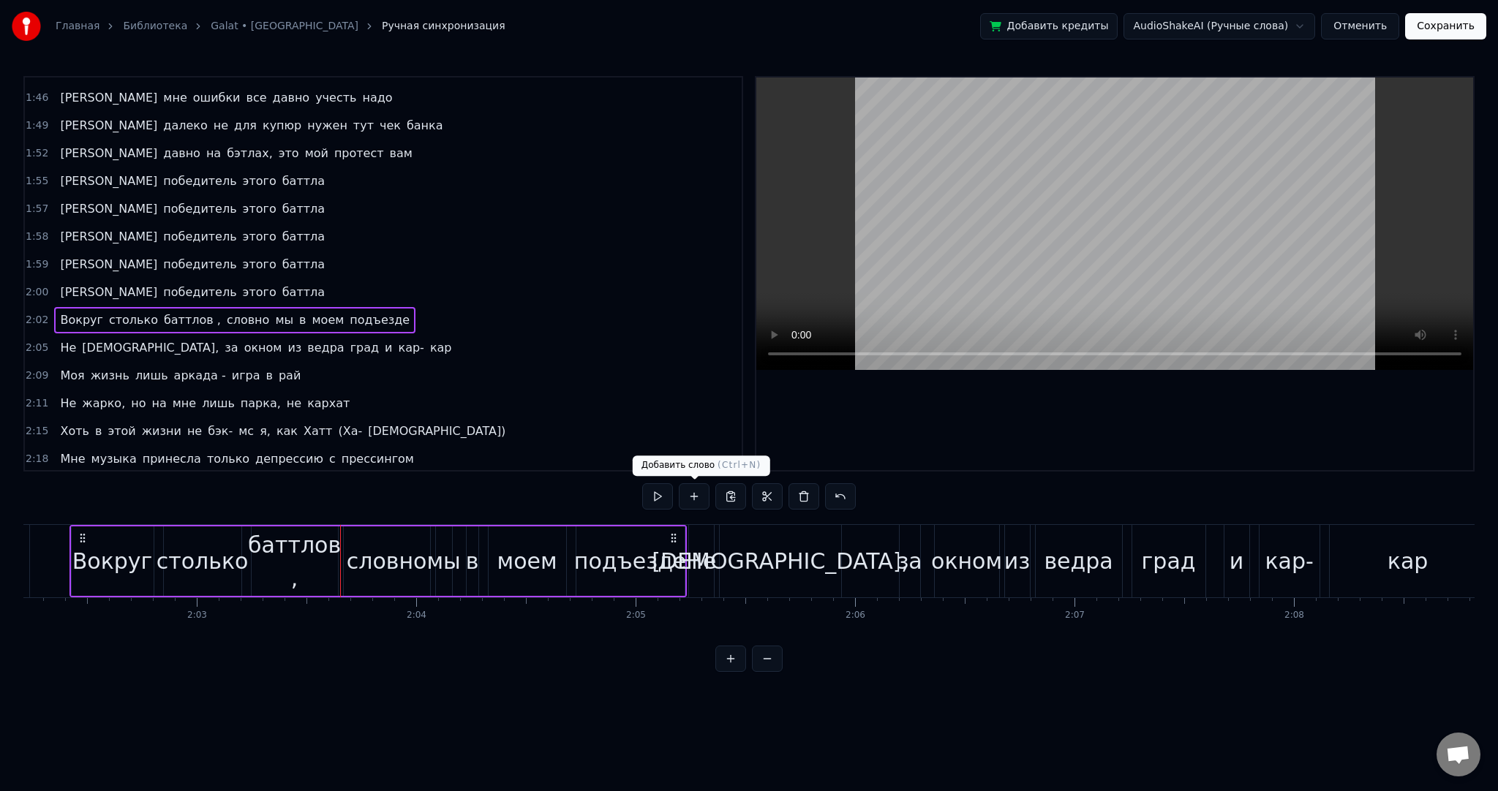
click at [658, 496] on button at bounding box center [657, 496] width 31 height 26
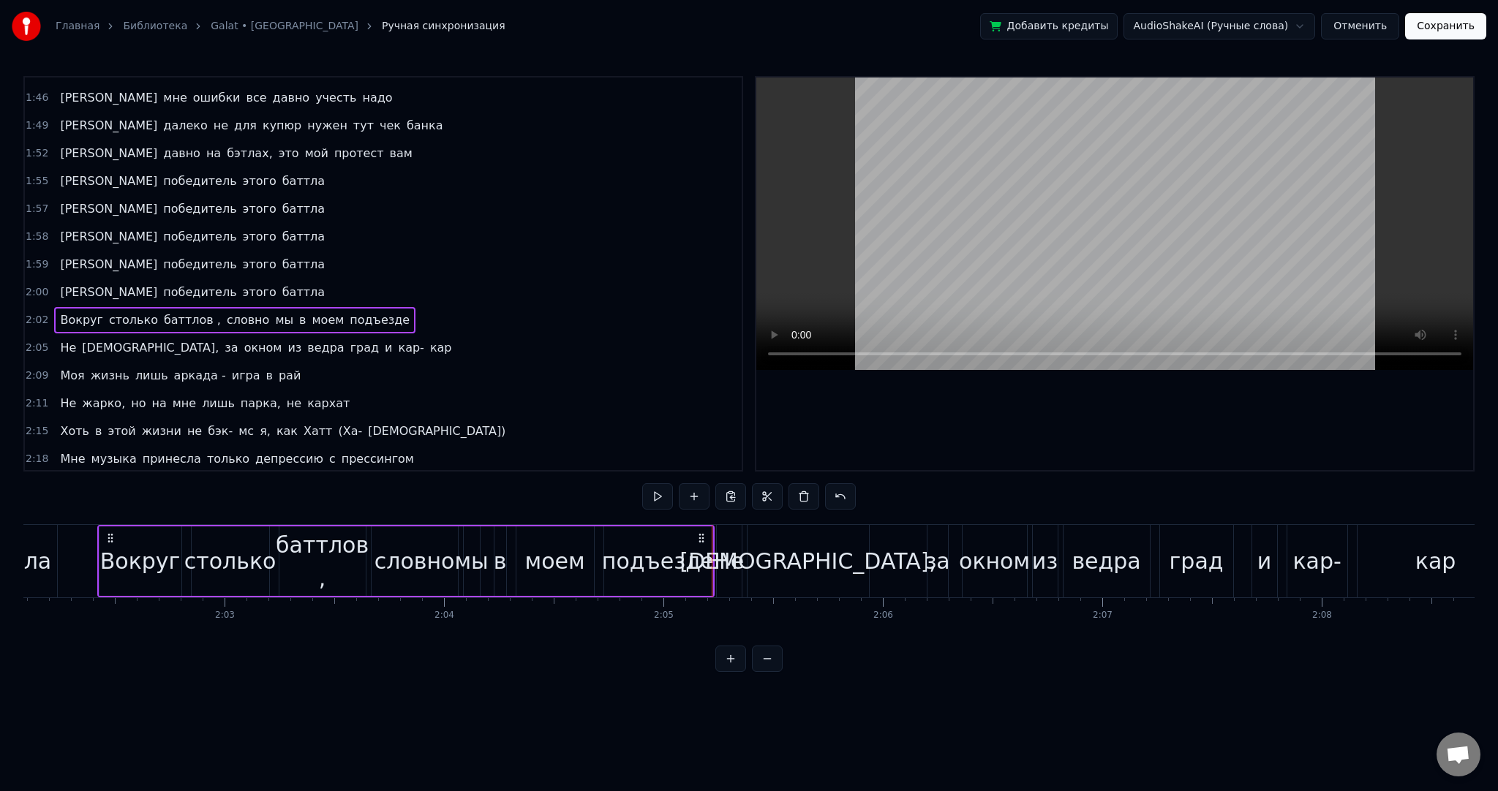
click at [712, 544] on div "Вокруг столько баттлов , словно мы в моем подъезде" at bounding box center [405, 561] width 617 height 72
click at [715, 545] on div "Не" at bounding box center [729, 561] width 30 height 33
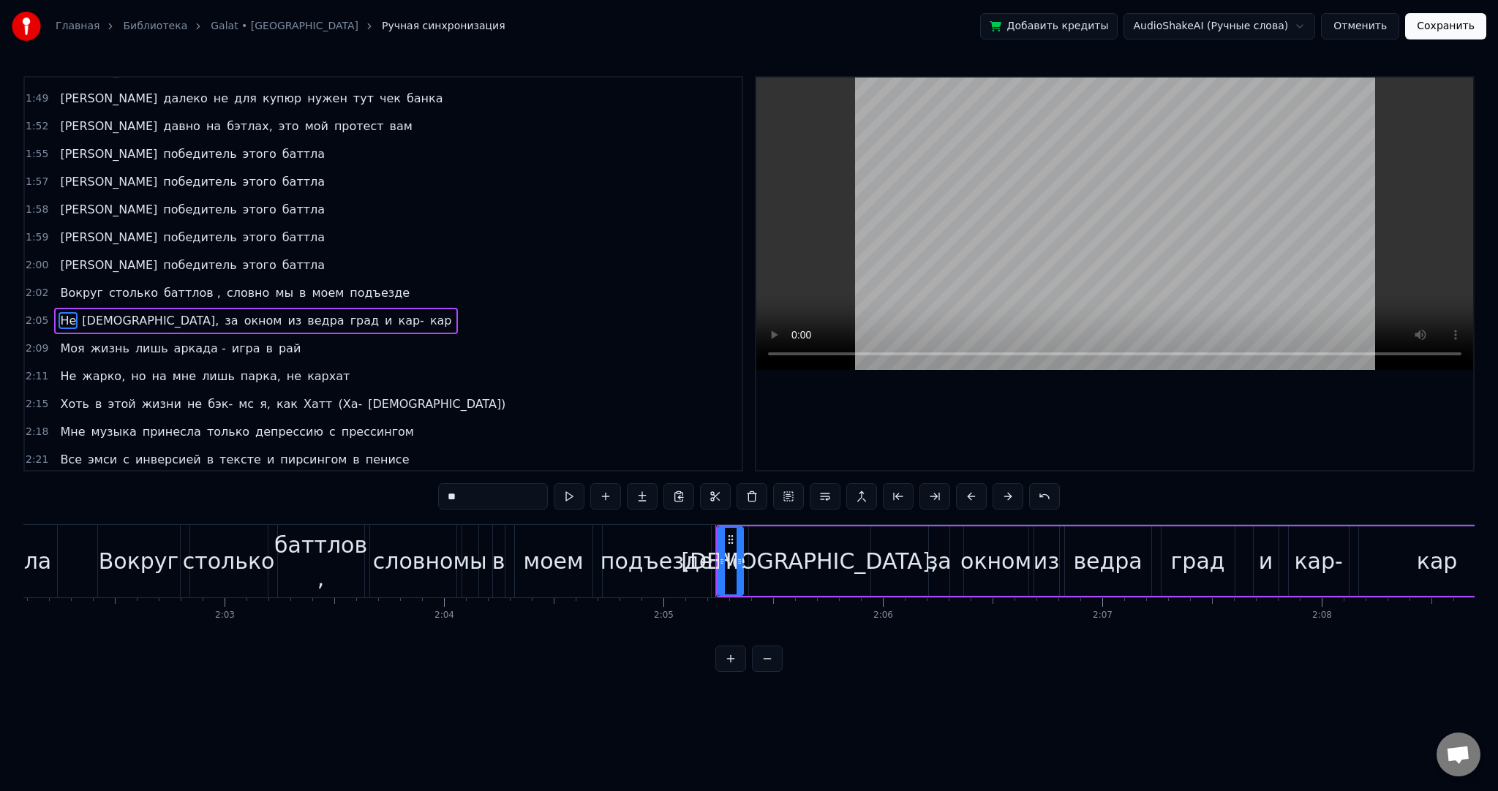
click at [713, 544] on div "Вокруг столько баттлов , словно мы в моем подъезде" at bounding box center [405, 561] width 617 height 72
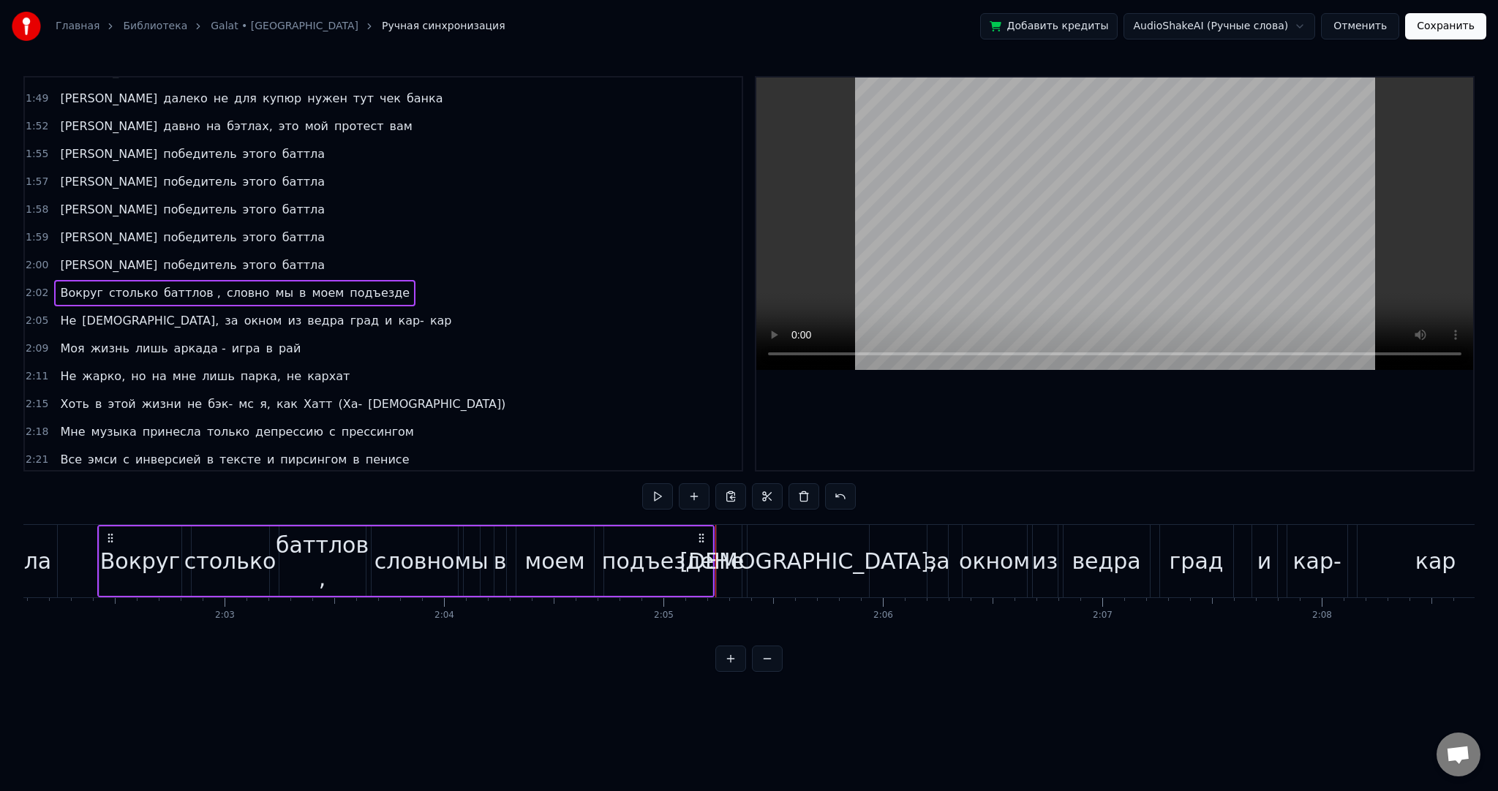
click at [713, 544] on div "Вокруг столько баттлов , словно мы в моем подъезде" at bounding box center [405, 561] width 617 height 72
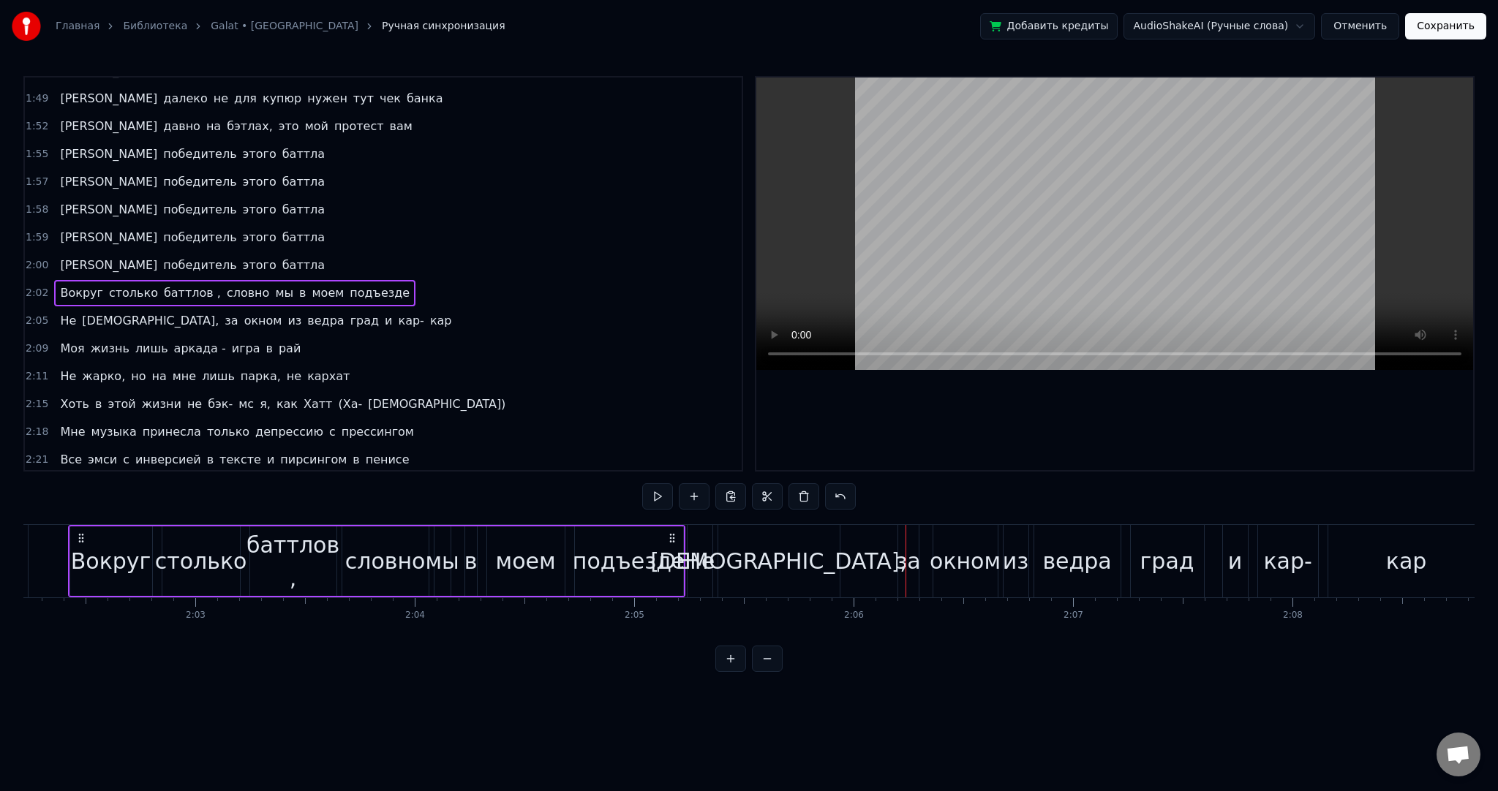
click at [689, 538] on div "Не" at bounding box center [700, 561] width 25 height 72
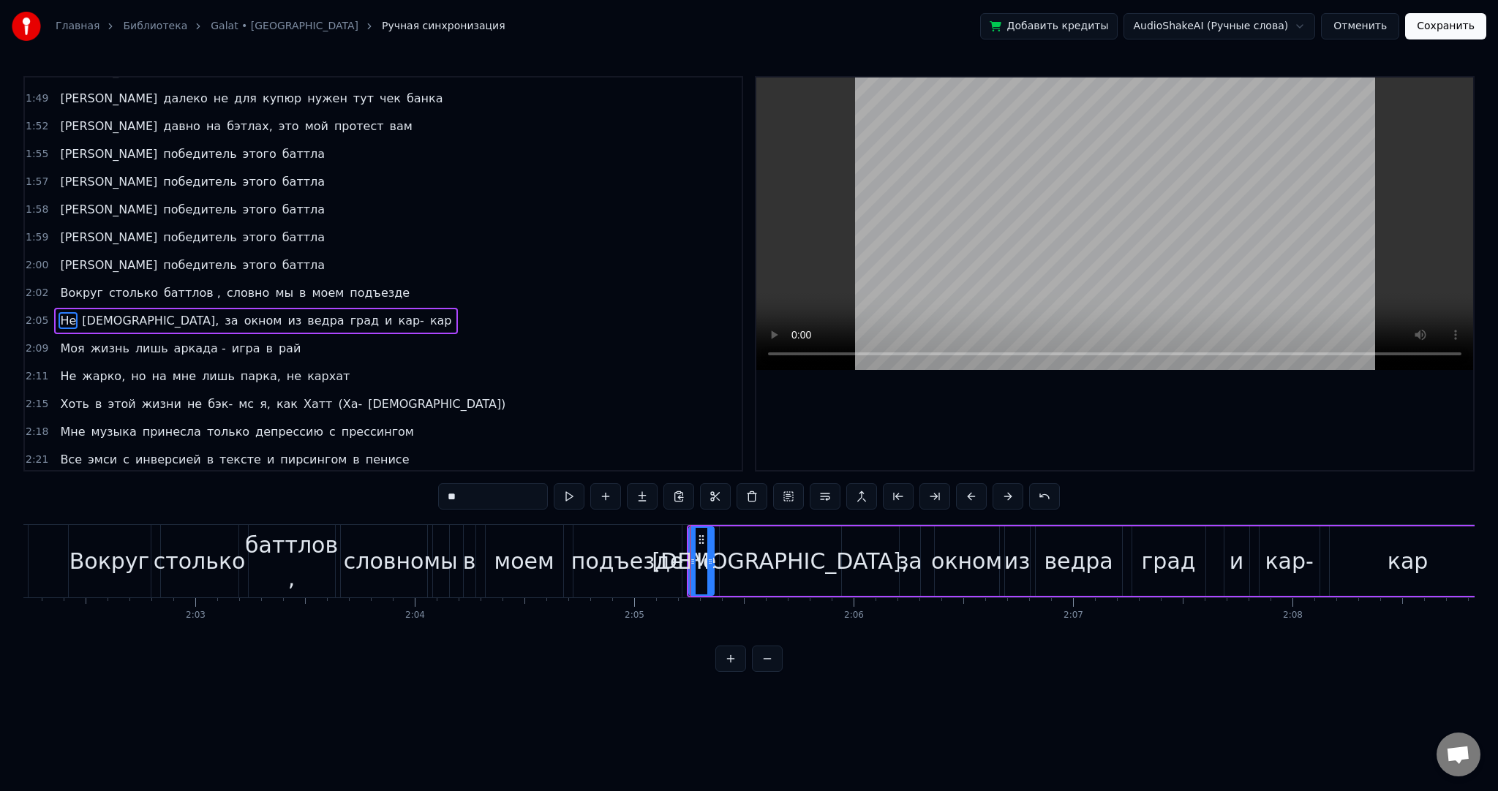
click at [690, 537] on div at bounding box center [690, 561] width 1 height 72
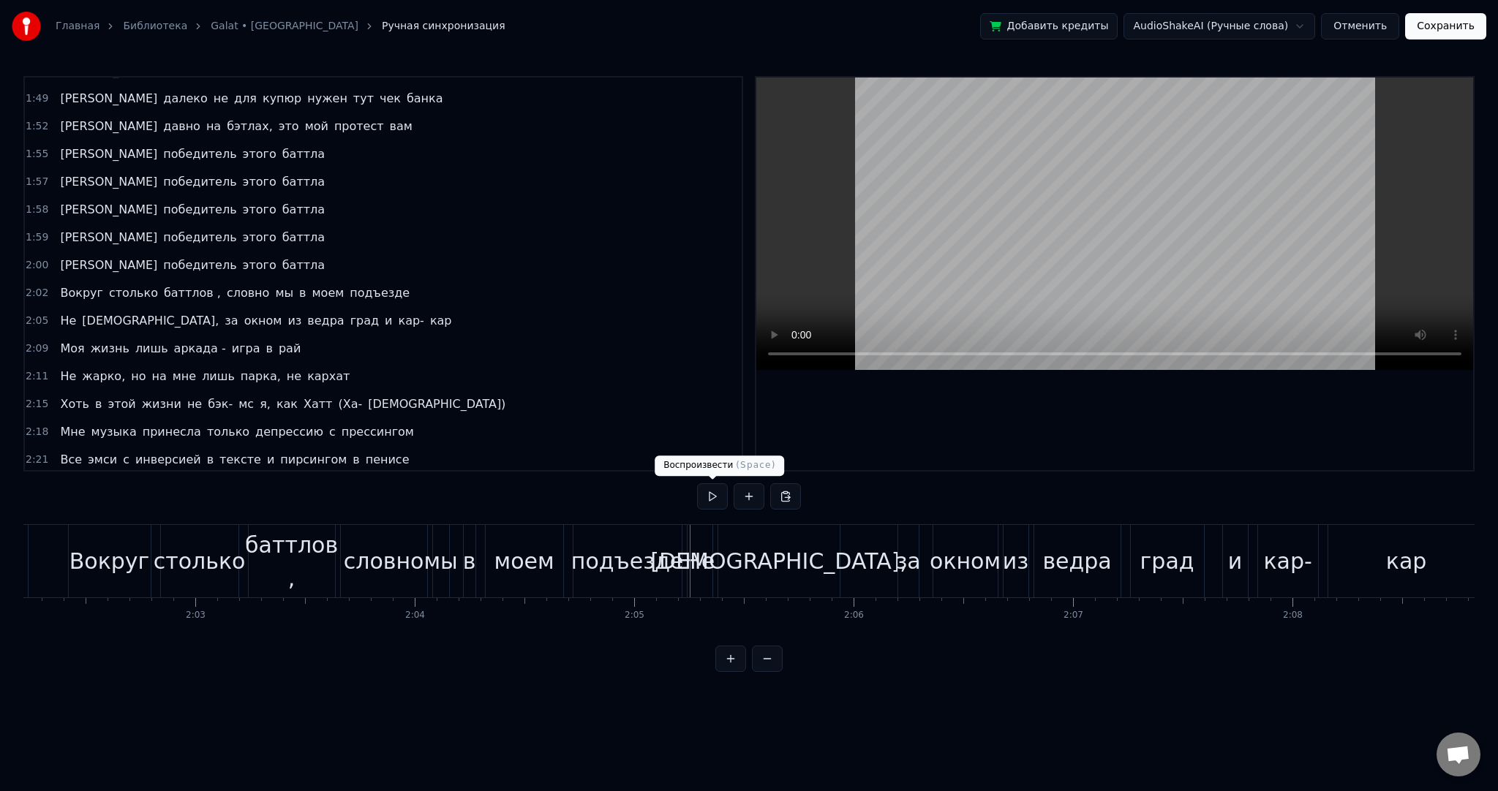
click at [718, 495] on button at bounding box center [712, 496] width 31 height 26
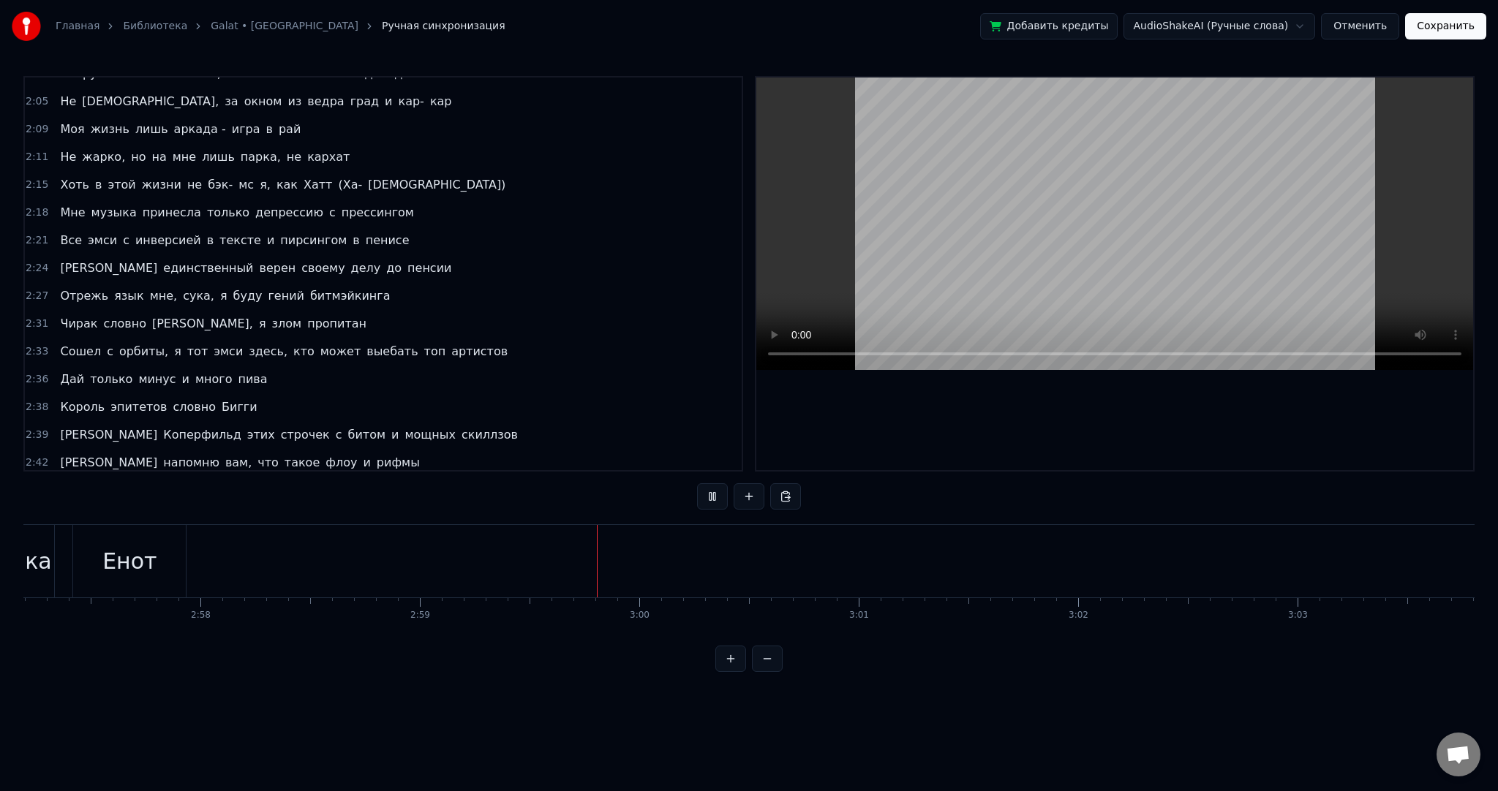
scroll to position [1545, 0]
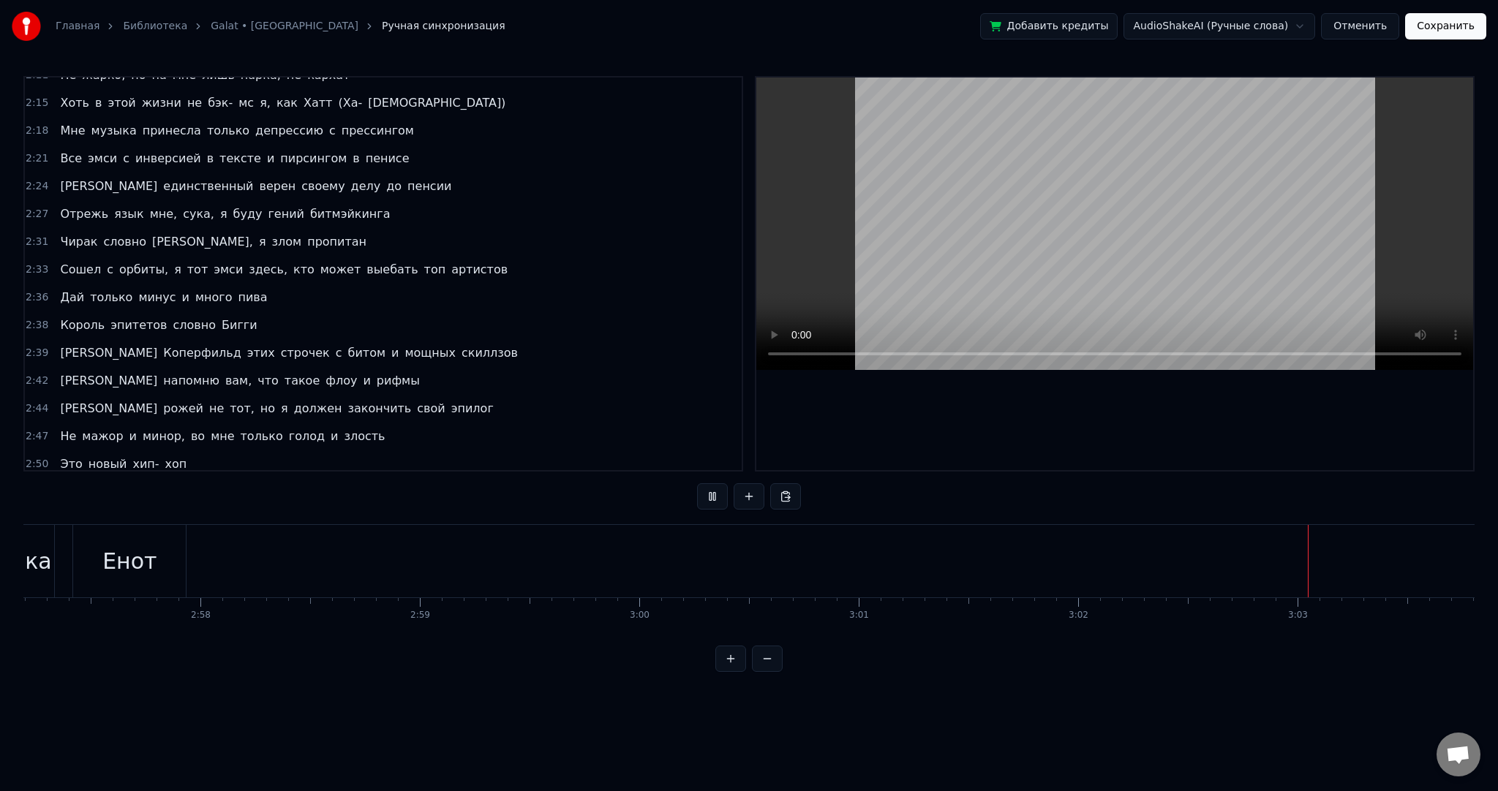
click at [1019, 186] on video at bounding box center [1114, 224] width 717 height 293
click at [1448, 32] on button "Сохранить" at bounding box center [1445, 26] width 81 height 26
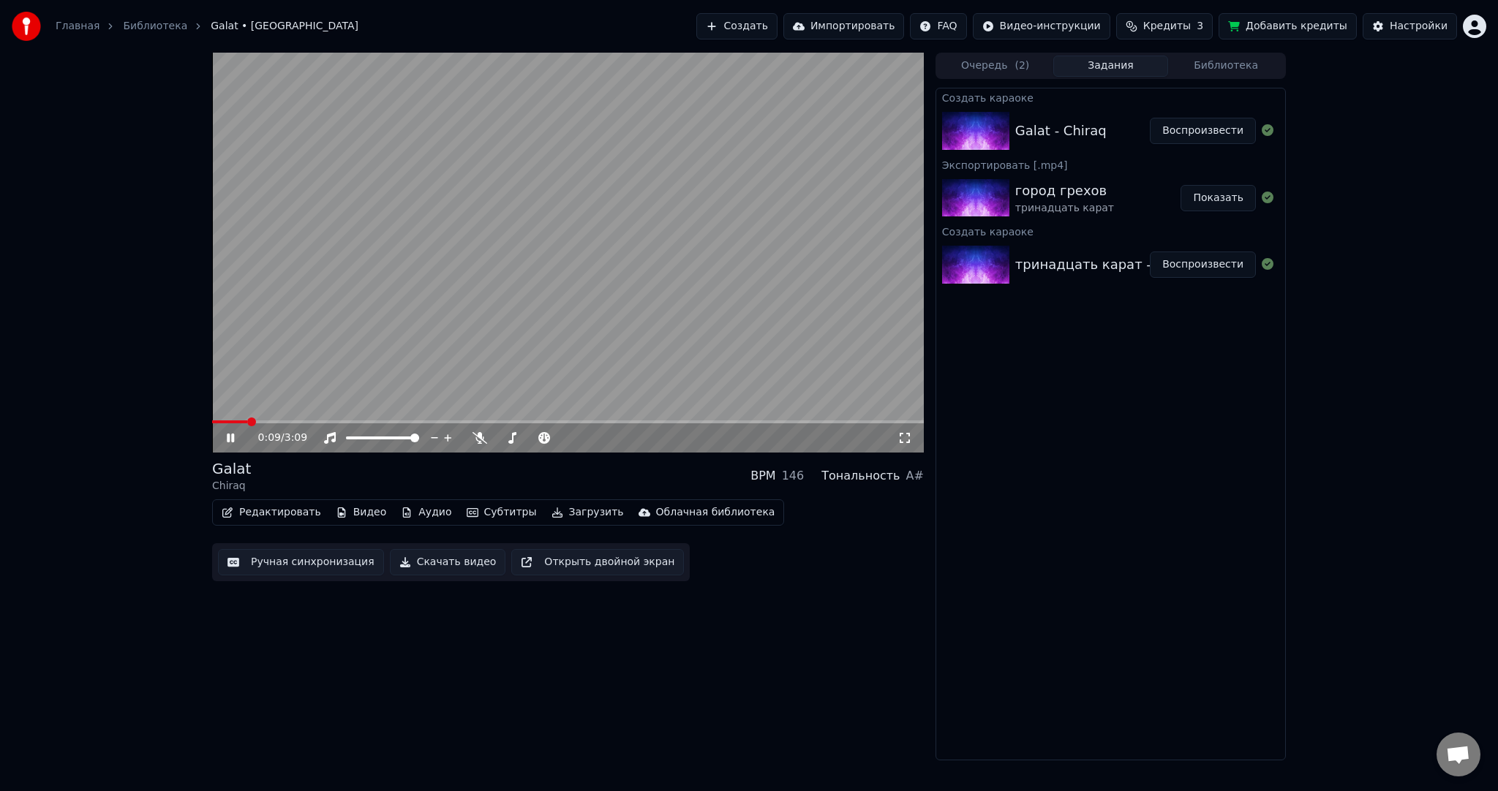
click at [586, 293] on video at bounding box center [568, 253] width 712 height 400
click at [565, 508] on button "Загрузить" at bounding box center [588, 513] width 84 height 20
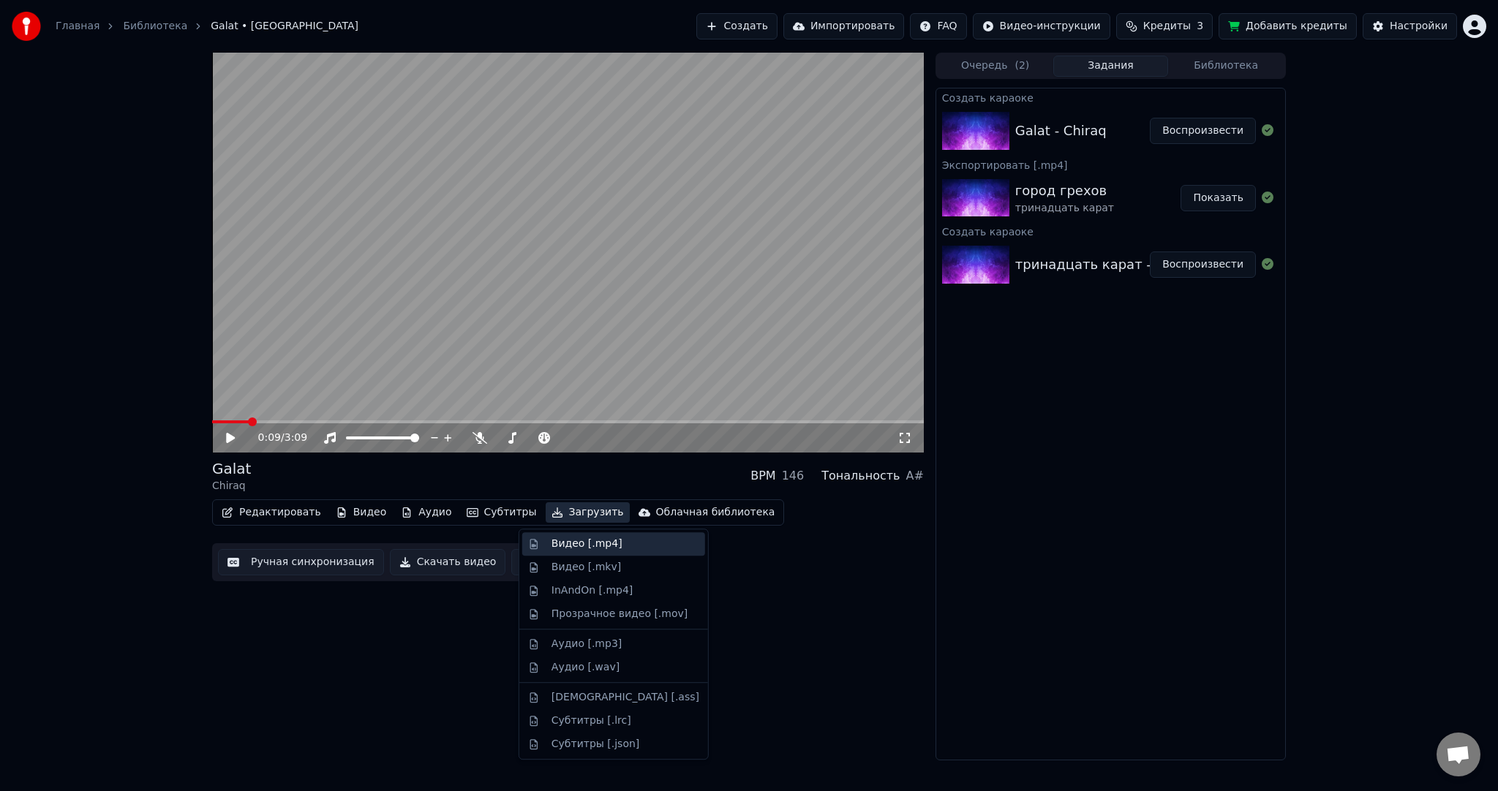
click at [566, 540] on div "Видео [.mp4]" at bounding box center [587, 544] width 71 height 15
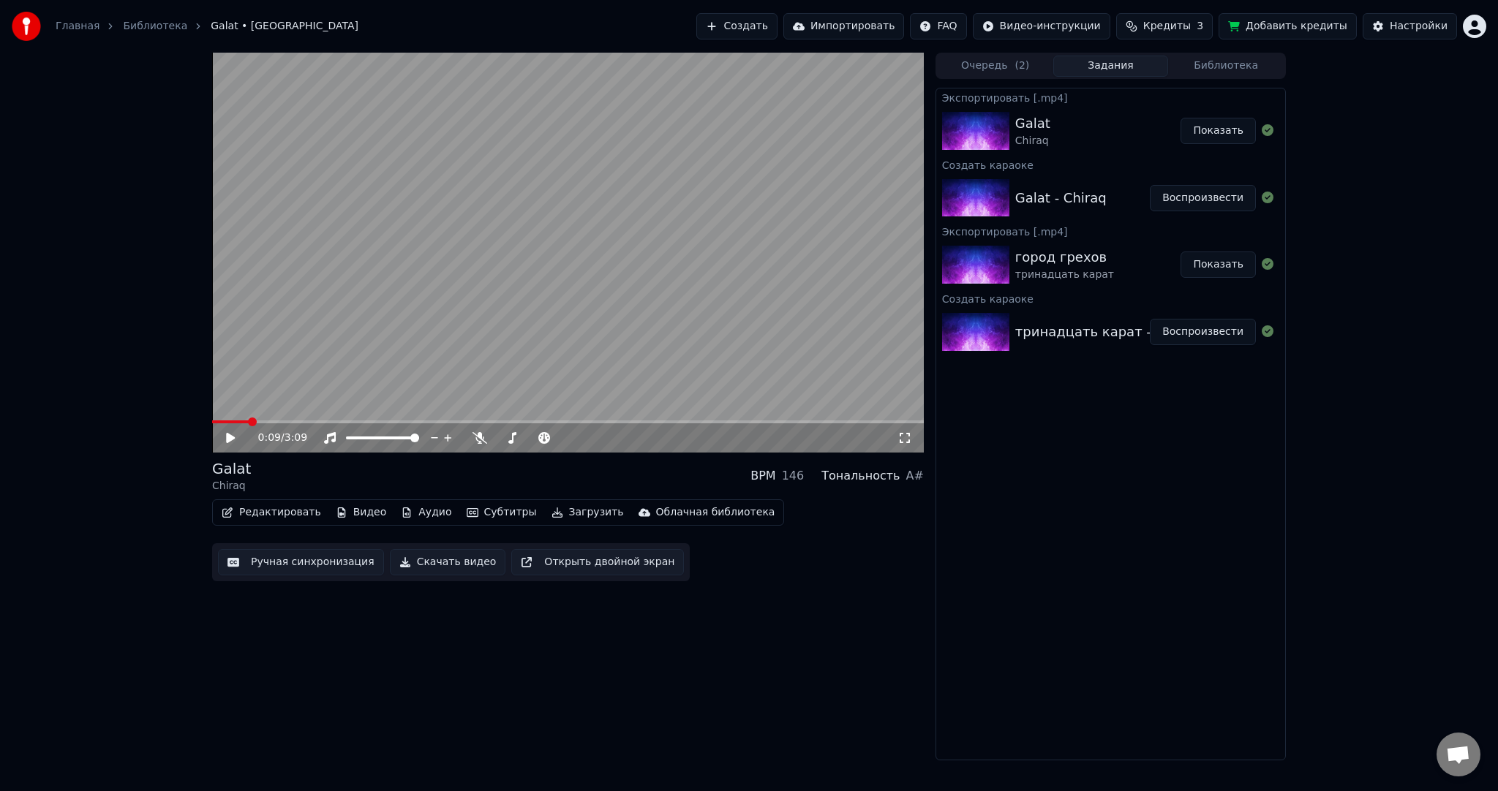
click at [777, 22] on button "Создать" at bounding box center [736, 26] width 80 height 26
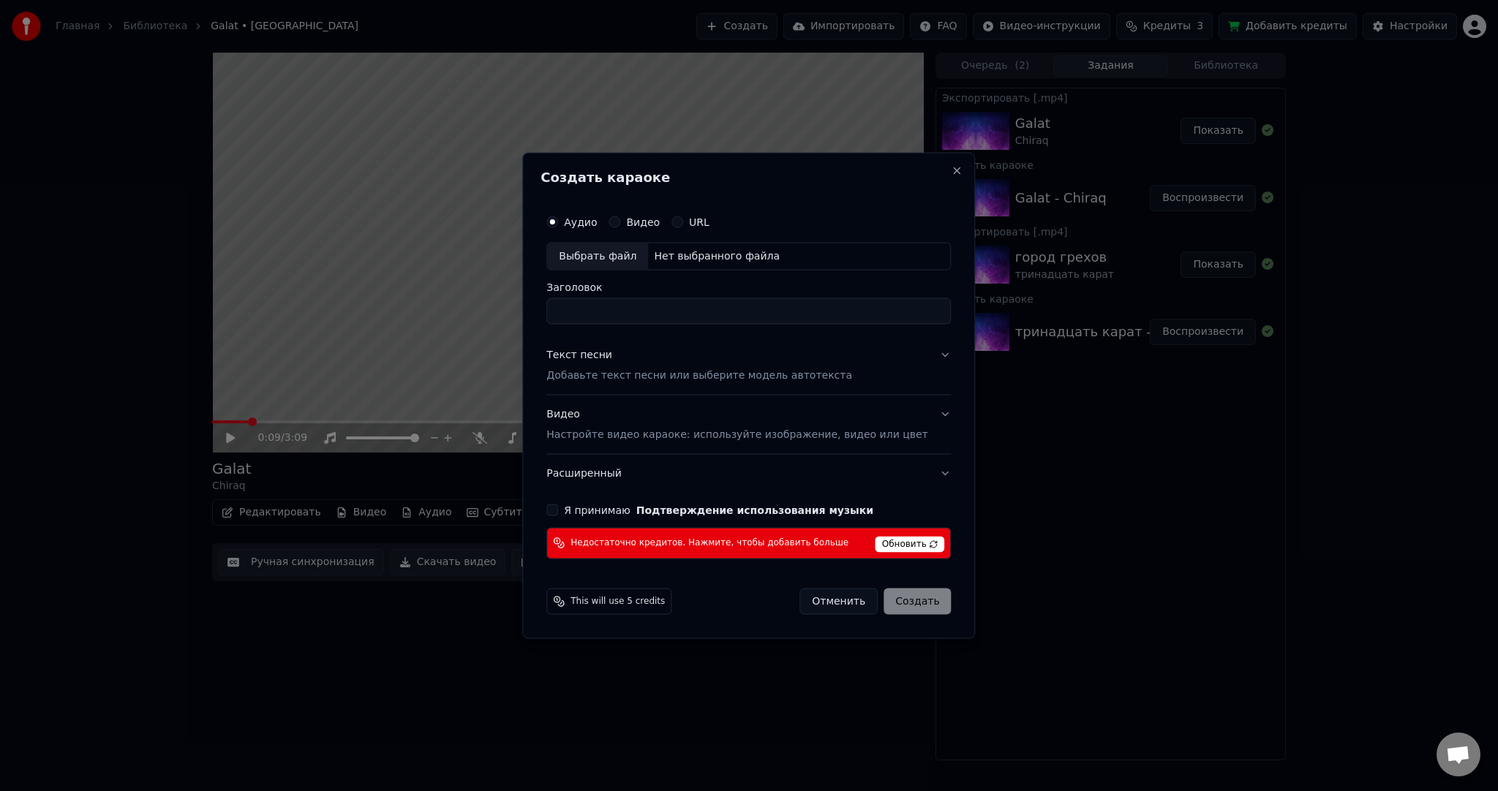
click at [620, 259] on div "Выбрать файл" at bounding box center [597, 257] width 101 height 26
click at [609, 421] on div "Видео Настройте видео караоке: используйте изображение, видео или цвет" at bounding box center [736, 424] width 381 height 35
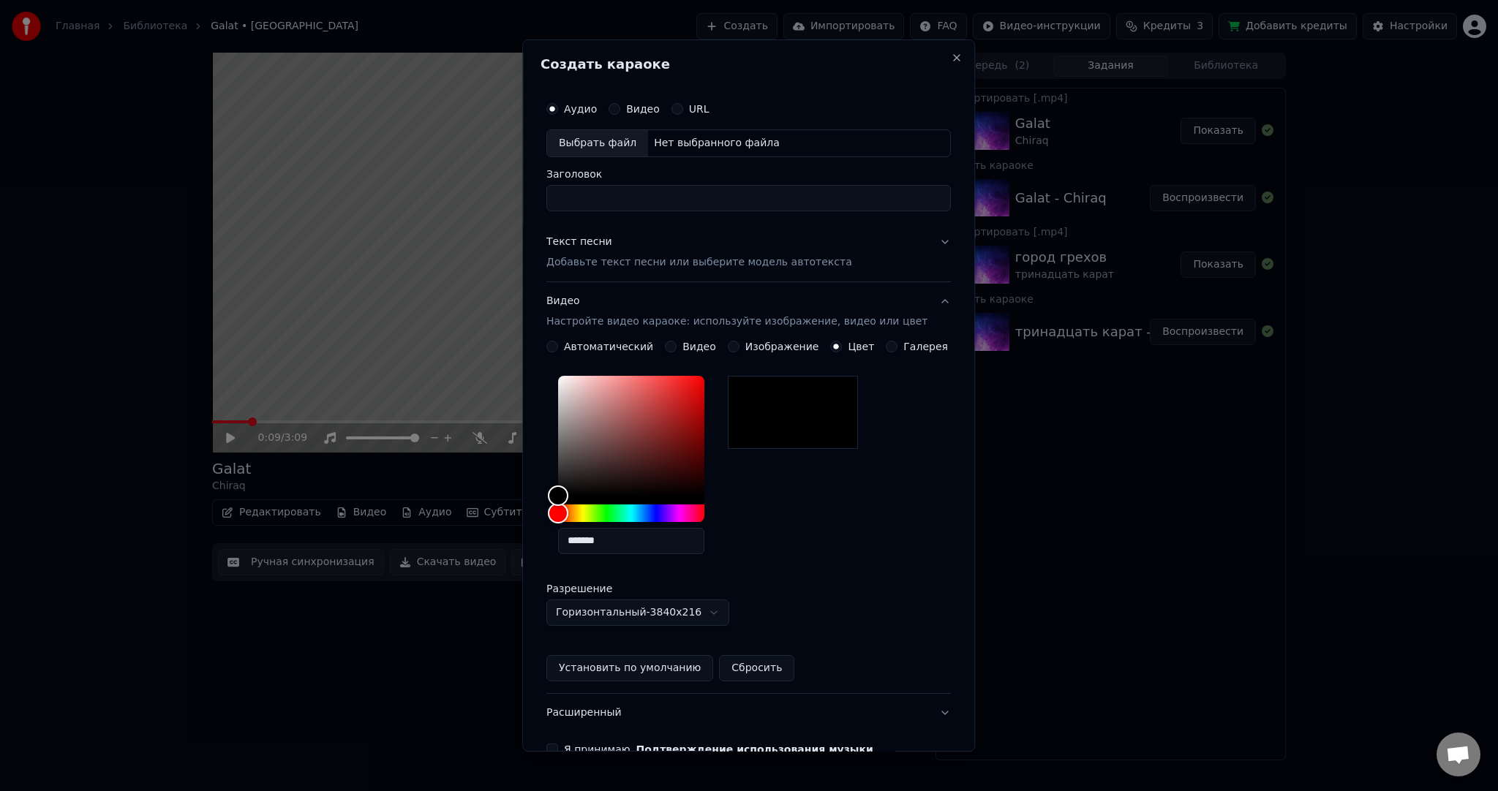
click at [676, 347] on button "Видео" at bounding box center [671, 347] width 12 height 12
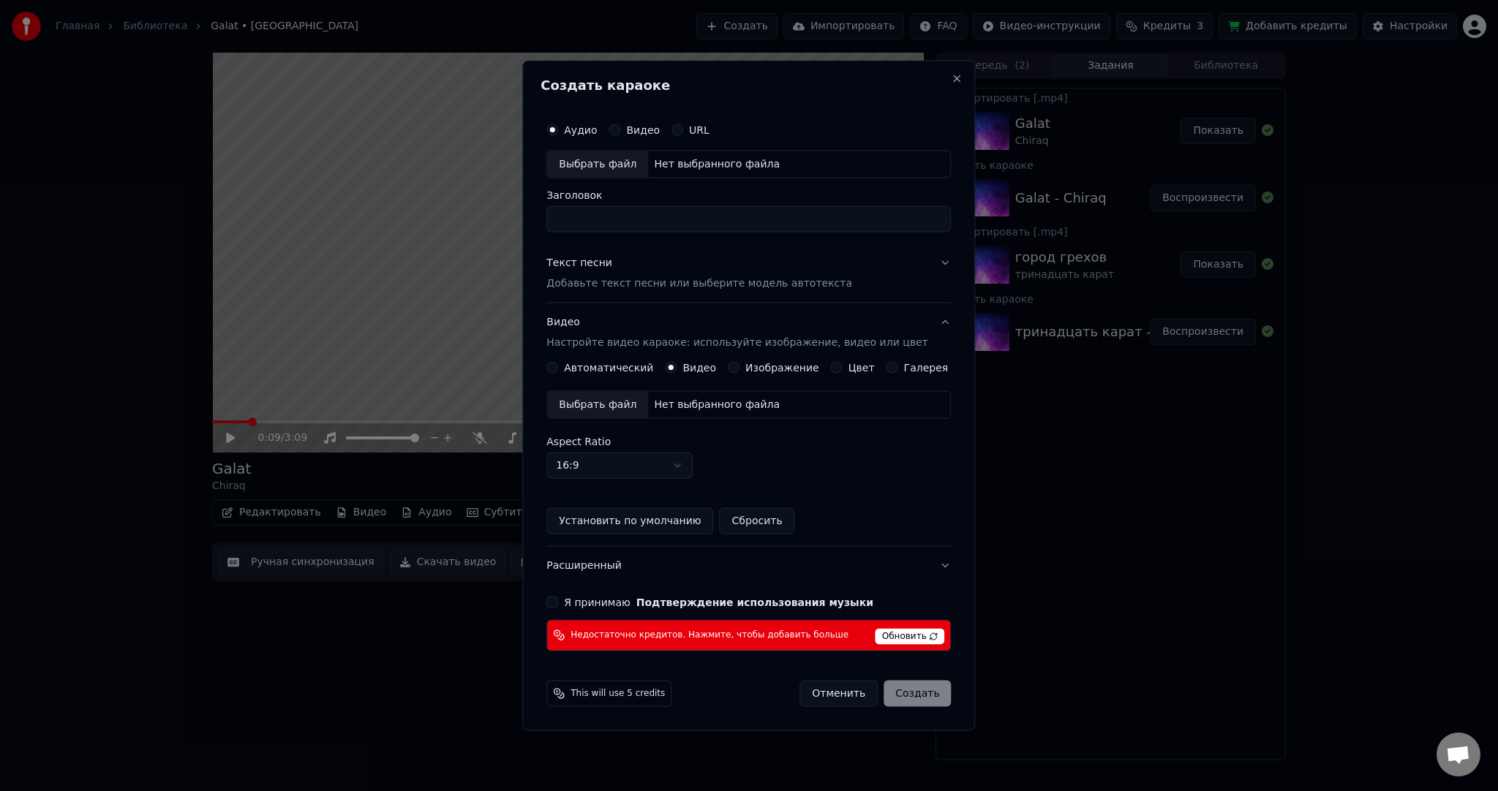
click at [603, 410] on div "Выбрать файл" at bounding box center [597, 404] width 101 height 26
click at [598, 170] on div "Выбрать файл" at bounding box center [597, 164] width 101 height 26
type input "**********"
click at [952, 75] on button "Close" at bounding box center [958, 79] width 12 height 12
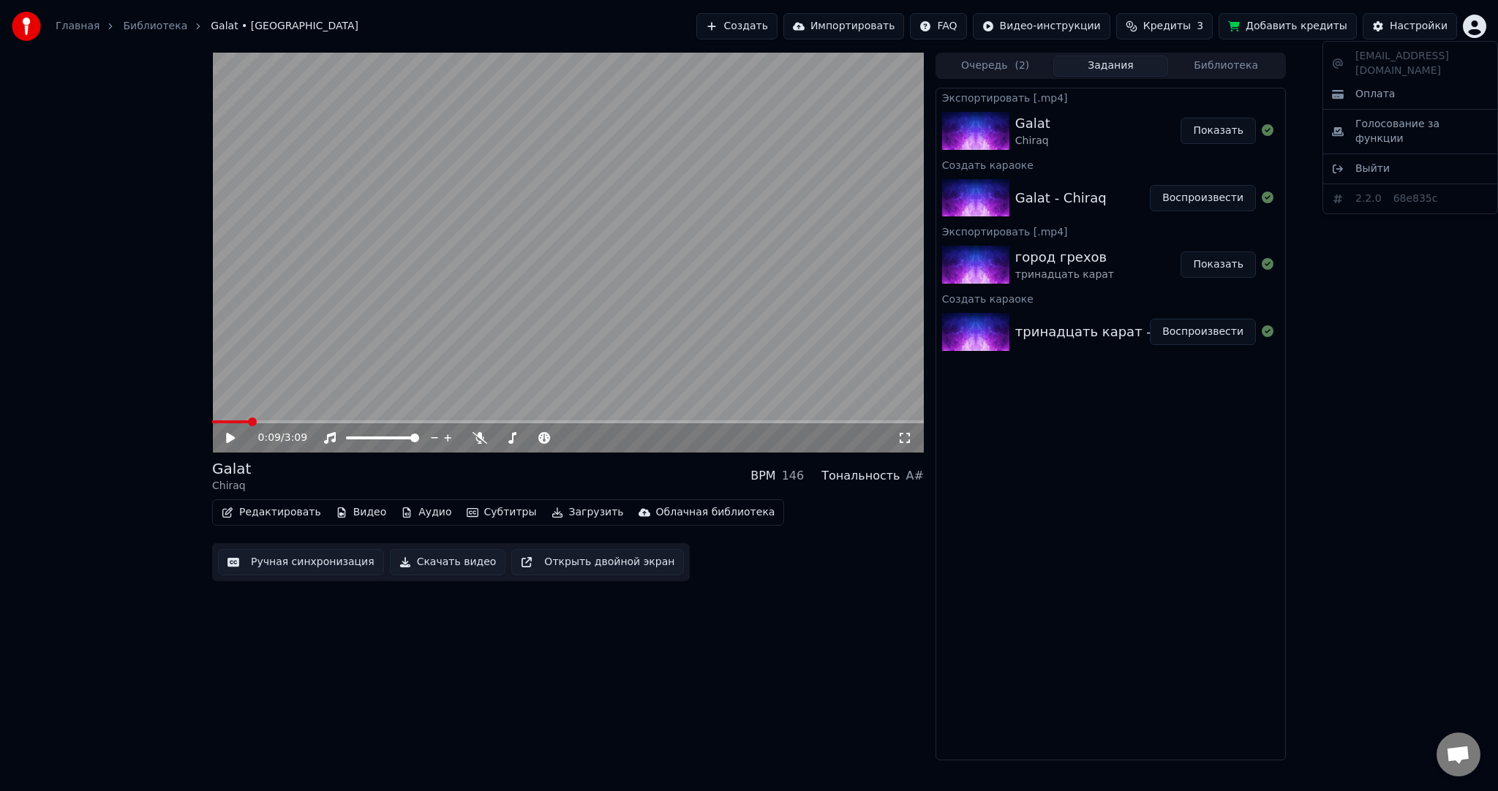
click at [1473, 29] on html "Главная Библиотека Galat • Chiraq Создать Импортировать FAQ Видео-инструкции Кр…" at bounding box center [749, 395] width 1498 height 791
click at [1369, 162] on span "Выйти" at bounding box center [1372, 169] width 34 height 15
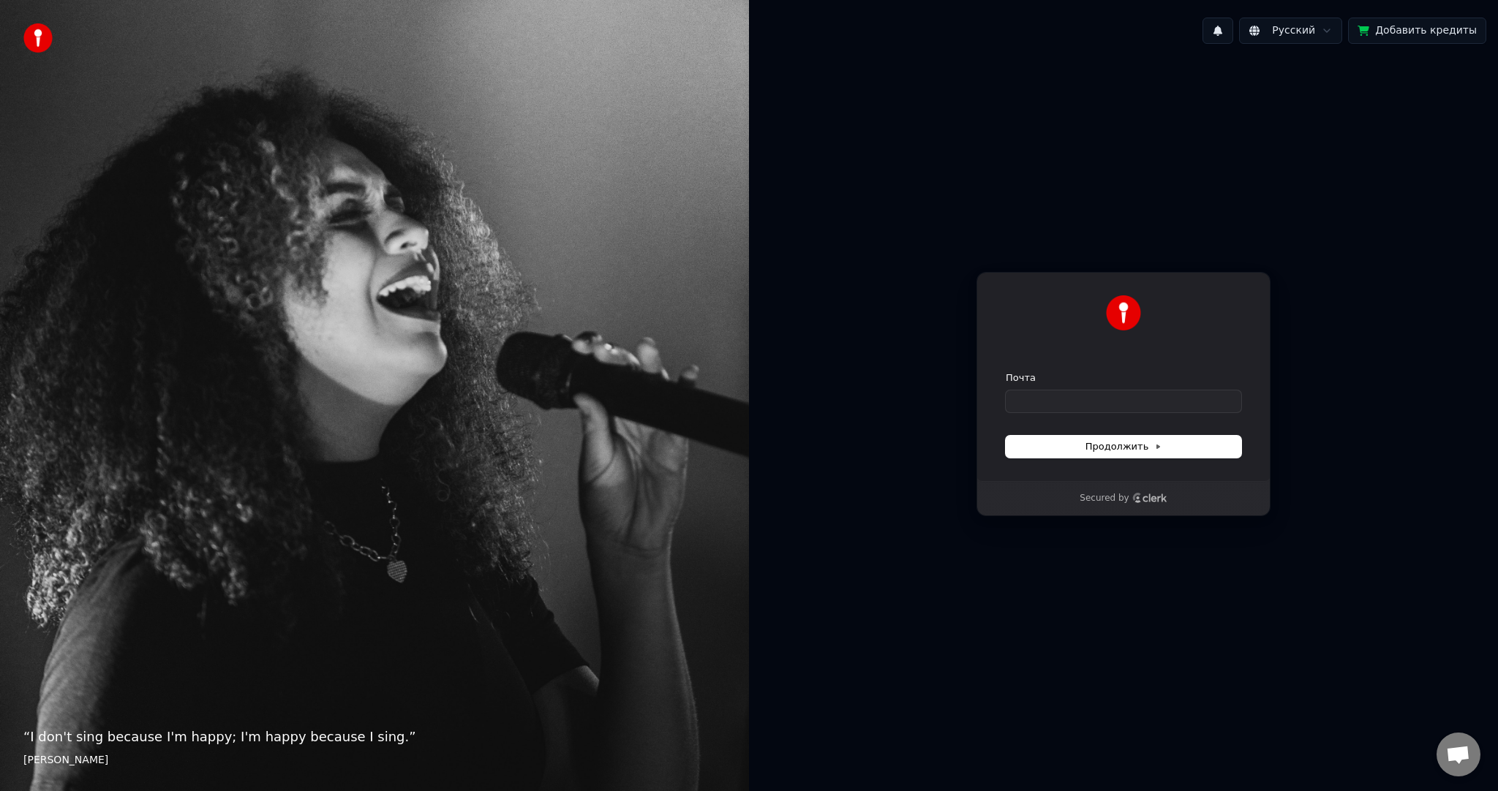
click at [1069, 388] on div "Почта" at bounding box center [1124, 392] width 236 height 41
click at [1075, 405] on input "Почта" at bounding box center [1124, 402] width 236 height 22
paste input "**********"
type input "**********"
click at [1076, 439] on button "Продолжить" at bounding box center [1124, 447] width 236 height 22
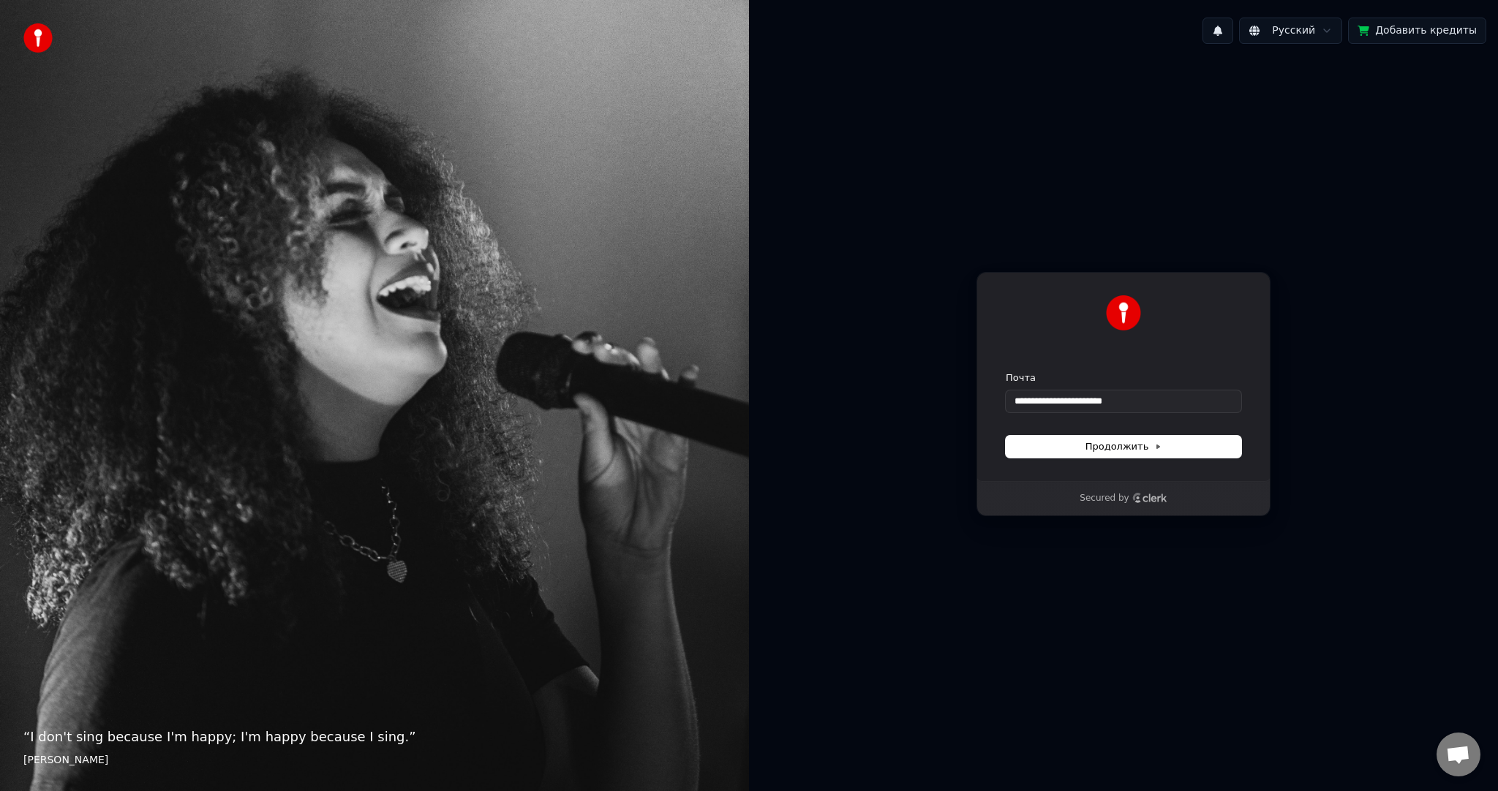
type input "**********"
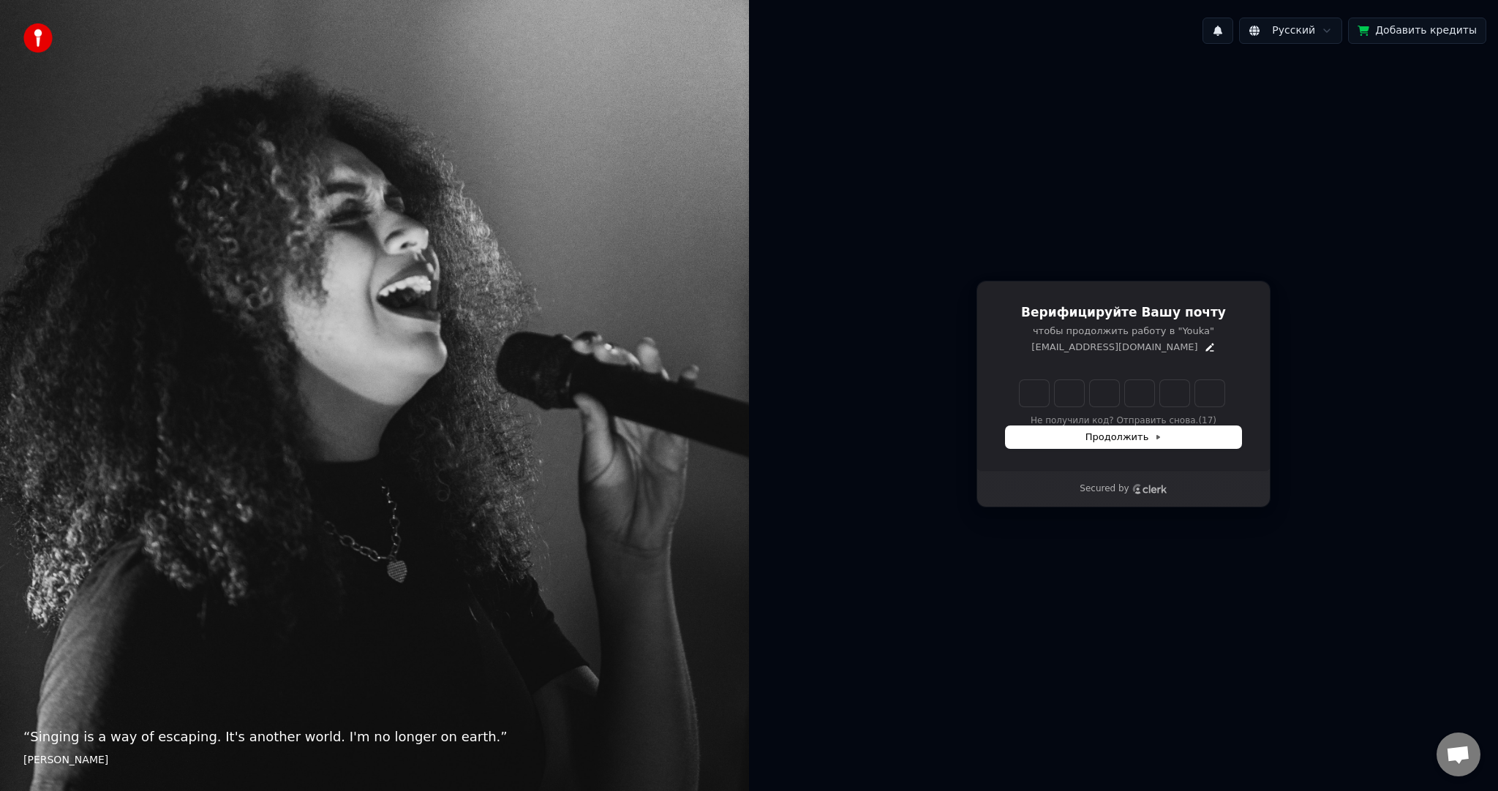
type input "******"
type input "*"
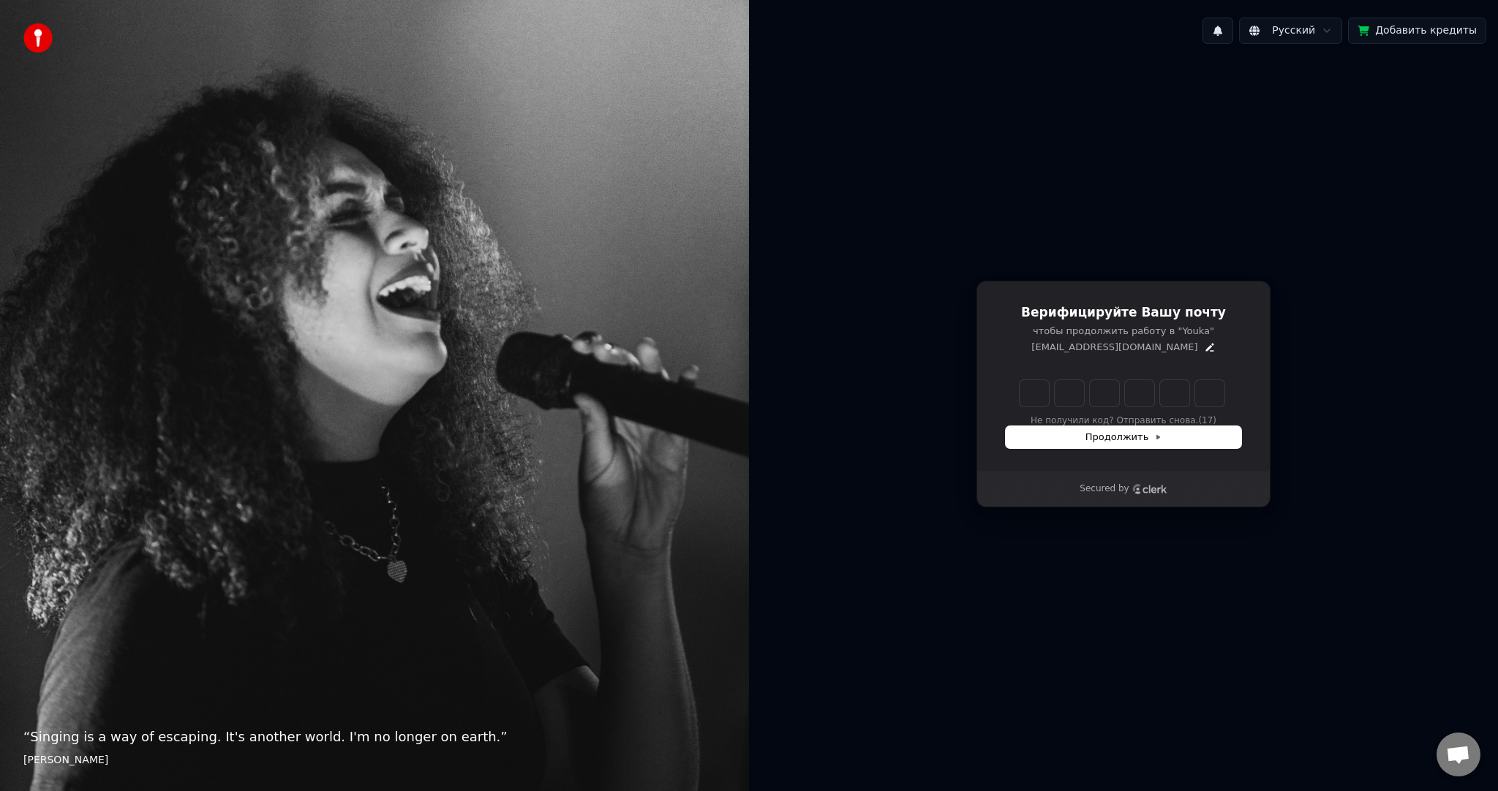
type input "*"
